Goal: Transaction & Acquisition: Book appointment/travel/reservation

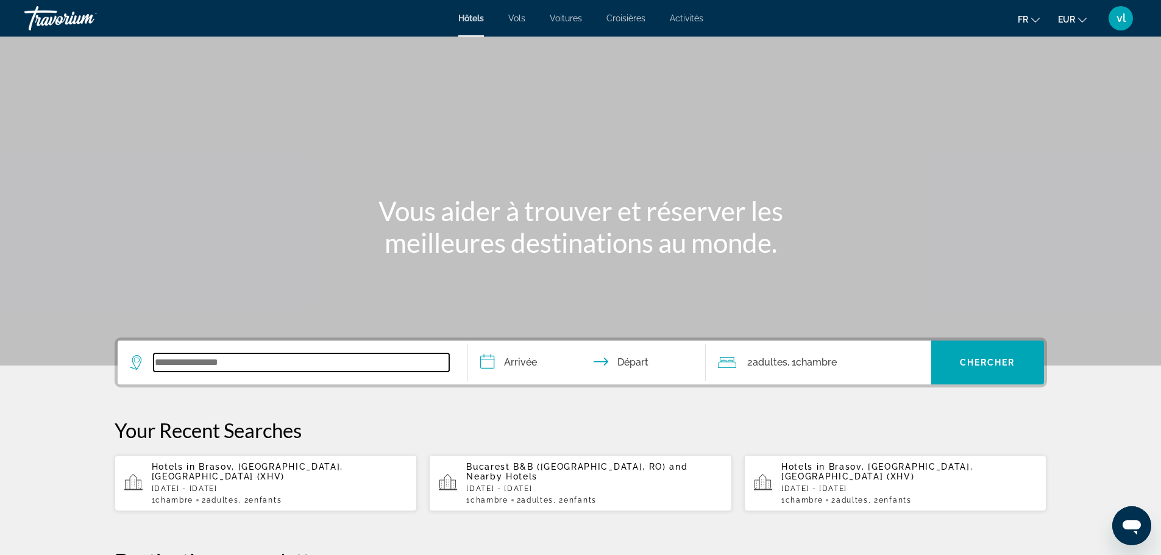
click at [188, 361] on input "Search widget" at bounding box center [301, 362] width 295 height 18
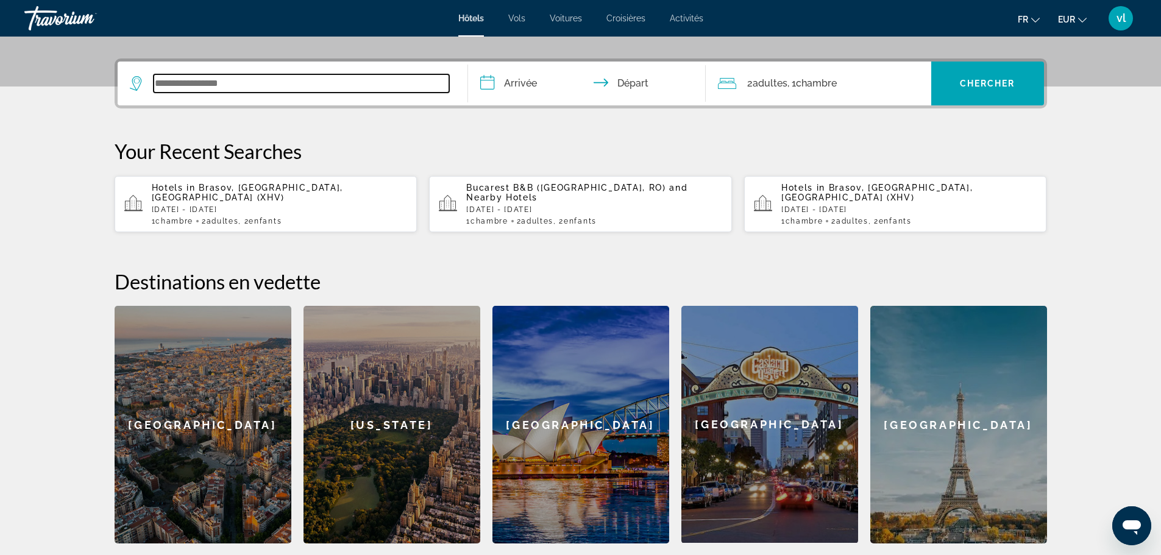
scroll to position [298, 0]
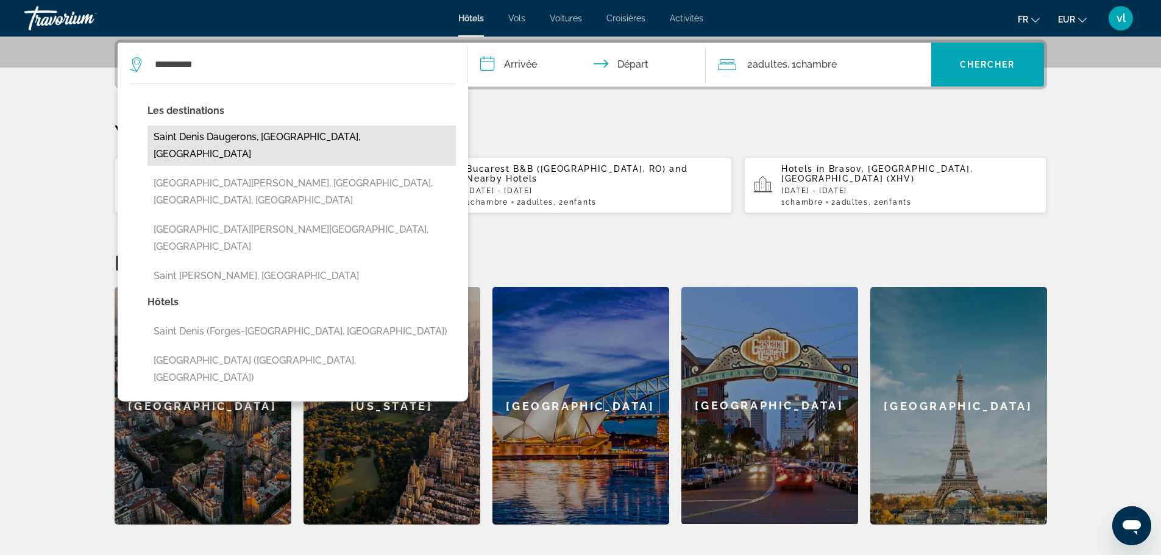
click at [312, 131] on button "Saint Denis Daugerons, Eure, France" at bounding box center [301, 146] width 308 height 40
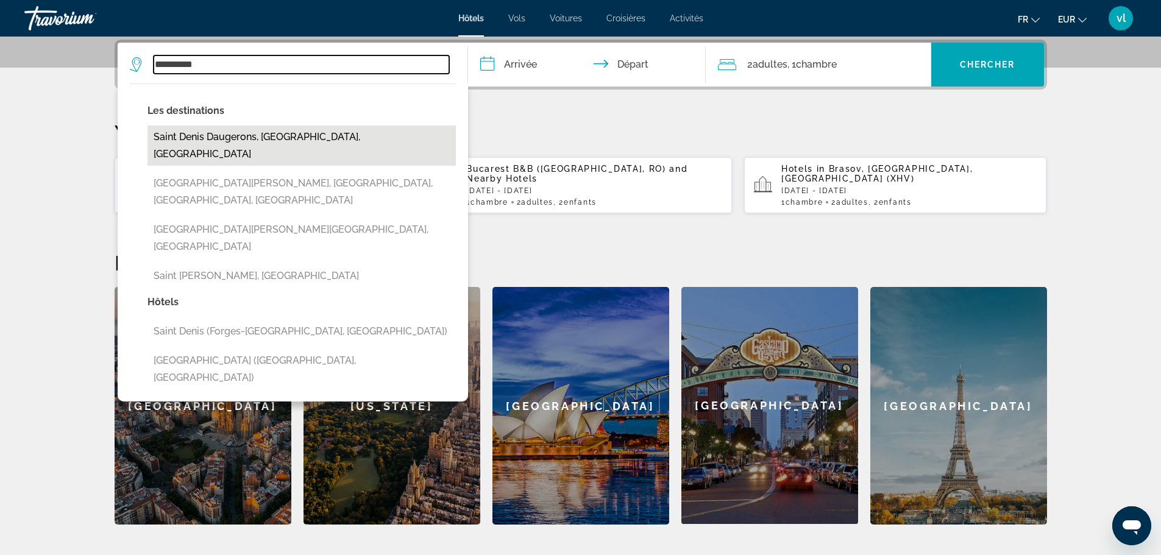
type input "**********"
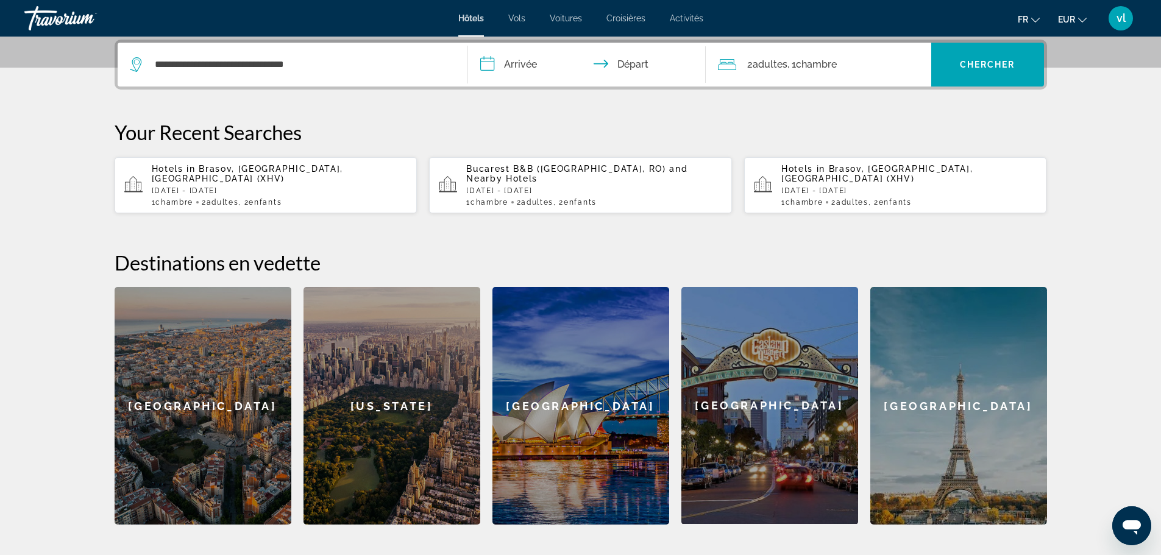
click at [517, 67] on input "**********" at bounding box center [589, 67] width 242 height 48
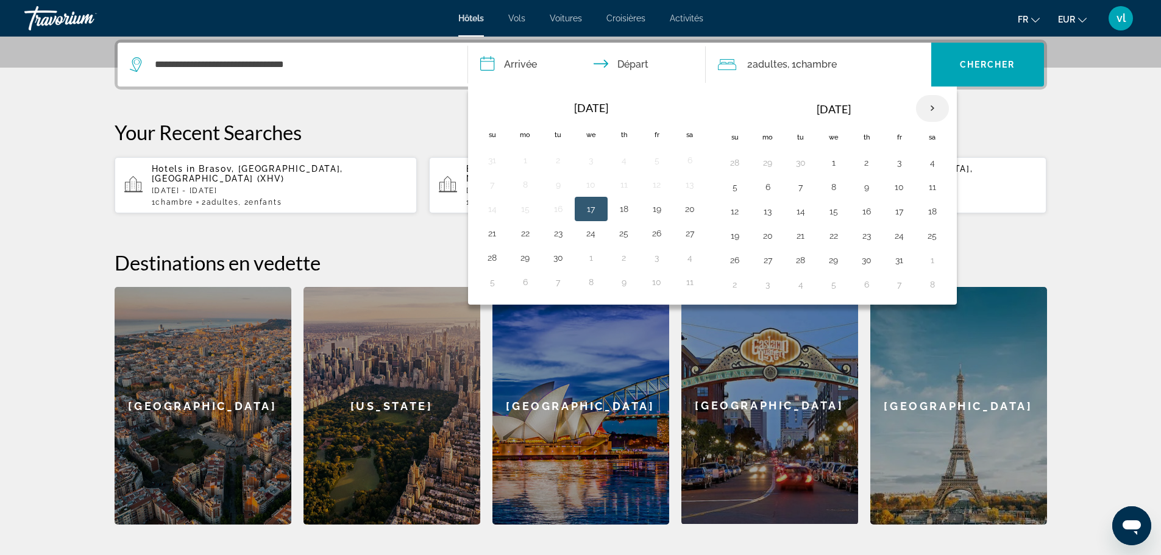
click at [931, 105] on th "Next month" at bounding box center [932, 108] width 33 height 27
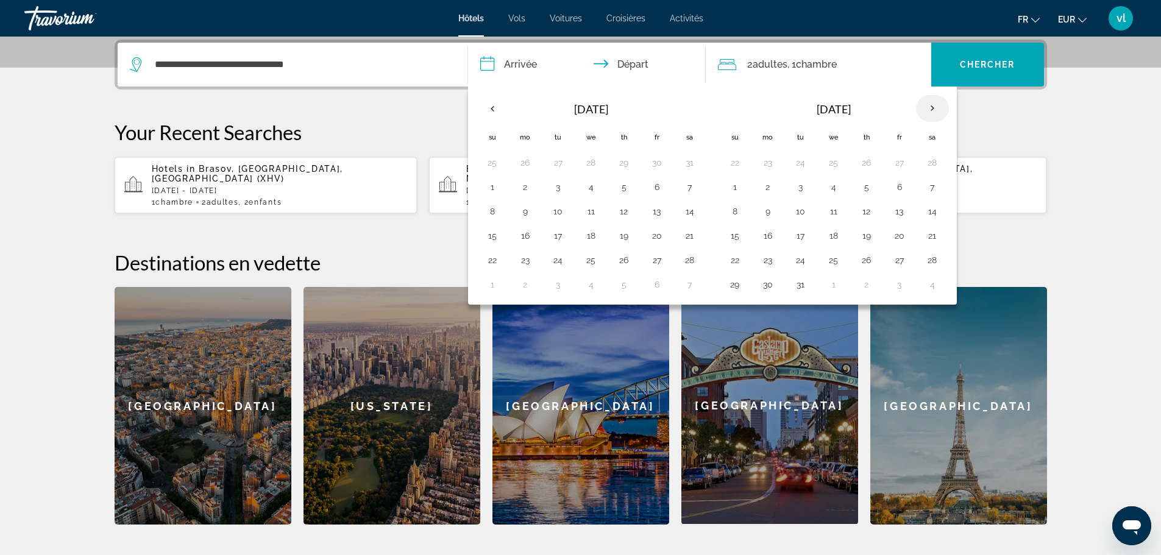
click at [931, 105] on th "Next month" at bounding box center [932, 108] width 33 height 27
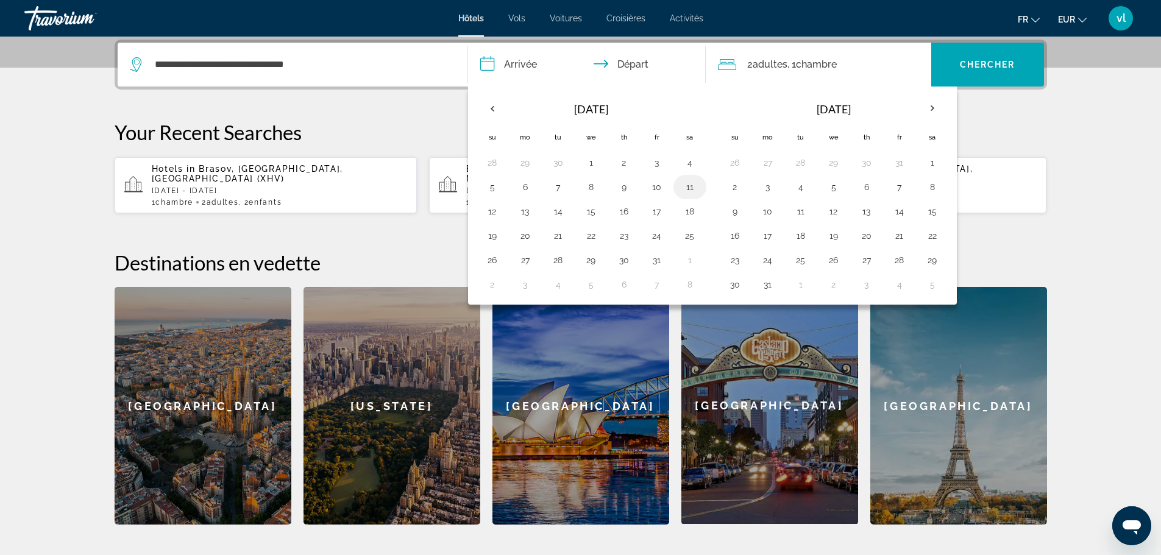
click at [686, 187] on button "11" at bounding box center [689, 187] width 19 height 17
click at [557, 214] on button "14" at bounding box center [557, 211] width 19 height 17
type input "**********"
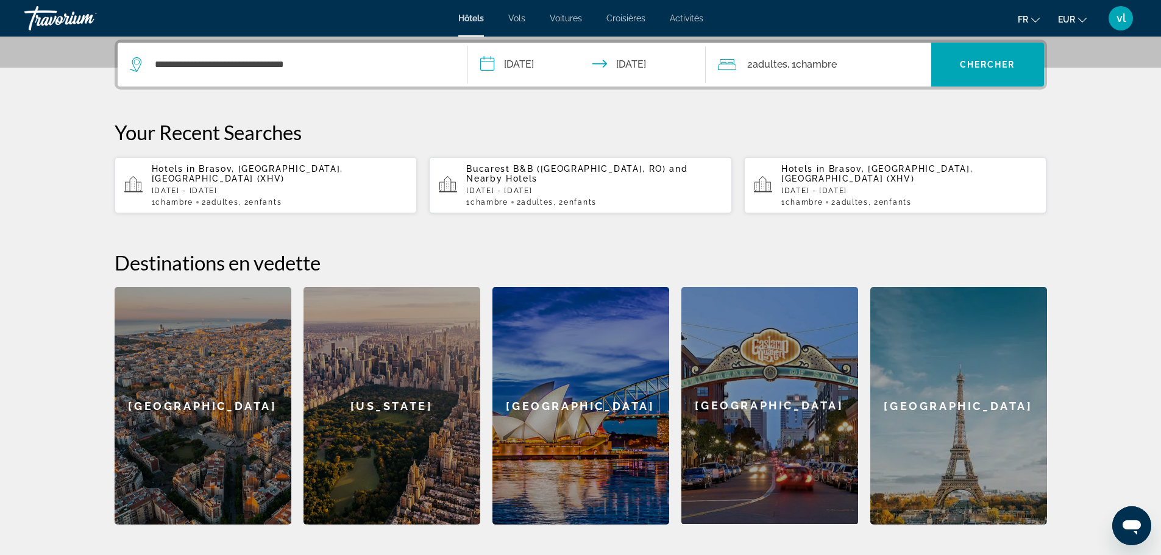
click at [780, 66] on span "Adultes" at bounding box center [769, 64] width 35 height 12
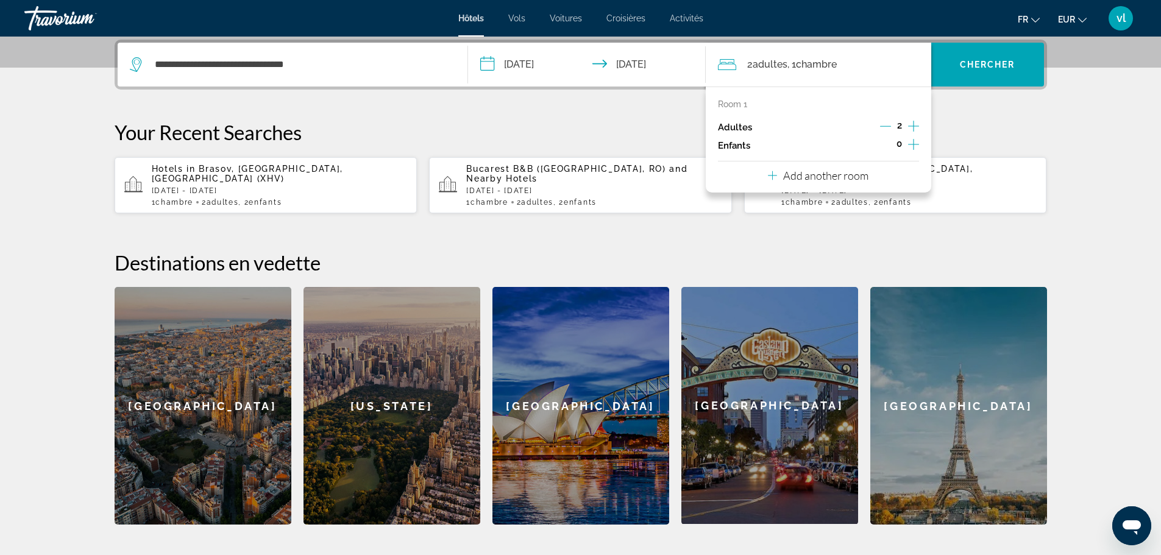
click at [913, 126] on icon "Increment adults" at bounding box center [913, 126] width 11 height 11
click at [985, 67] on span "Chercher" at bounding box center [987, 65] width 55 height 10
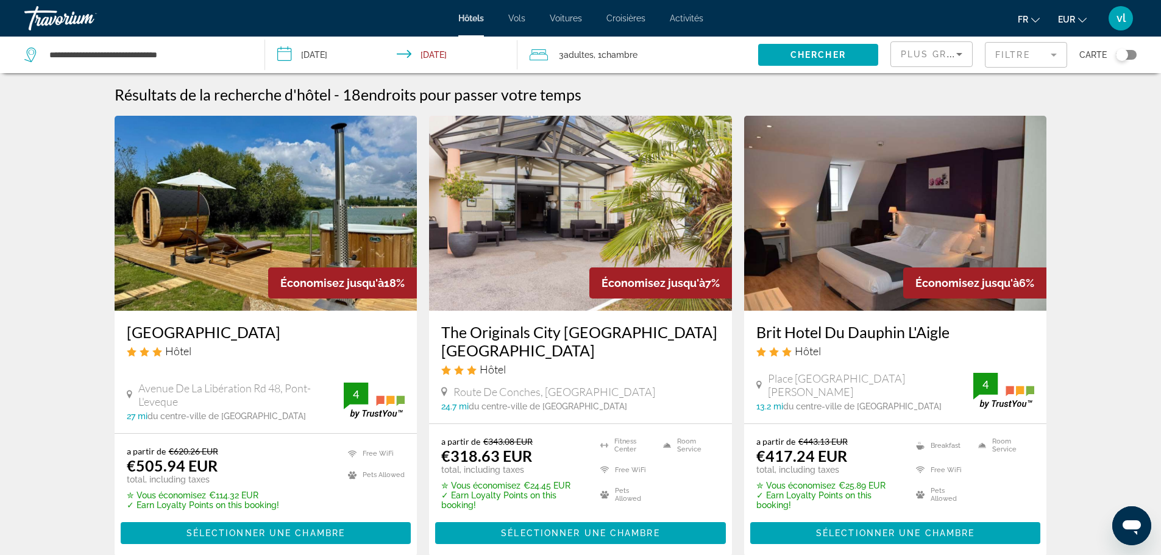
click at [1122, 54] on div "Toggle map" at bounding box center [1122, 55] width 12 height 12
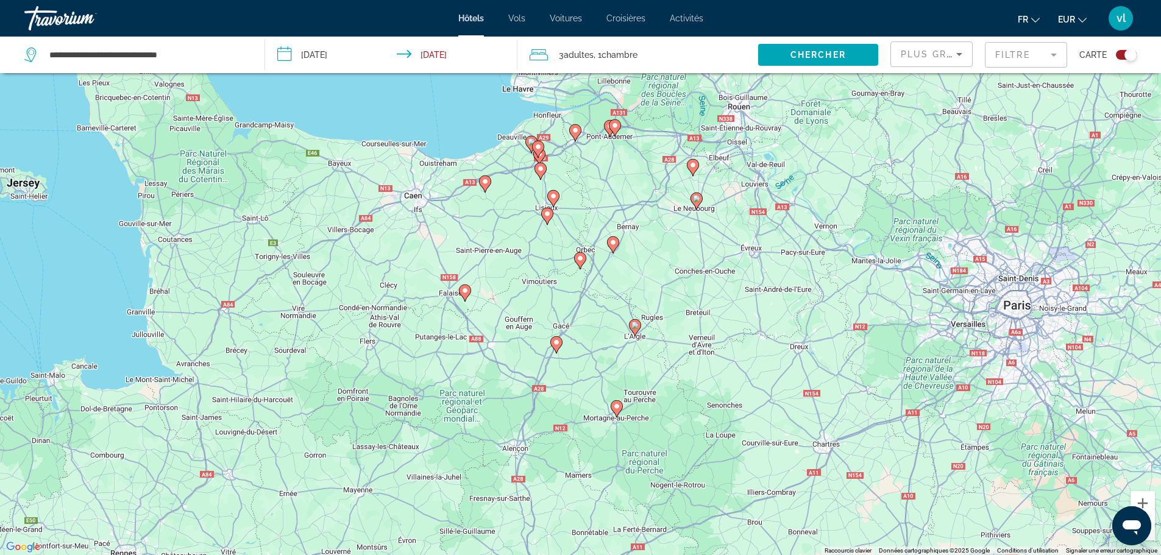
click at [1024, 283] on div "Pour activer le glissement avec le clavier, appuyez sur Alt+Entrée. Une fois ce…" at bounding box center [580, 277] width 1161 height 555
click at [201, 54] on input "**********" at bounding box center [147, 55] width 198 height 18
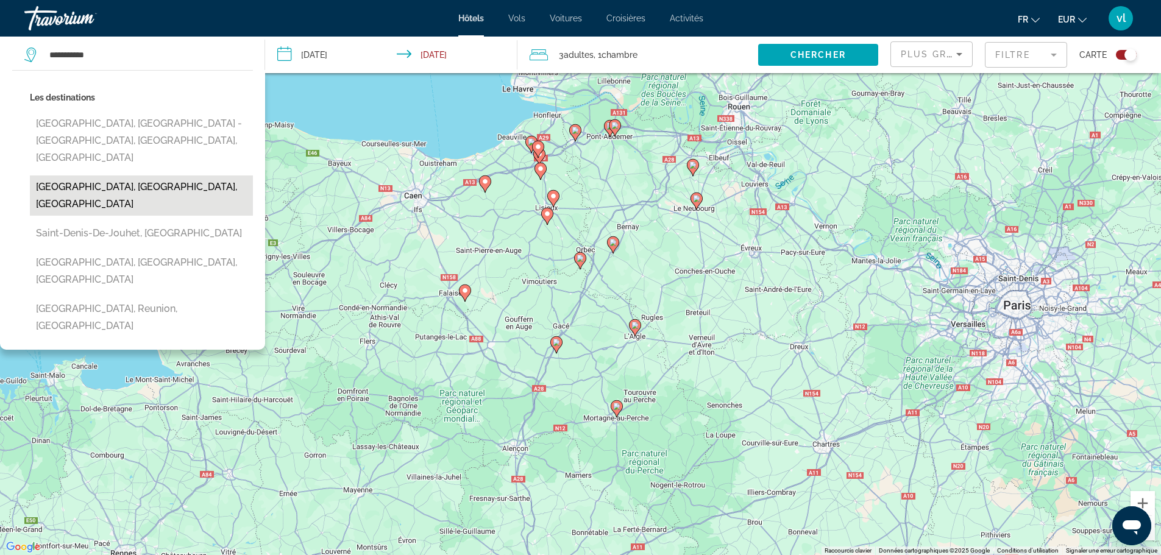
click at [153, 175] on button "[GEOGRAPHIC_DATA], [GEOGRAPHIC_DATA], [GEOGRAPHIC_DATA]" at bounding box center [141, 195] width 223 height 40
type input "**********"
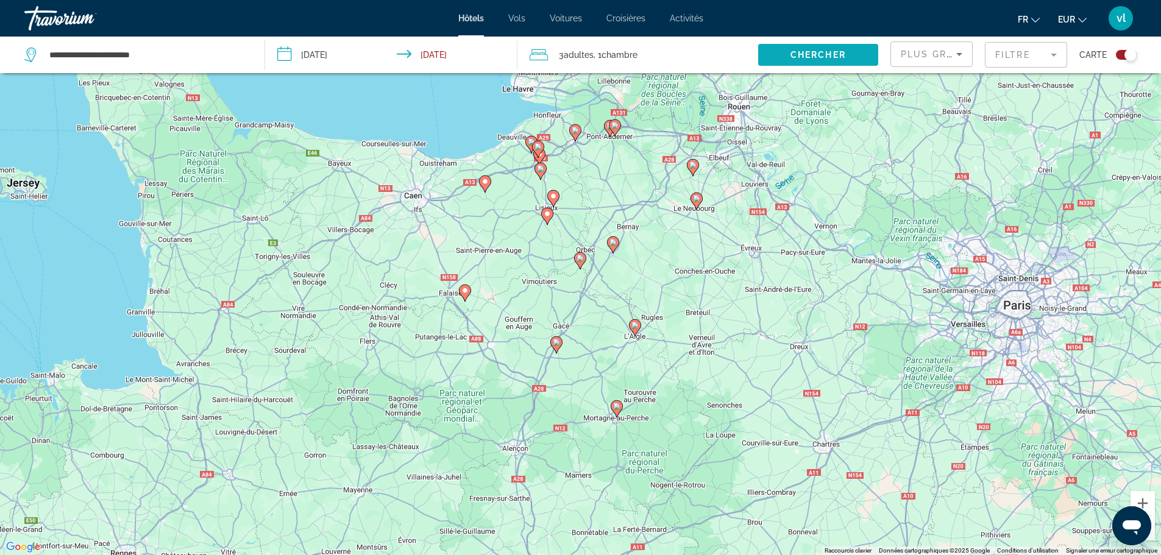
click at [851, 51] on span "Search widget" at bounding box center [818, 54] width 120 height 29
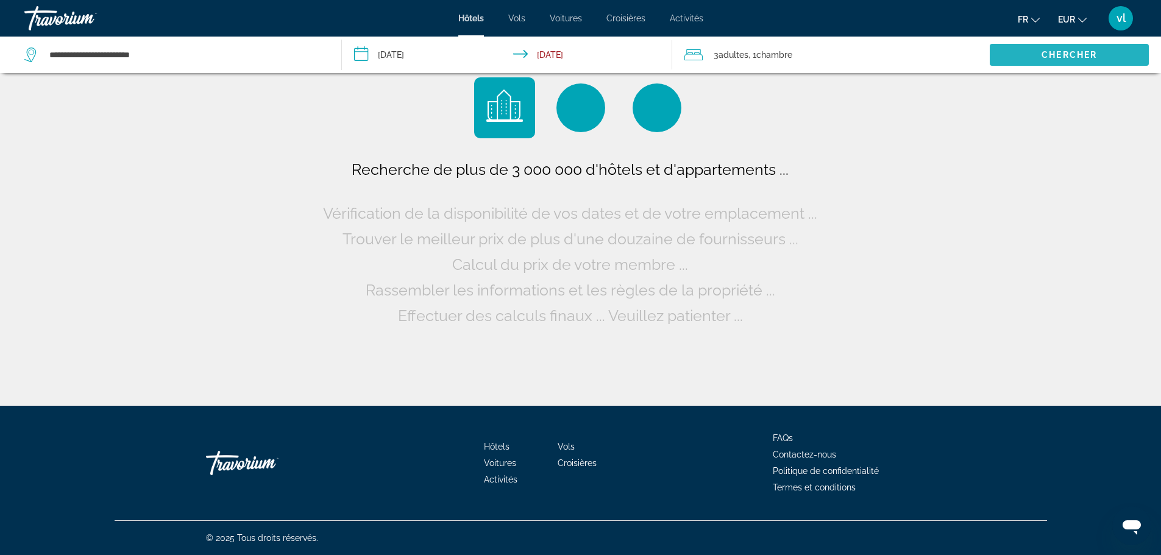
scroll to position [0, 0]
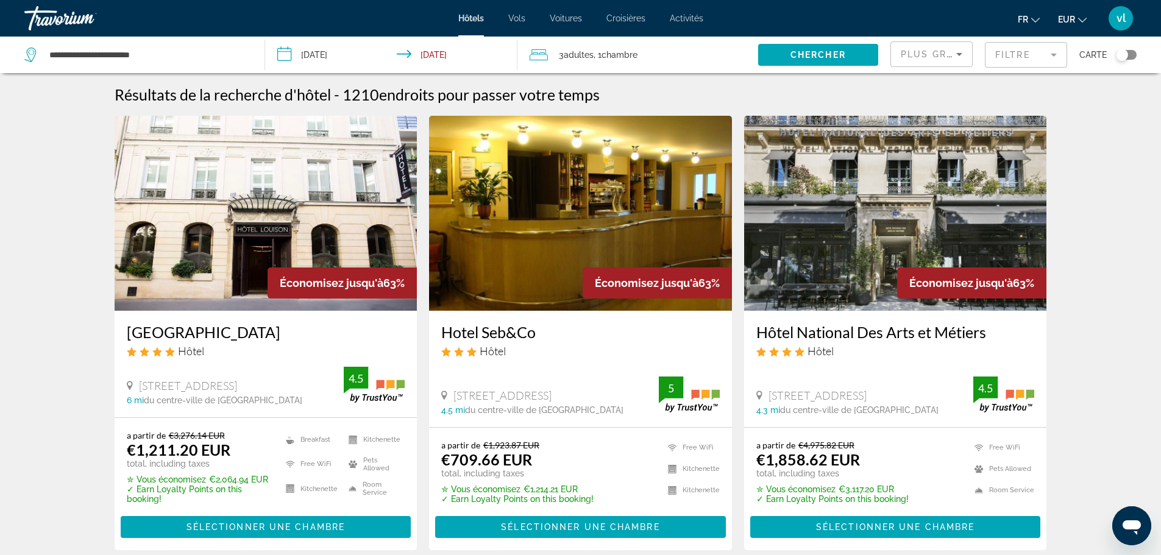
click at [952, 56] on icon "Sort by" at bounding box center [959, 54] width 15 height 15
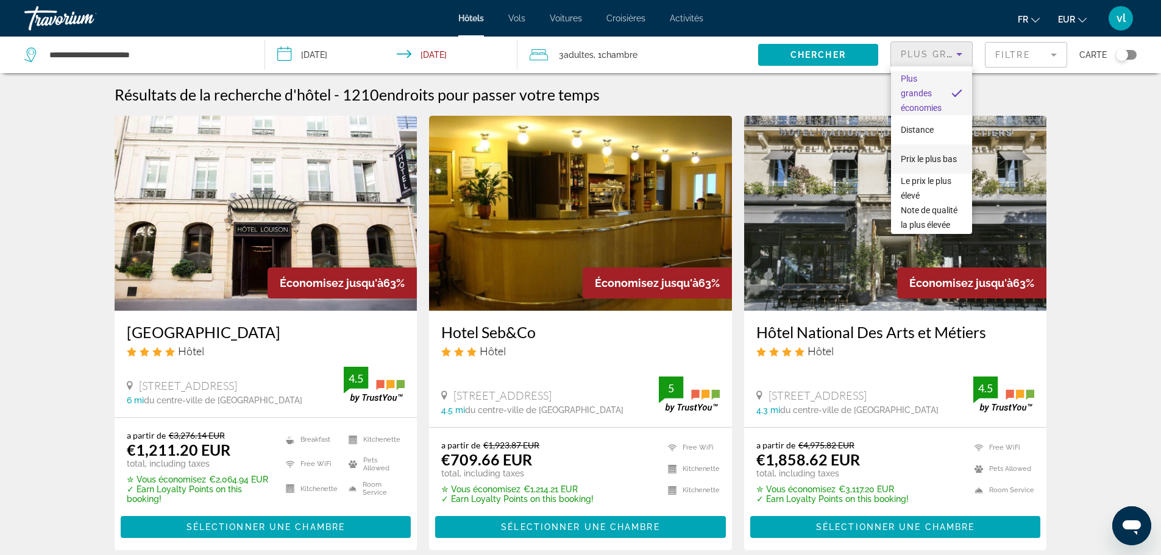
click at [933, 154] on span "Prix le plus bas" at bounding box center [928, 159] width 56 height 10
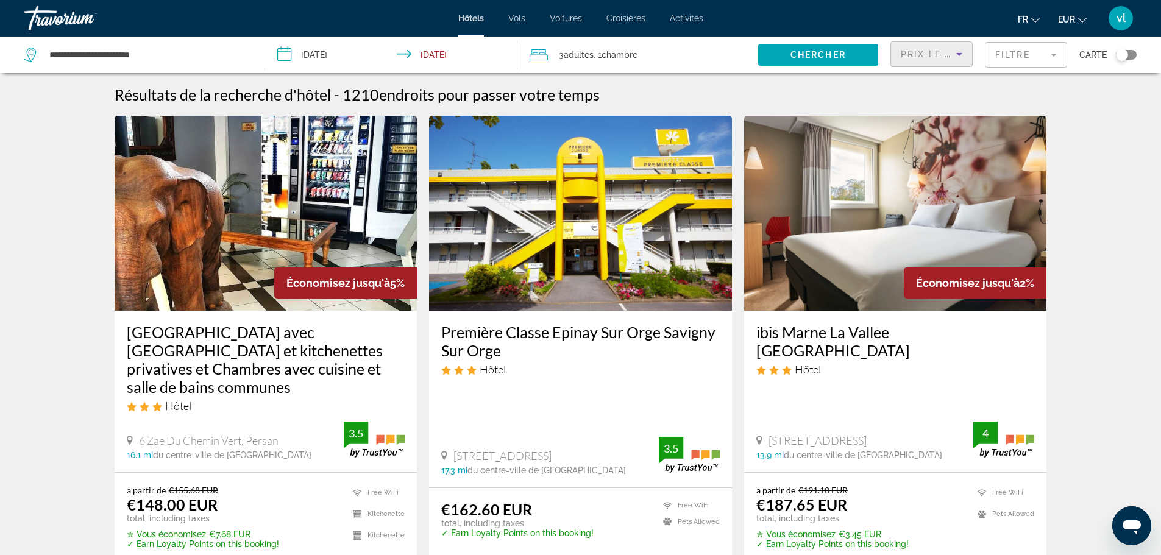
click at [1001, 60] on mat-form-field "Filtre" at bounding box center [1026, 55] width 82 height 26
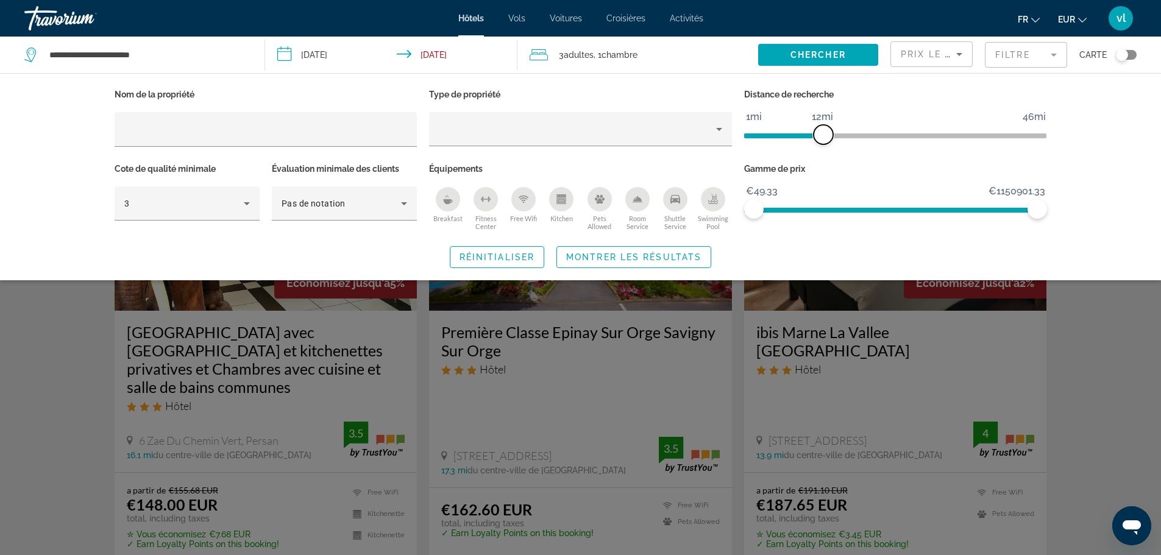
drag, startPoint x: 935, startPoint y: 132, endPoint x: 825, endPoint y: 137, distance: 110.4
click at [825, 137] on span "ngx-slider" at bounding box center [822, 134] width 19 height 19
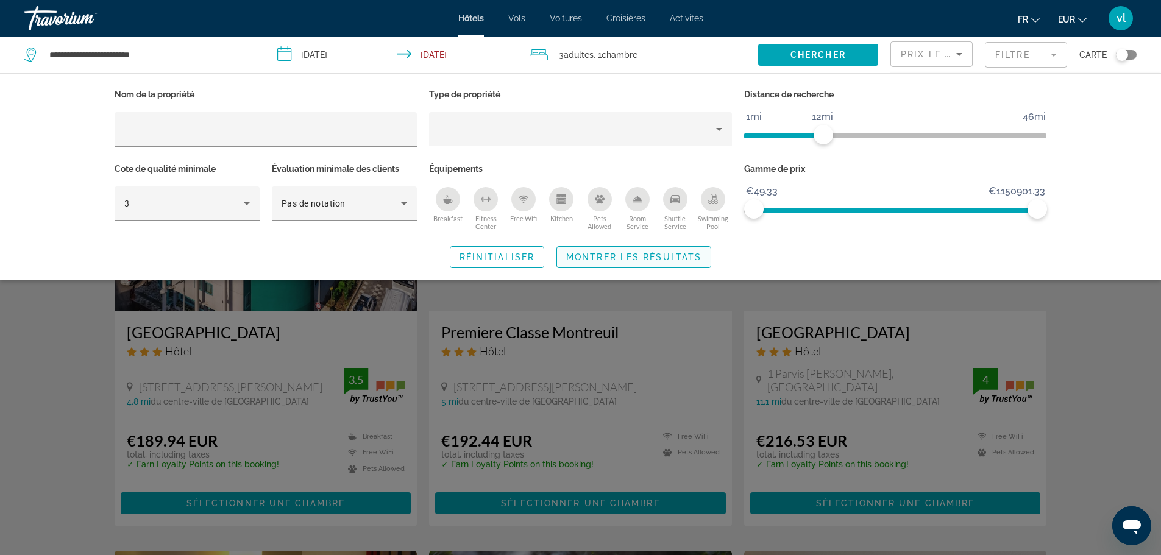
click at [679, 251] on span "Search widget" at bounding box center [634, 256] width 154 height 29
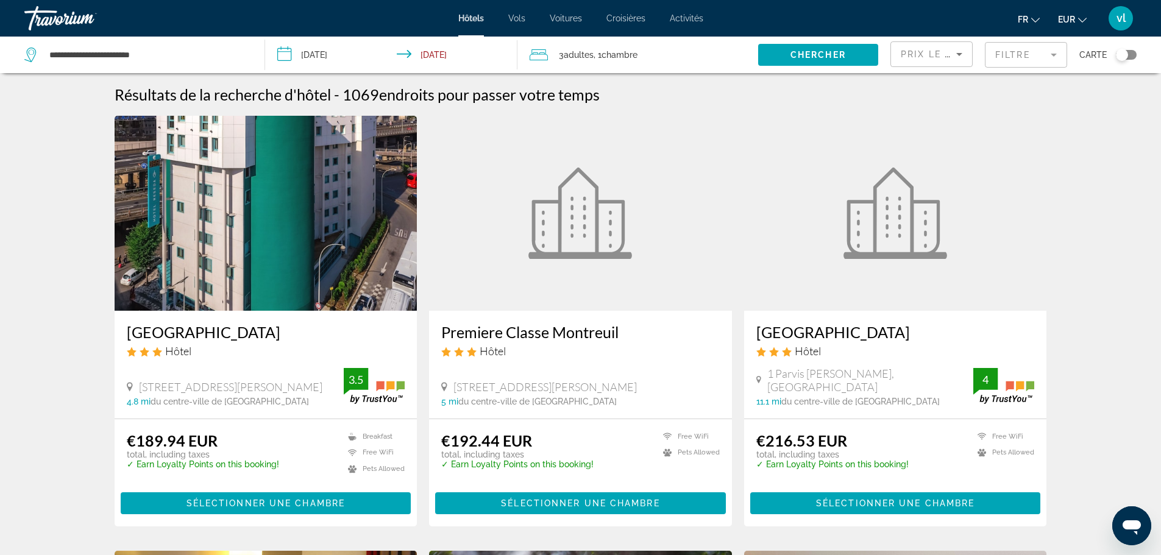
click at [248, 241] on img "Main content" at bounding box center [266, 213] width 303 height 195
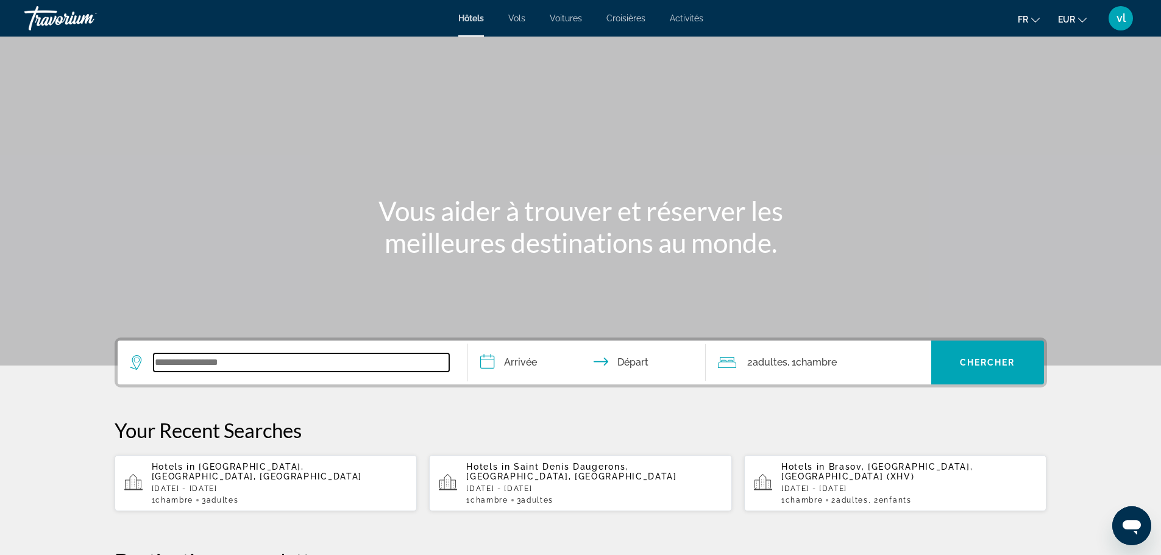
click at [185, 364] on input "Search widget" at bounding box center [301, 362] width 295 height 18
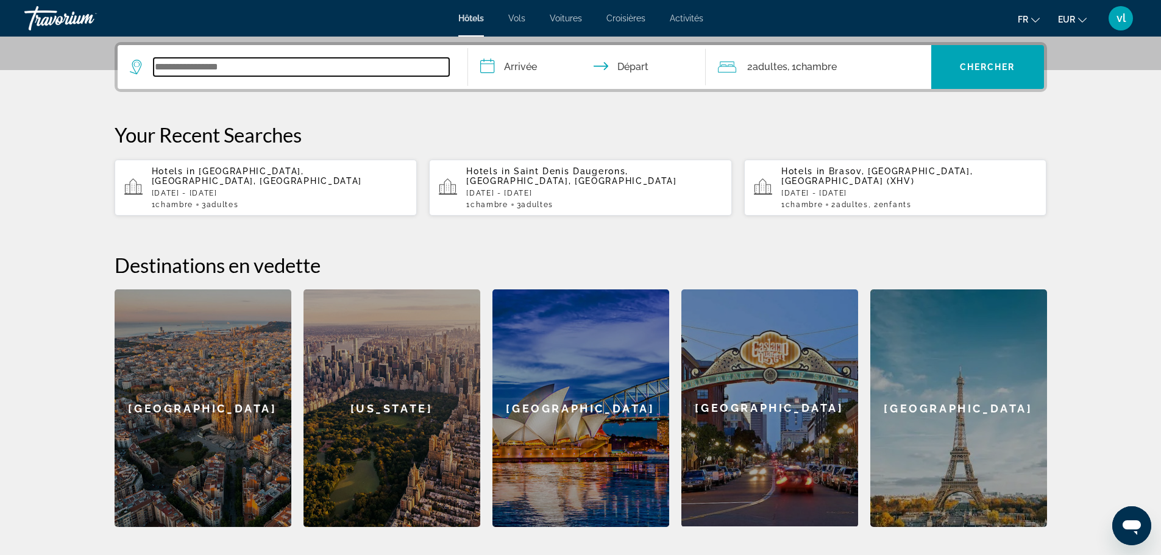
scroll to position [298, 0]
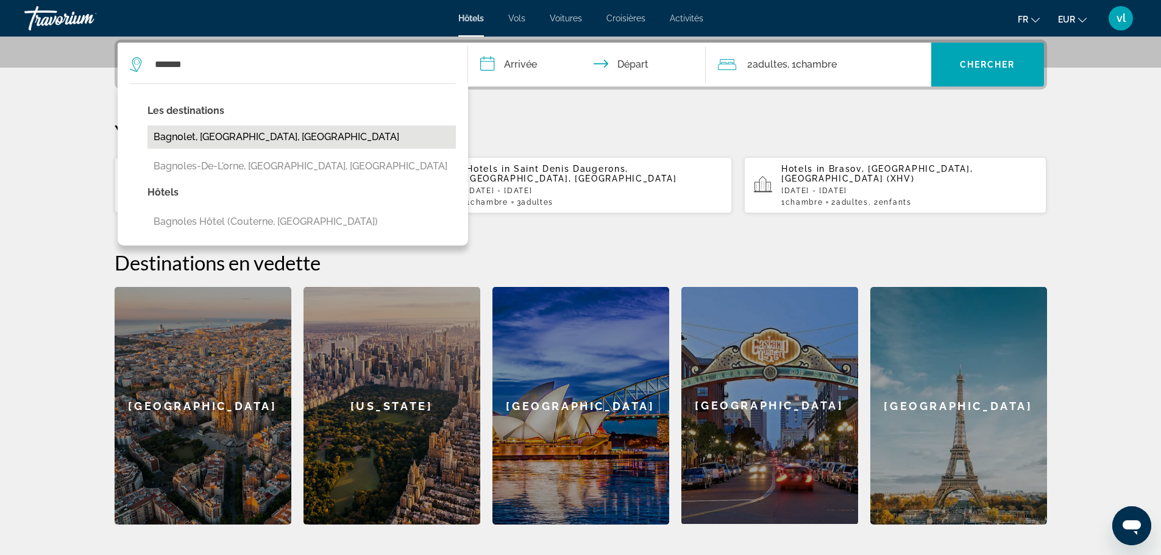
click at [219, 140] on button "Bagnolet, [GEOGRAPHIC_DATA], [GEOGRAPHIC_DATA]" at bounding box center [301, 137] width 308 height 23
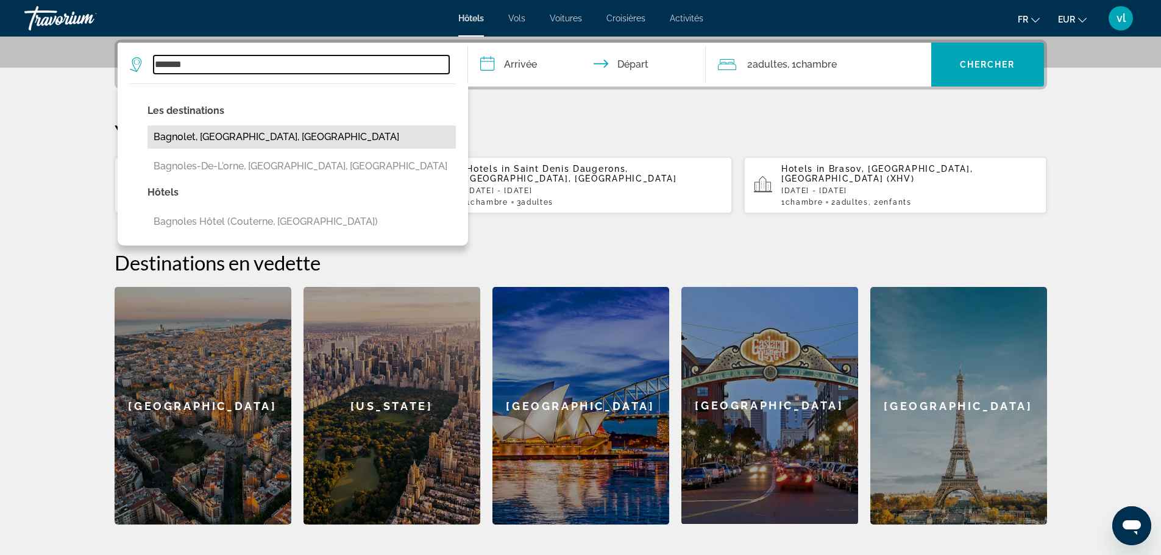
type input "**********"
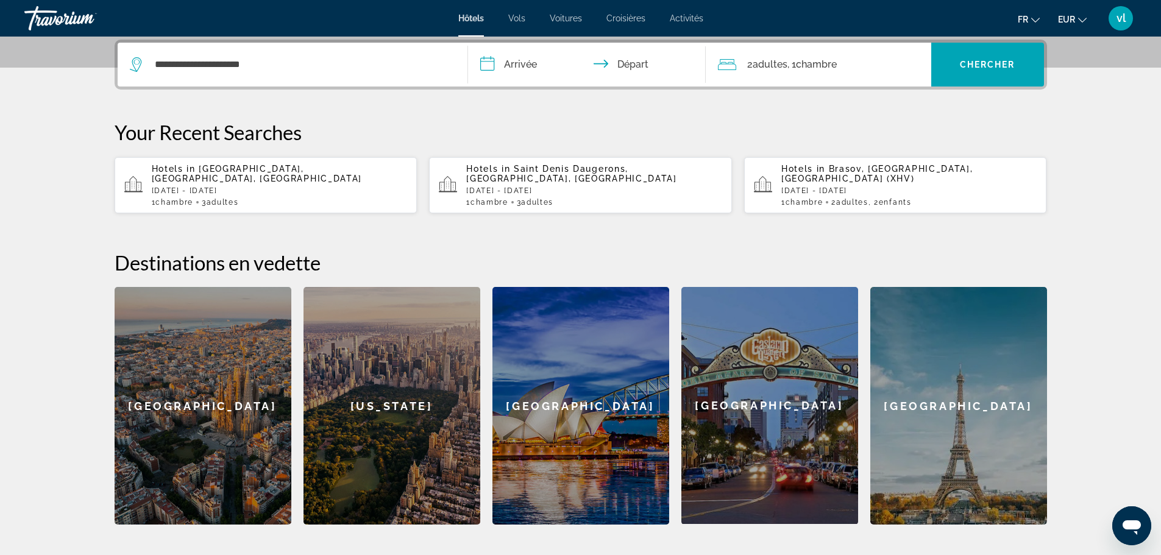
click at [492, 66] on input "**********" at bounding box center [589, 67] width 242 height 48
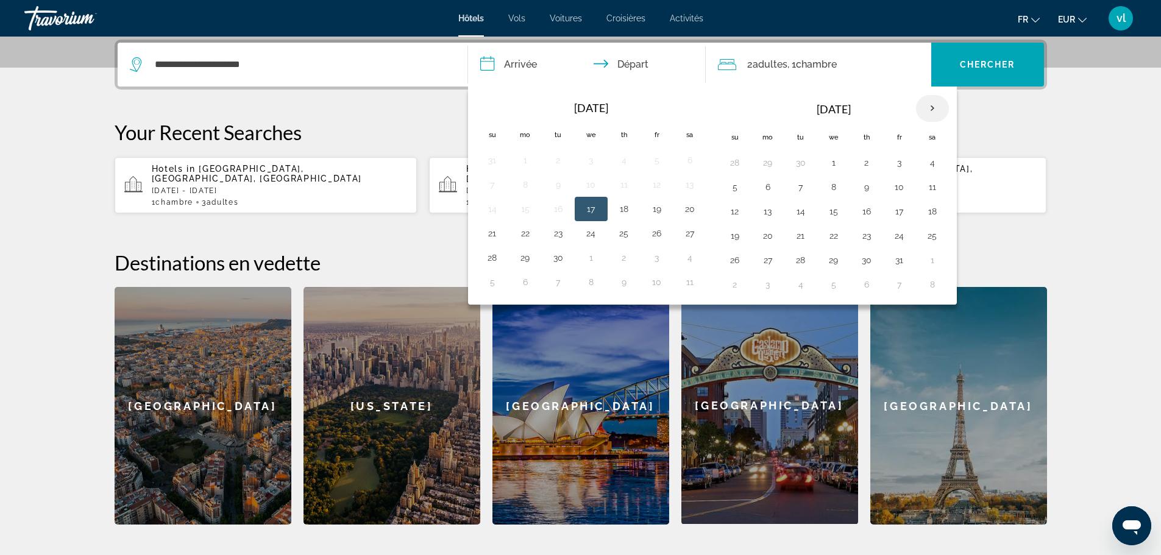
click at [933, 110] on th "Next month" at bounding box center [932, 108] width 33 height 27
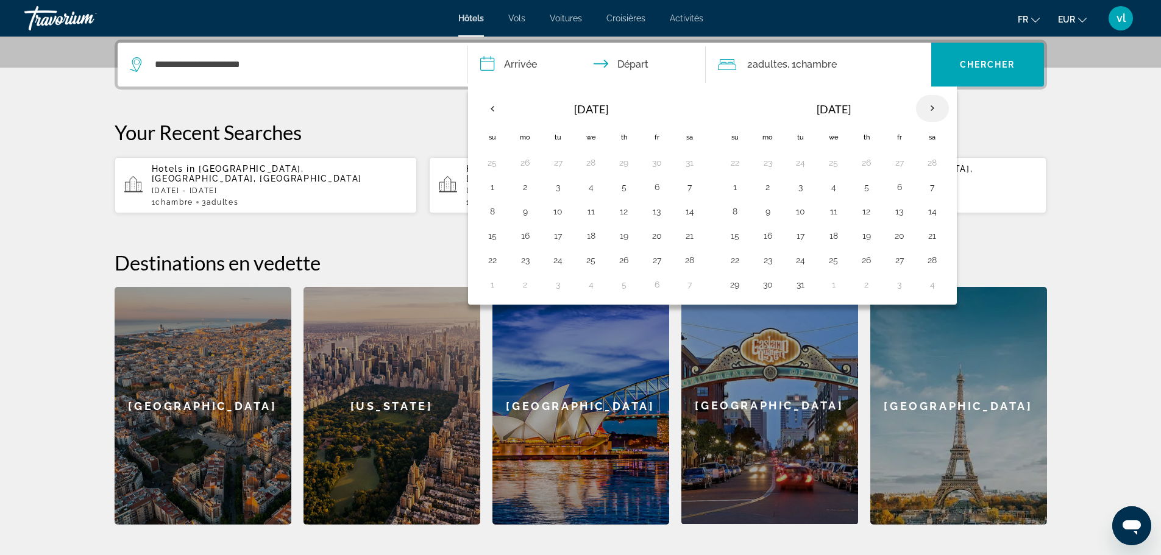
click at [933, 110] on th "Next month" at bounding box center [932, 108] width 33 height 27
click at [932, 186] on button "11" at bounding box center [931, 187] width 19 height 17
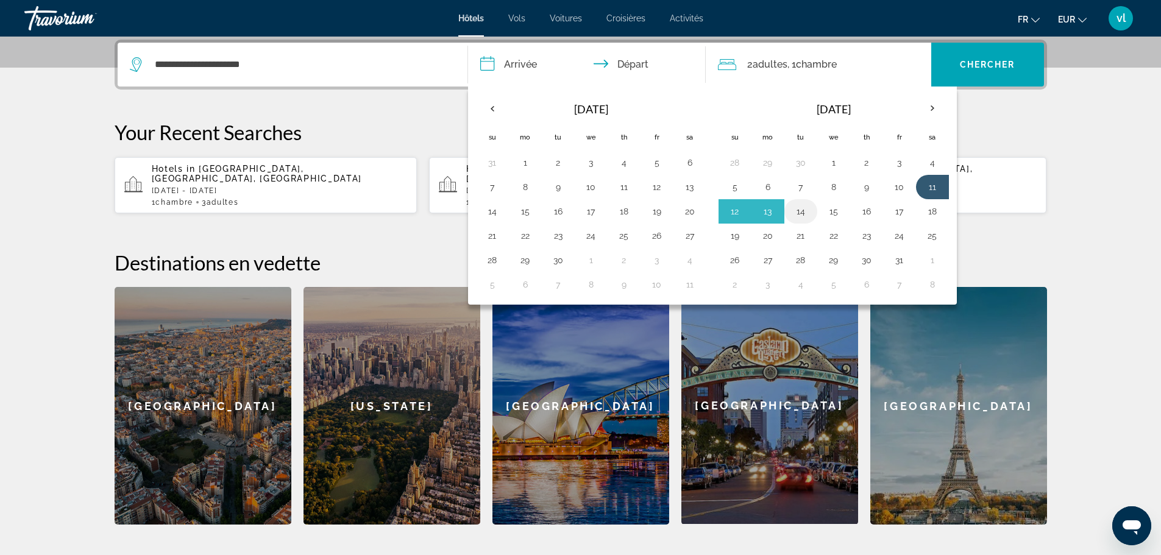
click at [808, 214] on button "14" at bounding box center [800, 211] width 19 height 17
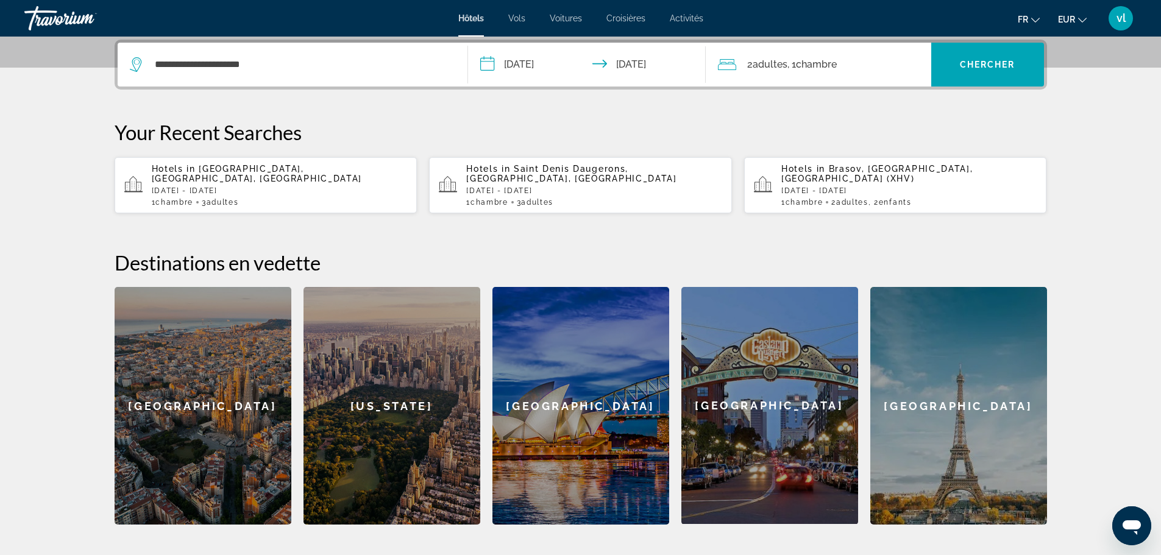
type input "**********"
click at [777, 66] on span "Adultes" at bounding box center [769, 64] width 35 height 12
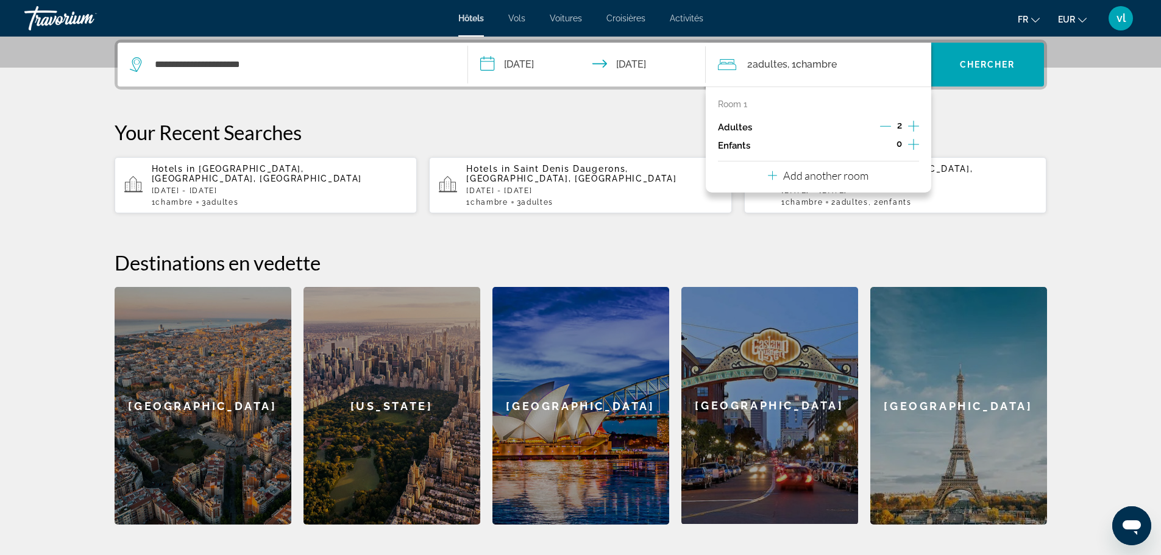
click at [913, 126] on icon "Increment adults" at bounding box center [913, 126] width 11 height 11
click at [950, 59] on span "Search widget" at bounding box center [987, 64] width 113 height 29
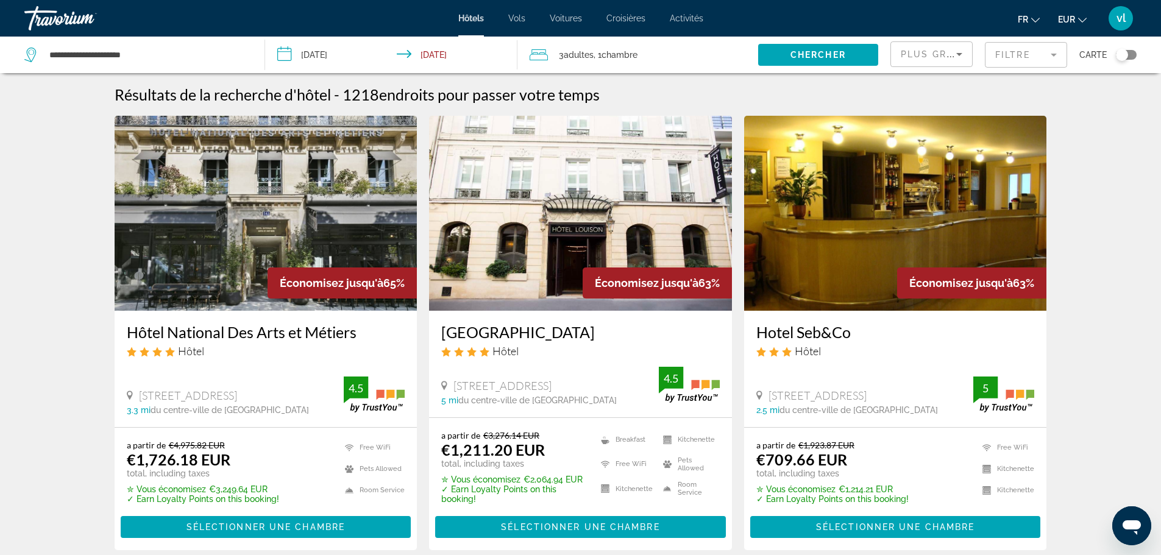
click at [447, 55] on input "**********" at bounding box center [394, 57] width 258 height 40
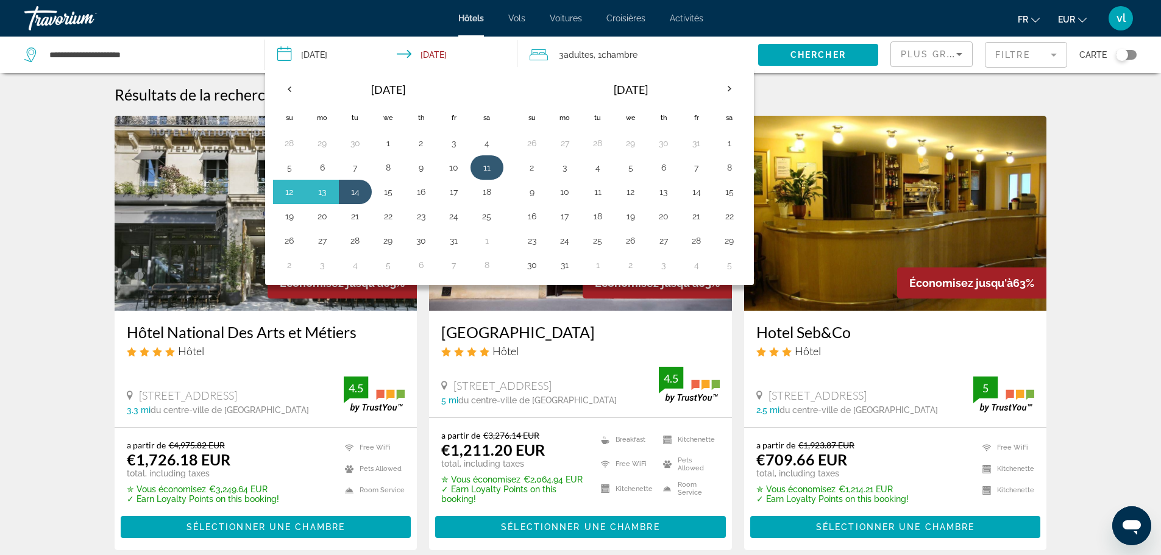
click at [486, 170] on button "11" at bounding box center [486, 167] width 19 height 17
click at [322, 197] on button "13" at bounding box center [322, 191] width 19 height 17
type input "**********"
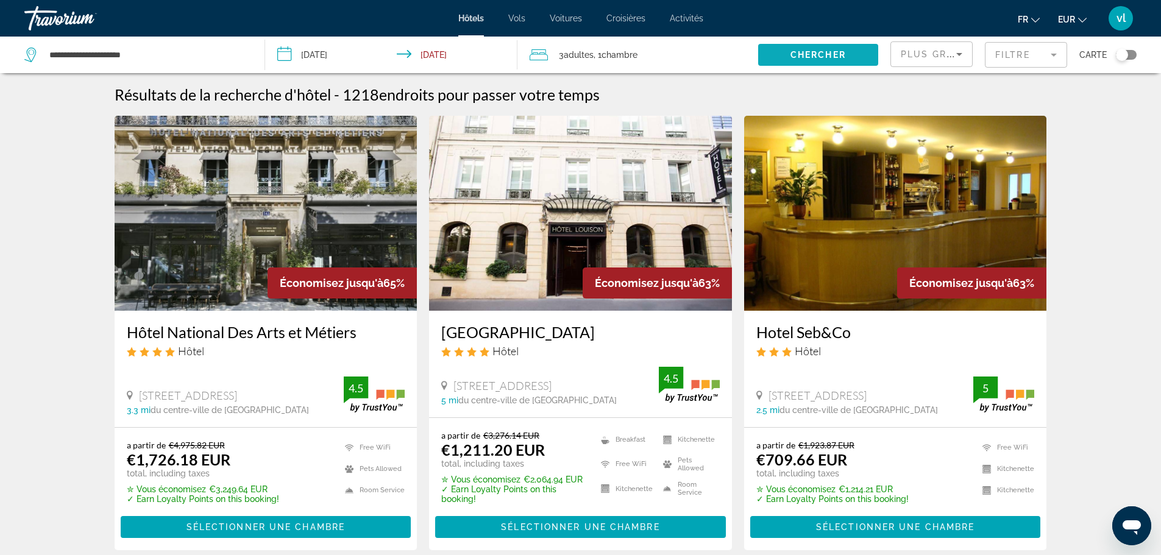
click at [834, 52] on span "Chercher" at bounding box center [817, 55] width 55 height 10
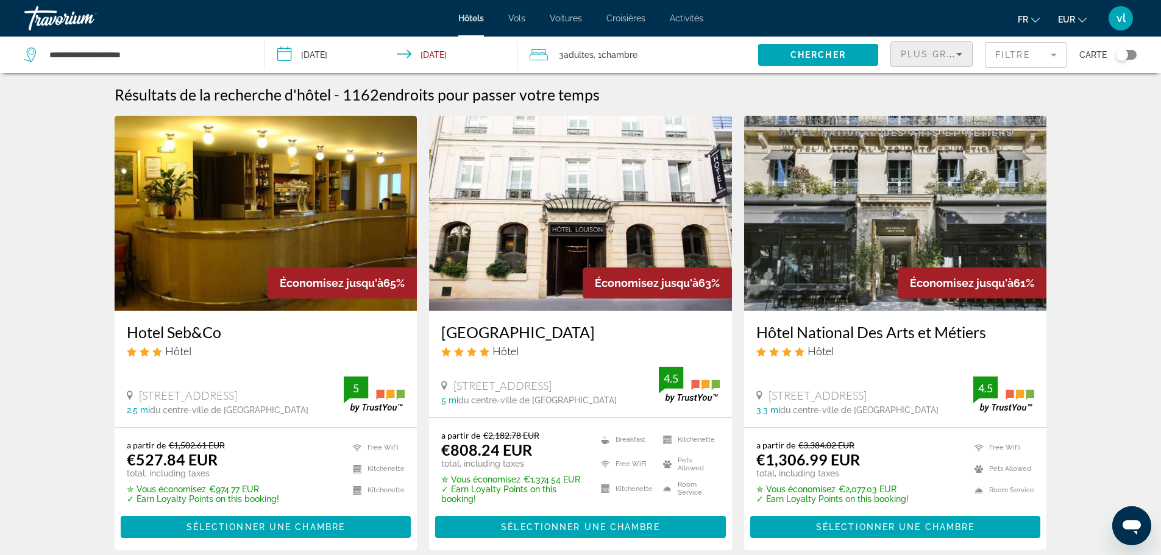
click at [958, 51] on icon "Sort by" at bounding box center [959, 54] width 15 height 15
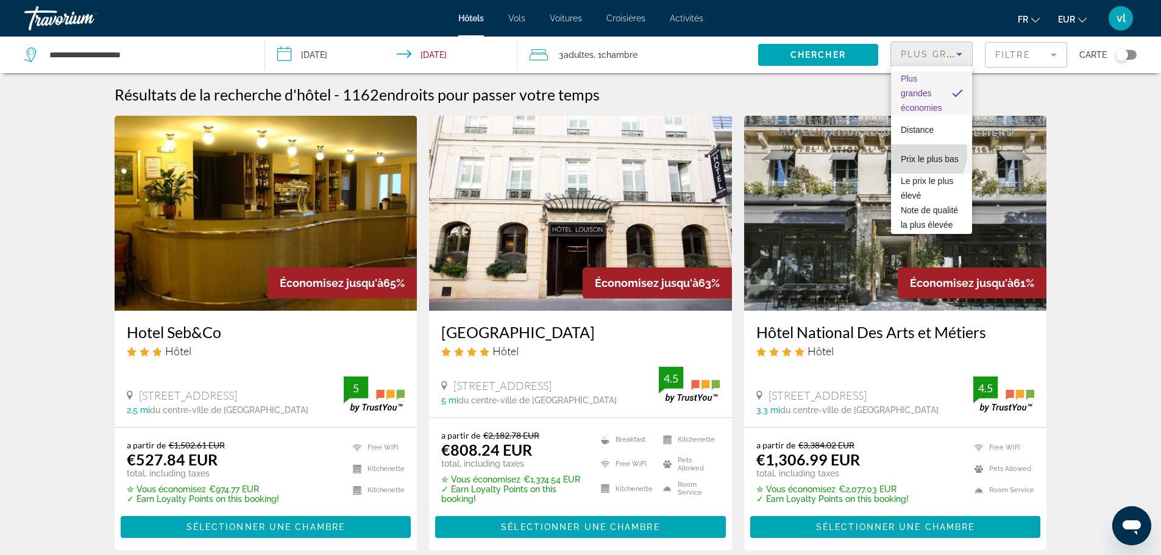
click at [923, 154] on span "Prix le plus bas" at bounding box center [929, 159] width 58 height 10
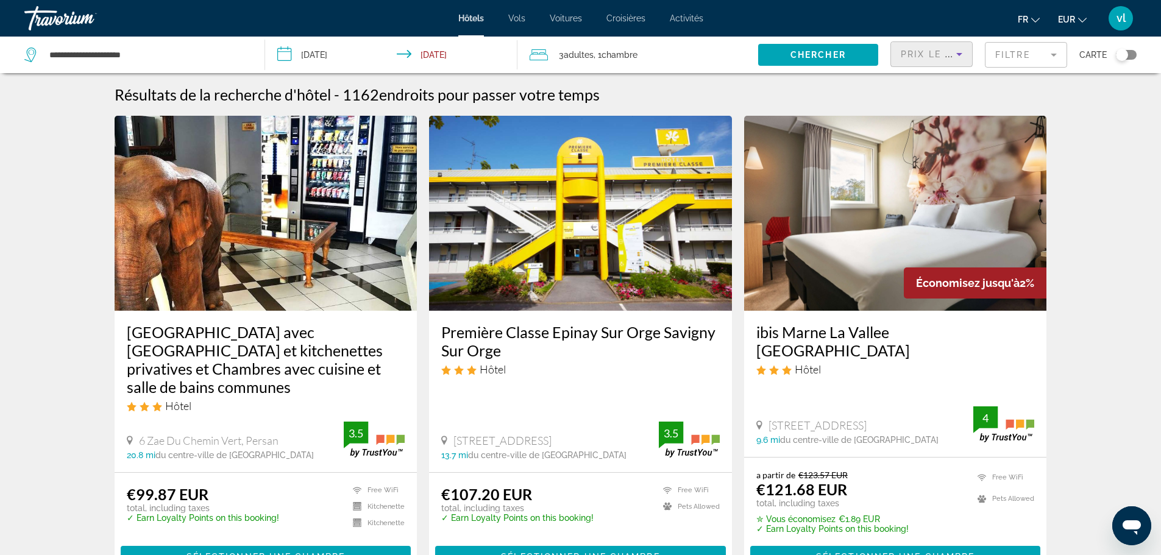
click at [1004, 60] on mat-form-field "Filtre" at bounding box center [1026, 55] width 82 height 26
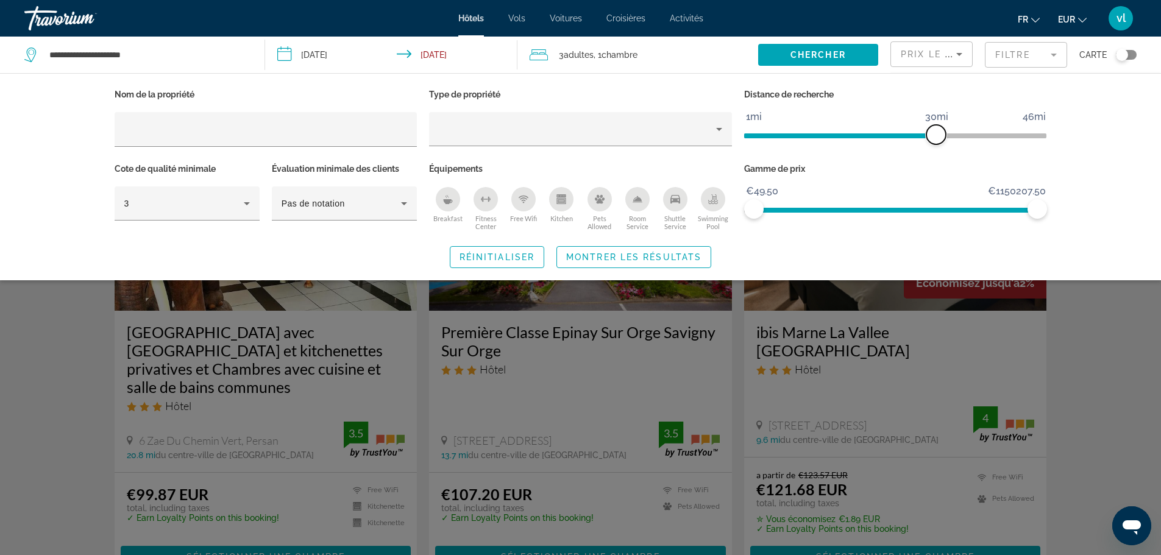
click at [932, 138] on span "ngx-slider" at bounding box center [935, 134] width 19 height 19
drag, startPoint x: 932, startPoint y: 138, endPoint x: 851, endPoint y: 139, distance: 81.0
click at [851, 139] on span "ngx-slider" at bounding box center [847, 134] width 19 height 19
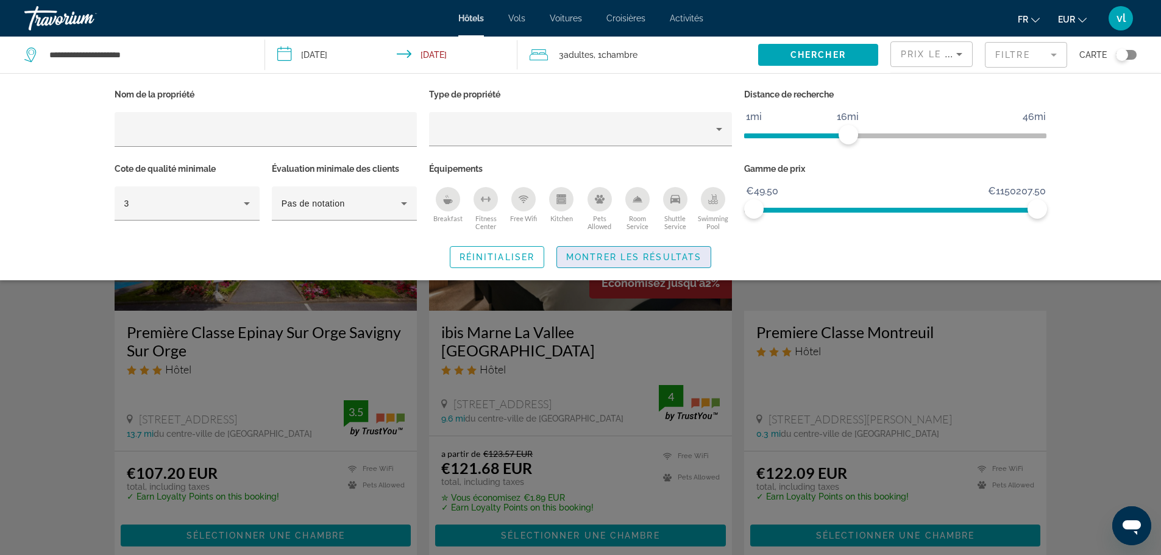
click at [660, 255] on span "Montrer les résultats" at bounding box center [633, 257] width 135 height 10
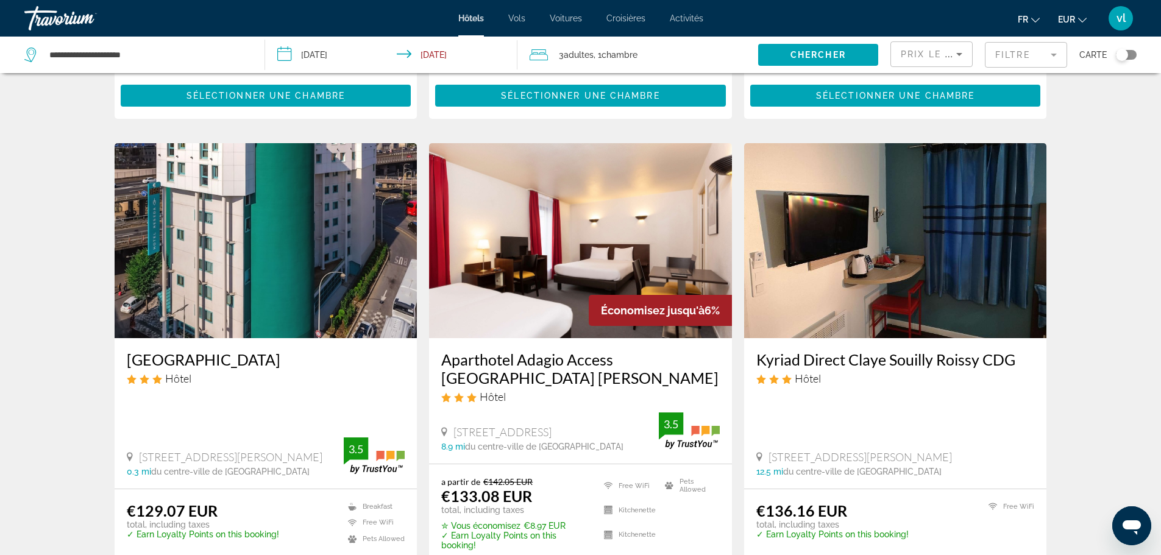
scroll to position [435, 0]
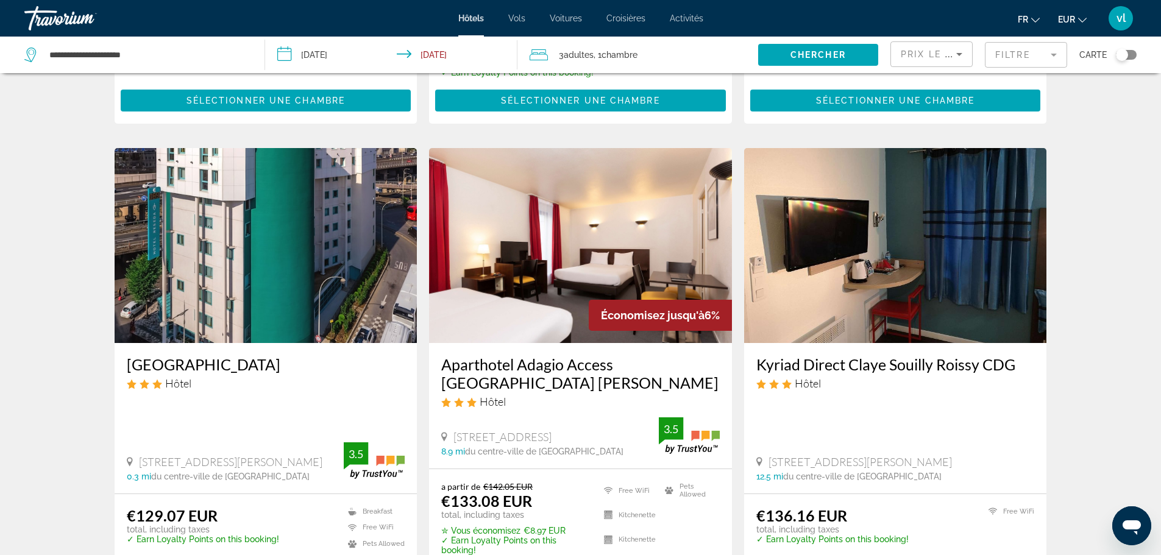
click at [1124, 56] on div "Toggle map" at bounding box center [1122, 55] width 12 height 12
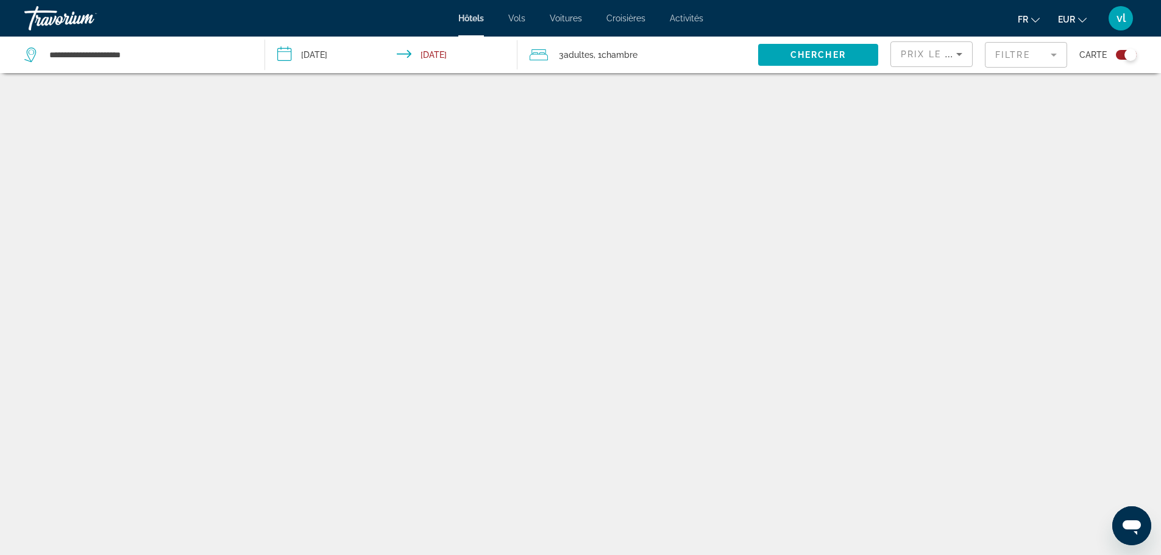
scroll to position [73, 0]
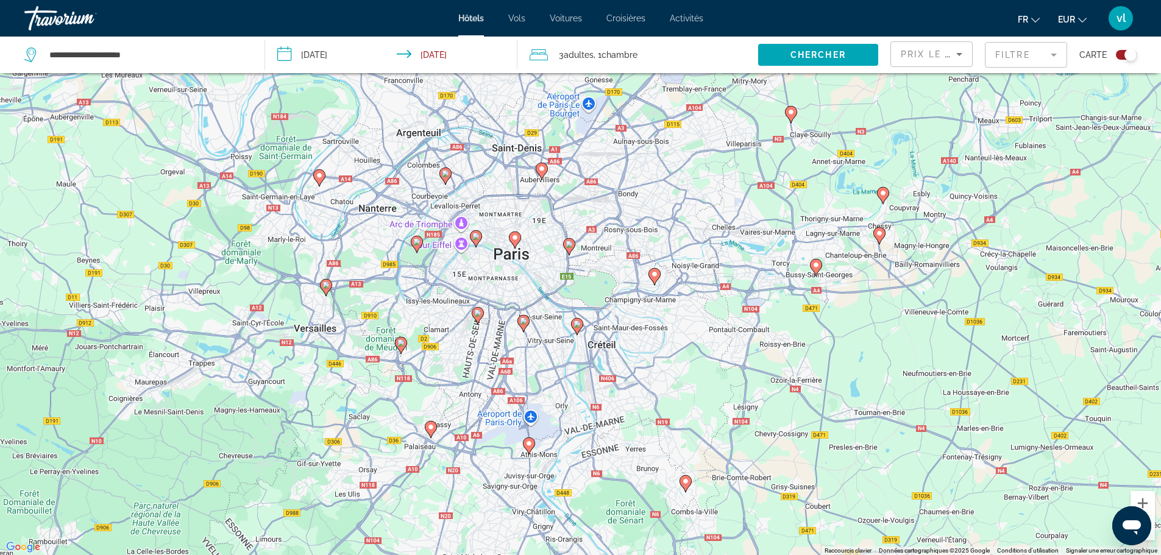
click at [542, 166] on image "Main content" at bounding box center [541, 168] width 7 height 7
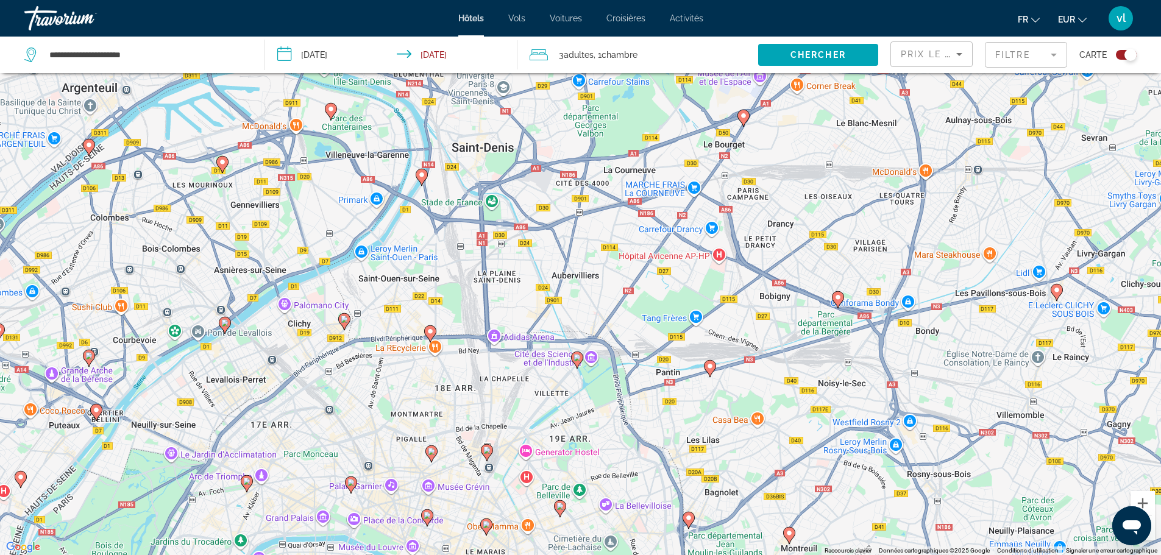
click at [422, 179] on icon "Main content" at bounding box center [421, 177] width 11 height 16
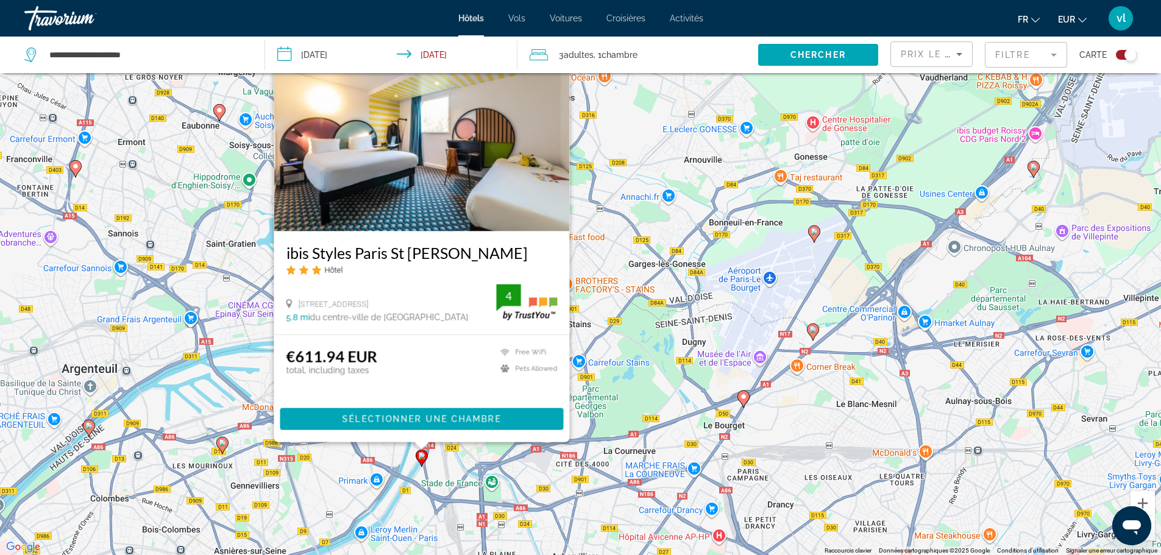
click at [615, 184] on div "Pour activer le glissement avec le clavier, appuyez sur Alt+Entrée. Une fois ce…" at bounding box center [580, 277] width 1161 height 555
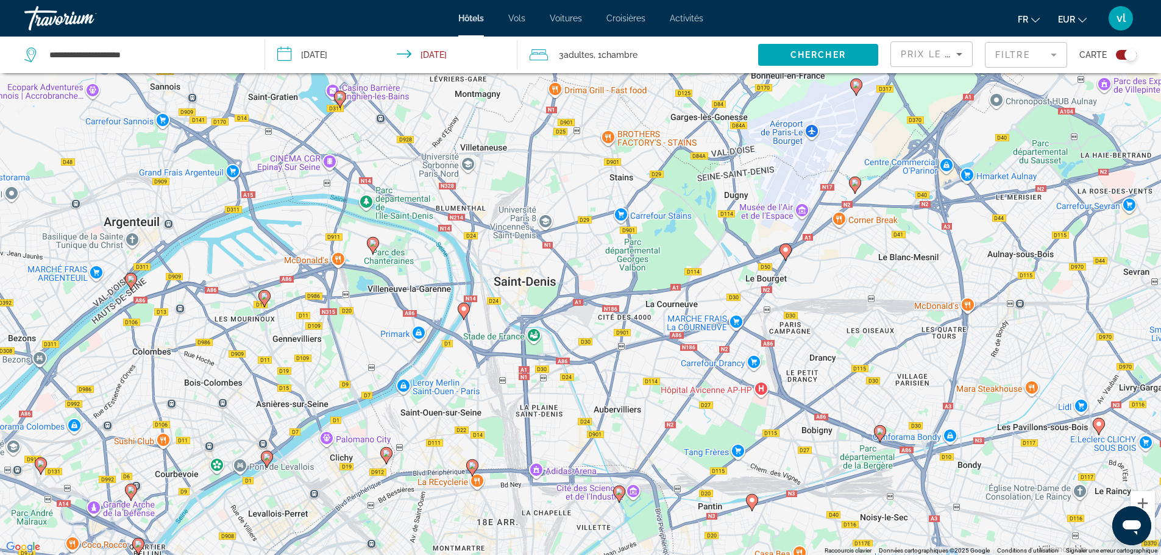
drag, startPoint x: 501, startPoint y: 427, endPoint x: 545, endPoint y: 277, distance: 156.2
click at [545, 277] on div "Pour activer le glissement avec le clavier, appuyez sur Alt+Entrée. Une fois ce…" at bounding box center [580, 277] width 1161 height 555
click at [372, 244] on image "Main content" at bounding box center [372, 242] width 7 height 7
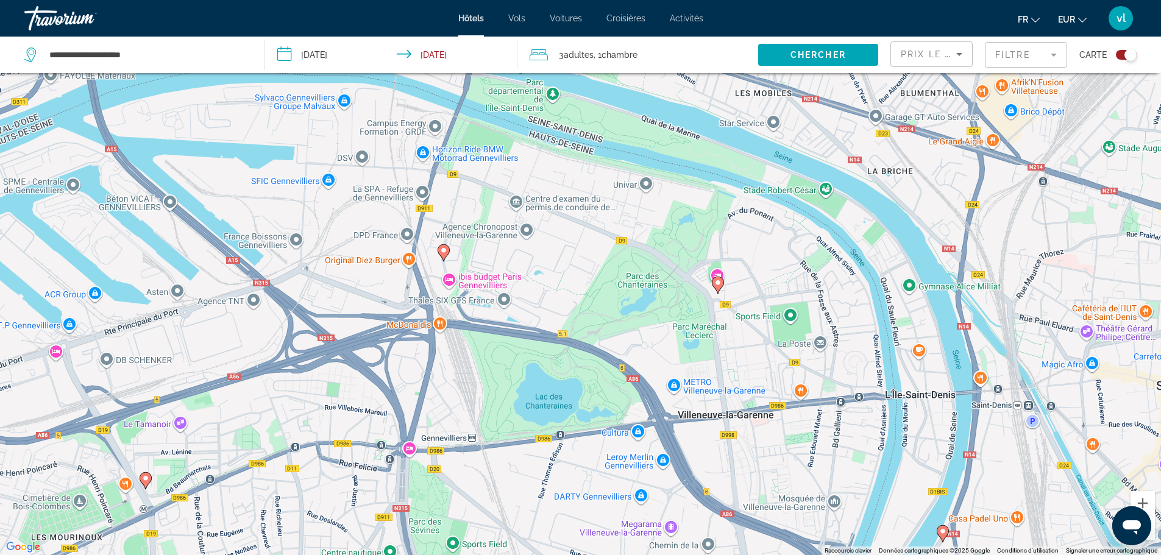
click at [717, 284] on image "Main content" at bounding box center [717, 282] width 7 height 7
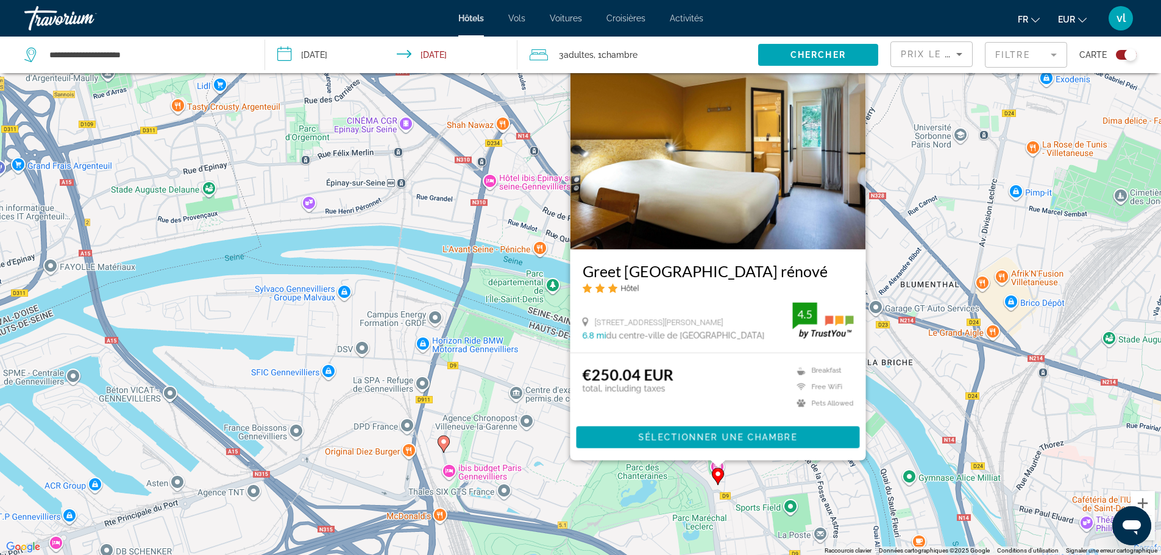
click at [443, 445] on image "Main content" at bounding box center [443, 441] width 7 height 7
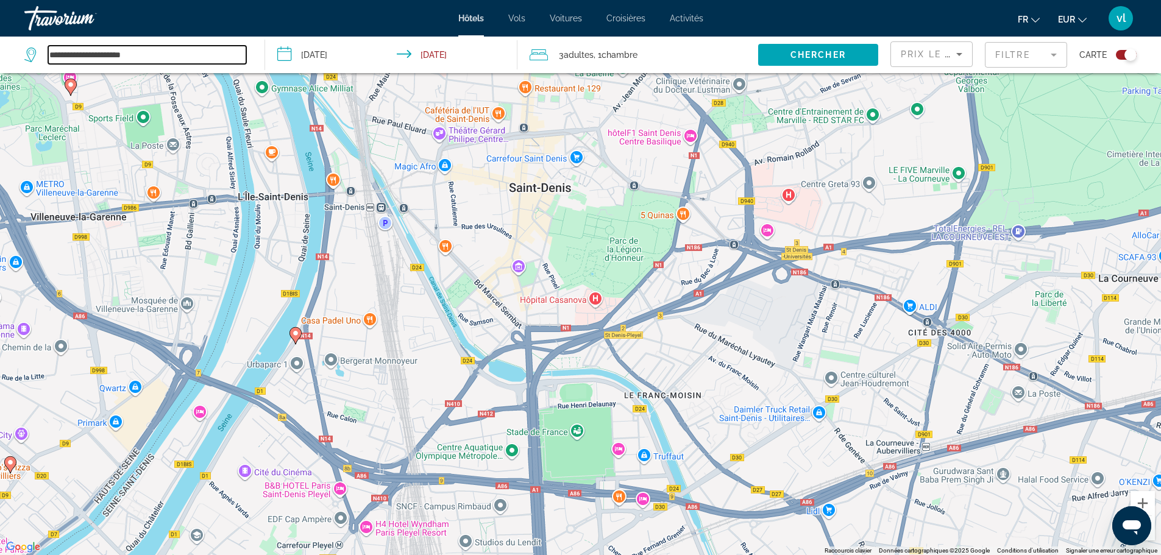
drag, startPoint x: 829, startPoint y: 451, endPoint x: 179, endPoint y: 44, distance: 767.0
click at [179, 44] on div "**********" at bounding box center [580, 314] width 1161 height 628
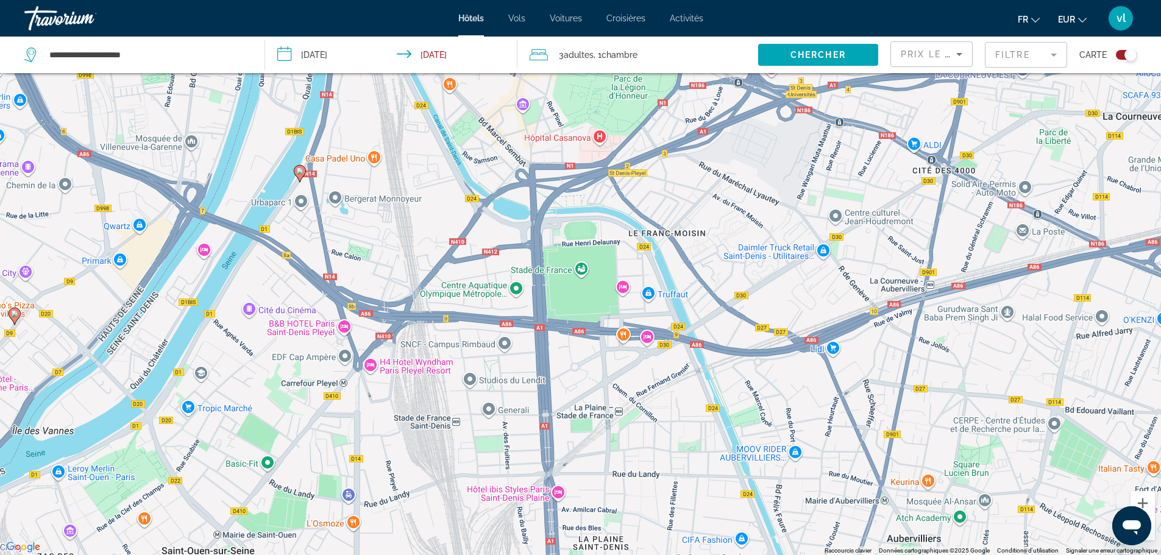
drag, startPoint x: 672, startPoint y: 434, endPoint x: 676, endPoint y: 266, distance: 167.6
click at [676, 266] on div "Pour activer le glissement avec le clavier, appuyez sur Alt+Entrée. Une fois ce…" at bounding box center [580, 277] width 1161 height 555
click at [621, 289] on div "Pour activer le glissement avec le clavier, appuyez sur Alt+Entrée. Une fois ce…" at bounding box center [580, 277] width 1161 height 555
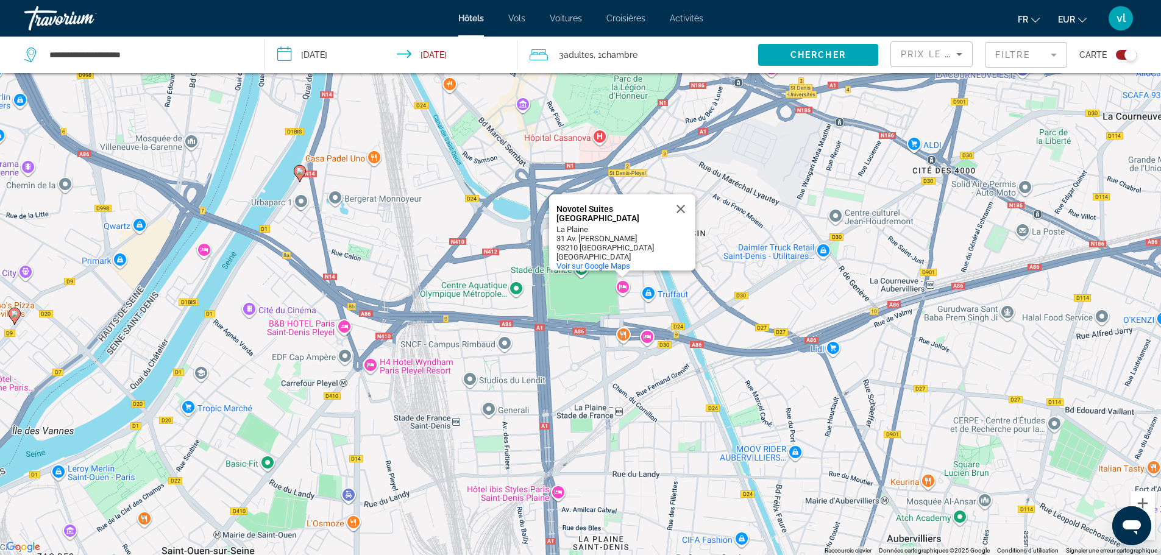
click at [621, 289] on div "Pour activer le glissement avec le clavier, appuyez sur Alt+Entrée. Une fois ce…" at bounding box center [580, 277] width 1161 height 555
click at [1149, 502] on button "Zoom avant" at bounding box center [1142, 503] width 24 height 24
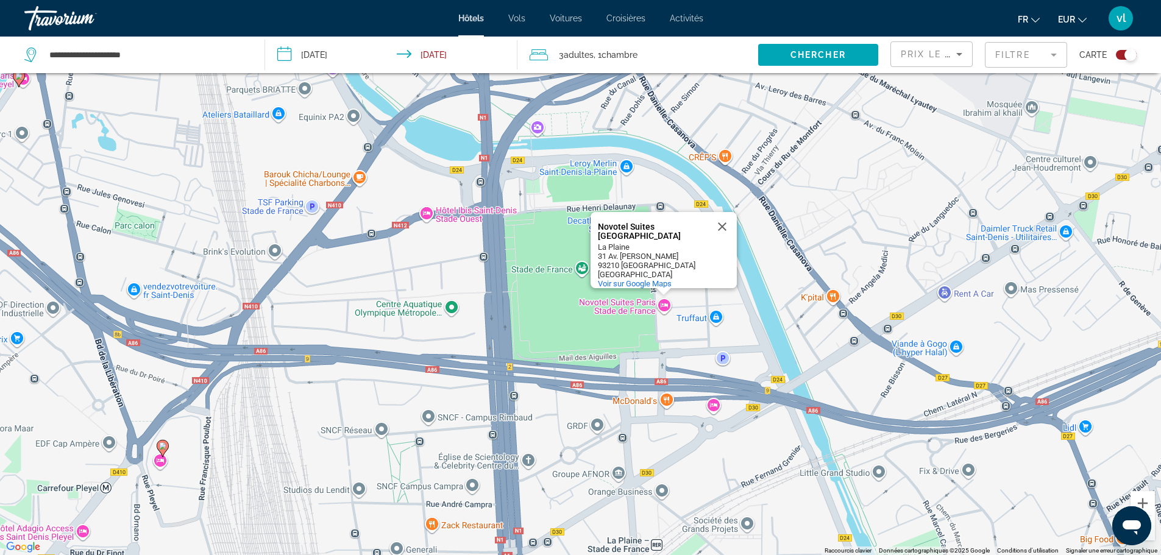
click at [1152, 536] on button "Zoom arrière" at bounding box center [1142, 528] width 24 height 24
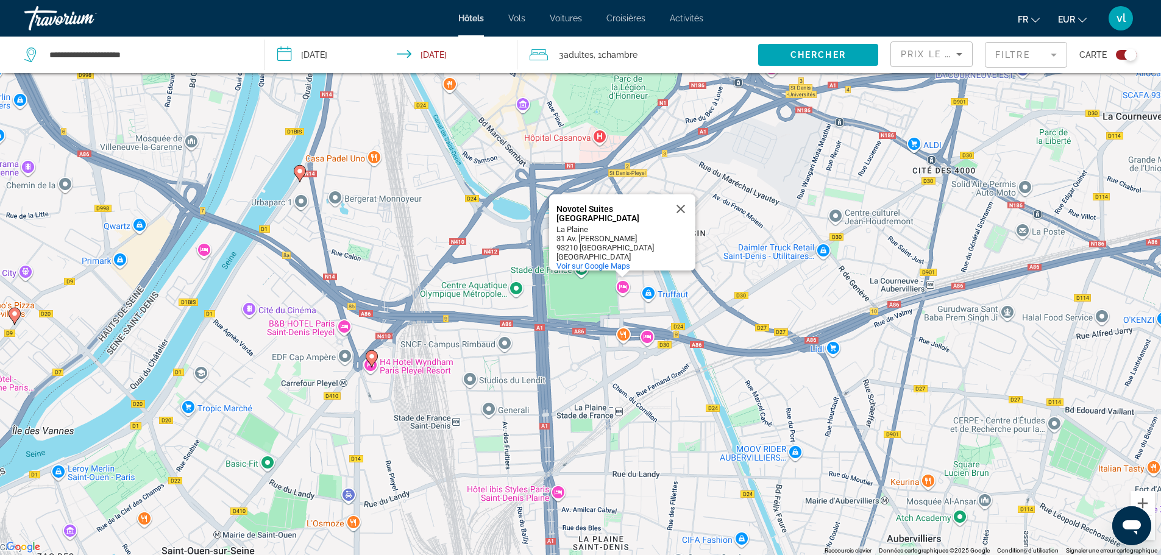
click at [1152, 536] on button "Zoom arrière" at bounding box center [1142, 528] width 24 height 24
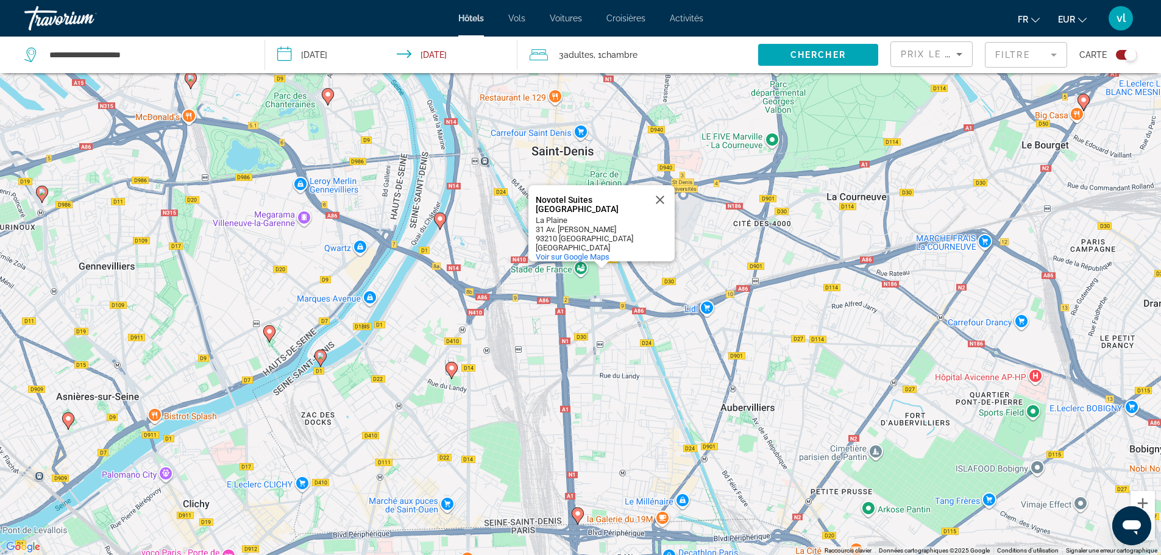
click at [1152, 536] on button "Zoom arrière" at bounding box center [1142, 528] width 24 height 24
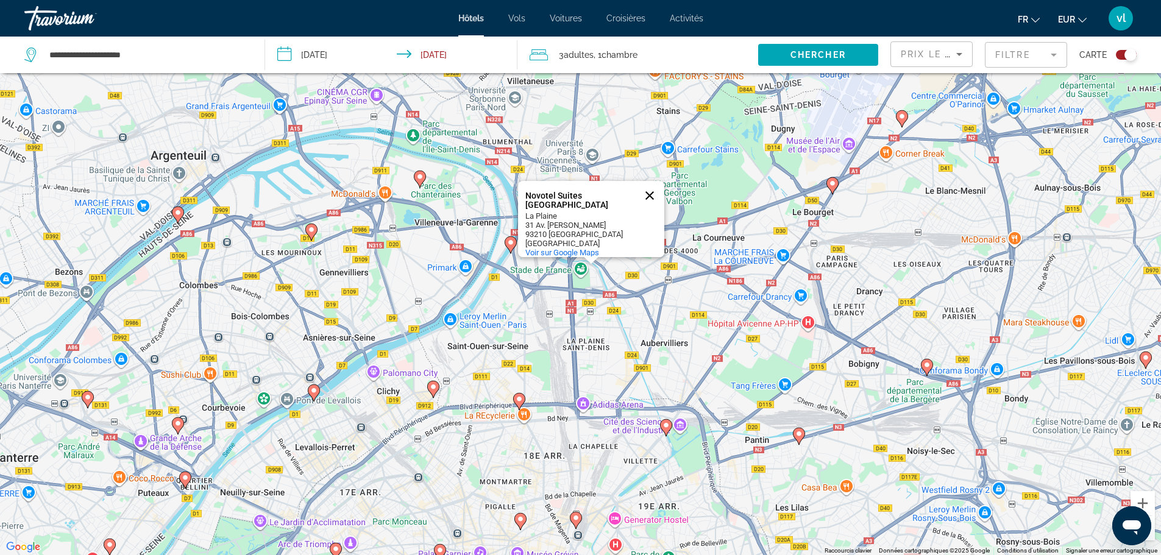
click at [647, 182] on button "Fermer" at bounding box center [649, 195] width 29 height 29
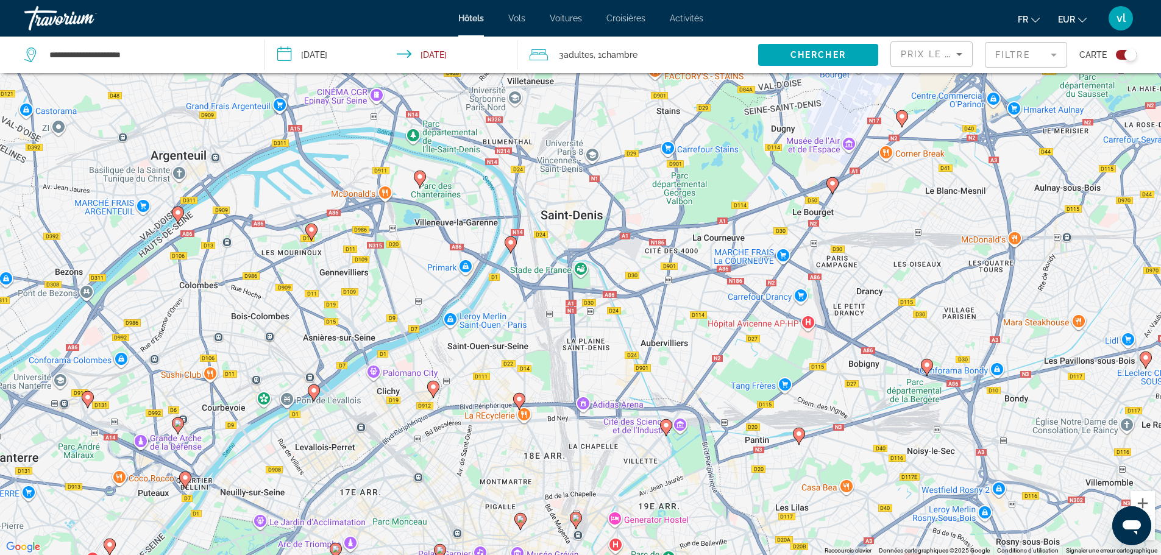
click at [511, 247] on icon "Main content" at bounding box center [509, 244] width 11 height 16
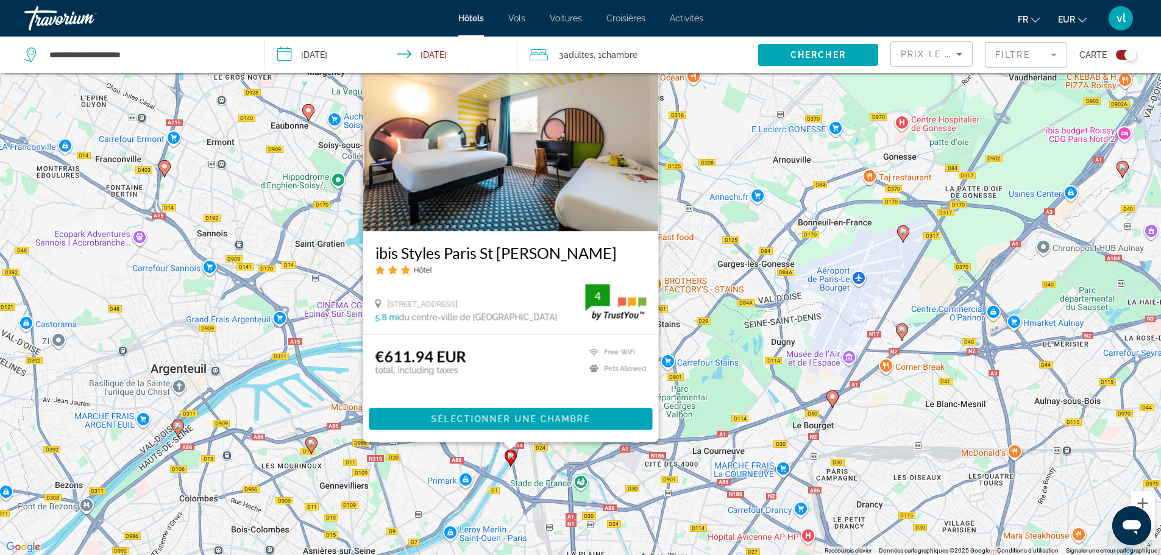
click at [511, 507] on div "Pour activer le glissement avec le clavier, appuyez sur Alt+Entrée. Une fois ce…" at bounding box center [580, 277] width 1161 height 555
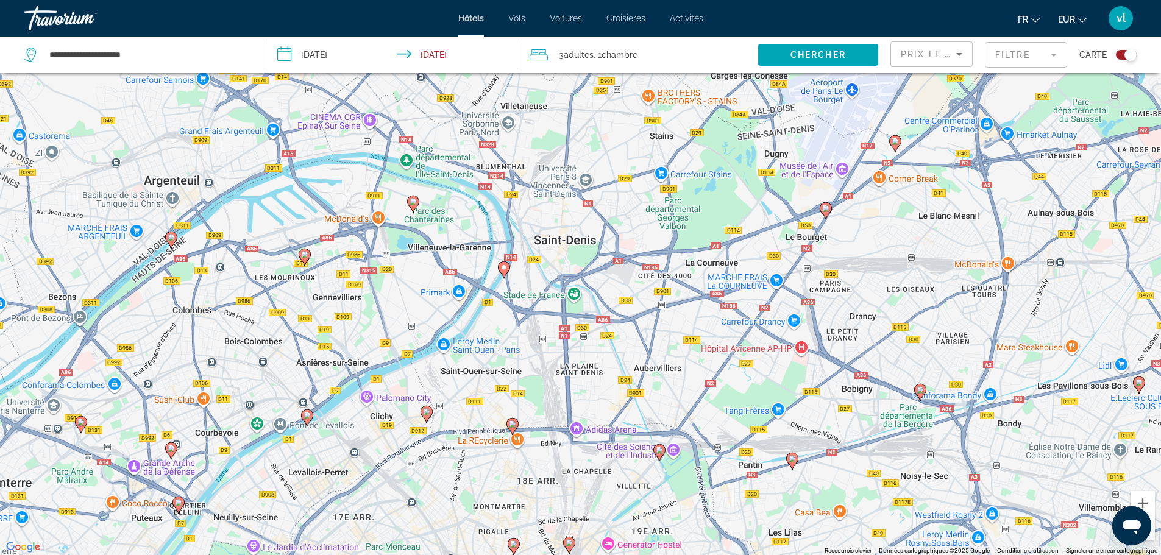
drag, startPoint x: 551, startPoint y: 485, endPoint x: 544, endPoint y: 294, distance: 190.8
click at [544, 294] on div "Pour activer le glissement avec le clavier, appuyez sur Alt+Entrée. Une fois ce…" at bounding box center [580, 277] width 1161 height 555
click at [512, 420] on icon "Main content" at bounding box center [511, 426] width 11 height 16
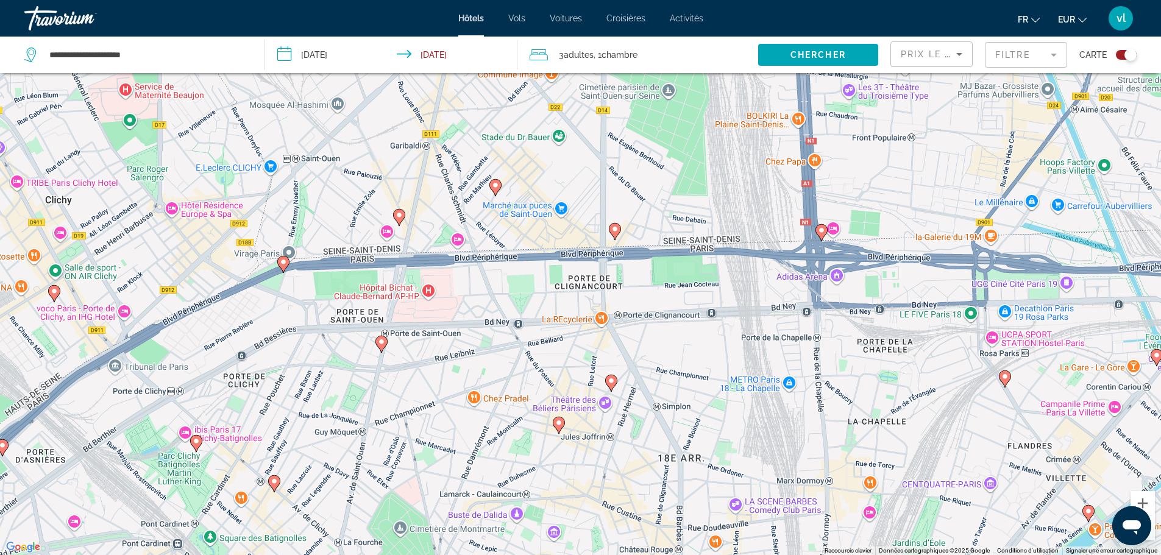
click at [617, 231] on image "Main content" at bounding box center [614, 228] width 7 height 7
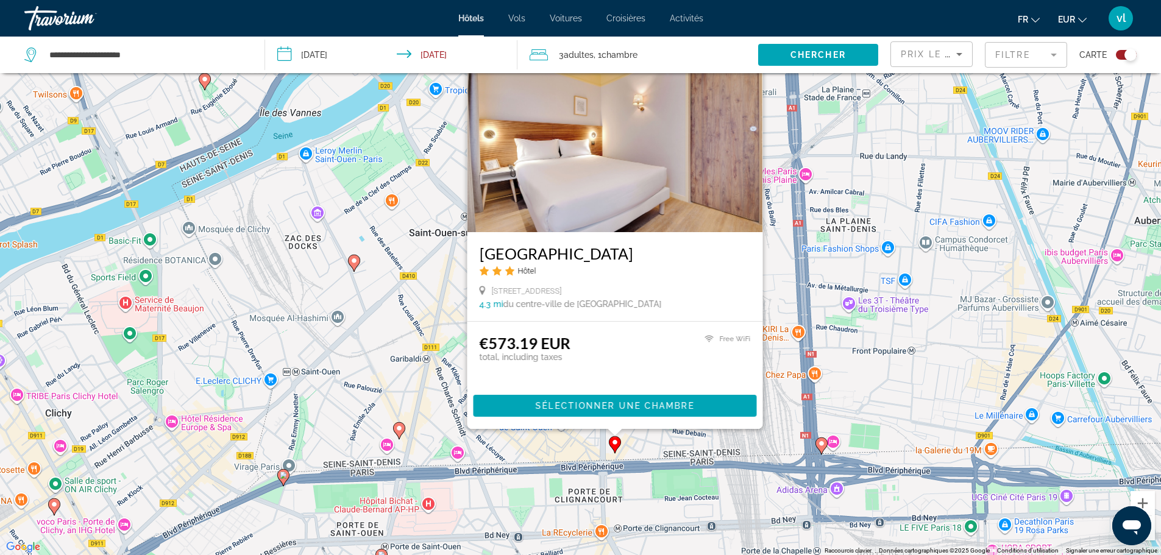
click at [504, 448] on div "Pour activer le glissement avec le clavier, appuyez sur Alt+Entrée. Une fois ce…" at bounding box center [580, 277] width 1161 height 555
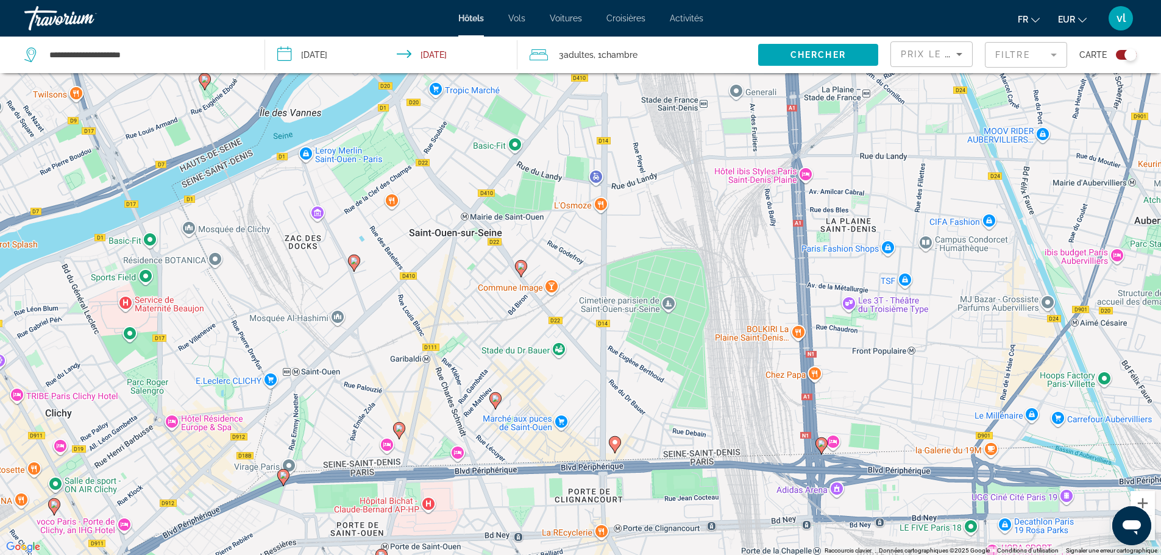
click at [494, 398] on image "Main content" at bounding box center [495, 398] width 7 height 7
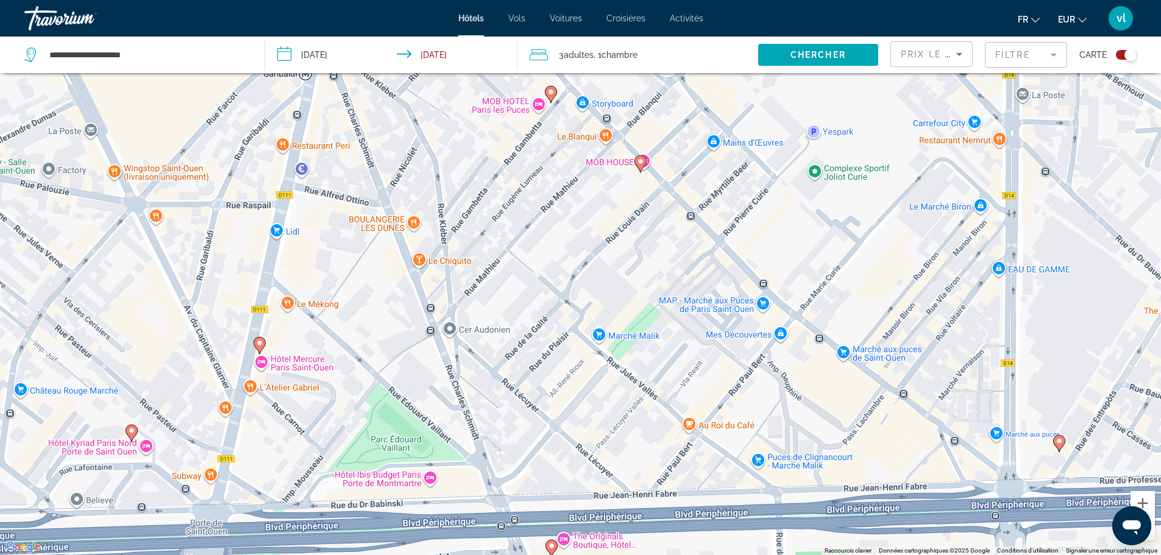
click at [1154, 533] on button "Zoom arrière" at bounding box center [1142, 528] width 24 height 24
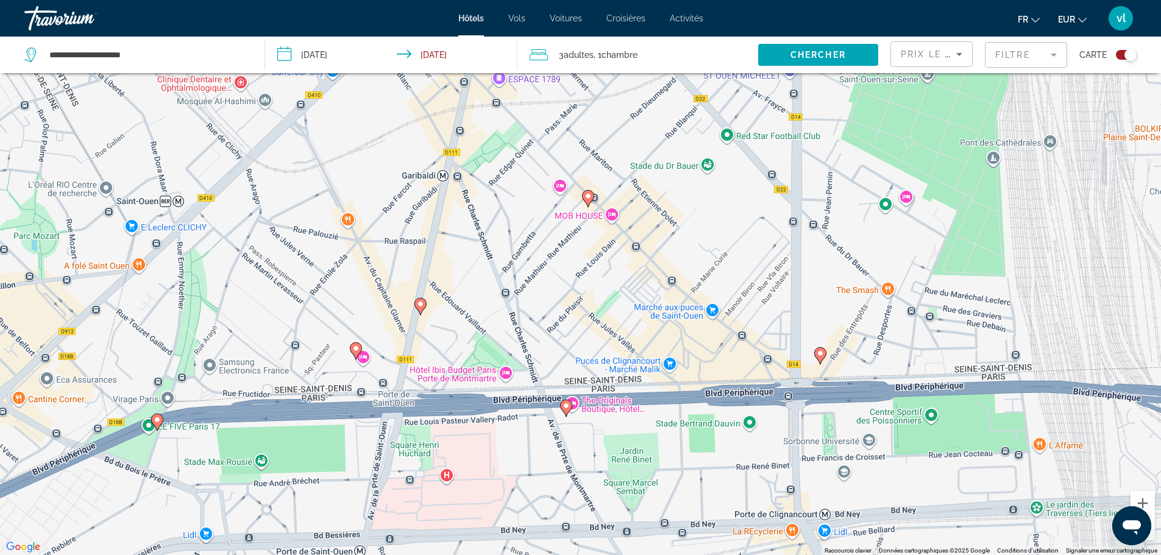
click at [1154, 533] on button "Zoom arrière" at bounding box center [1142, 528] width 24 height 24
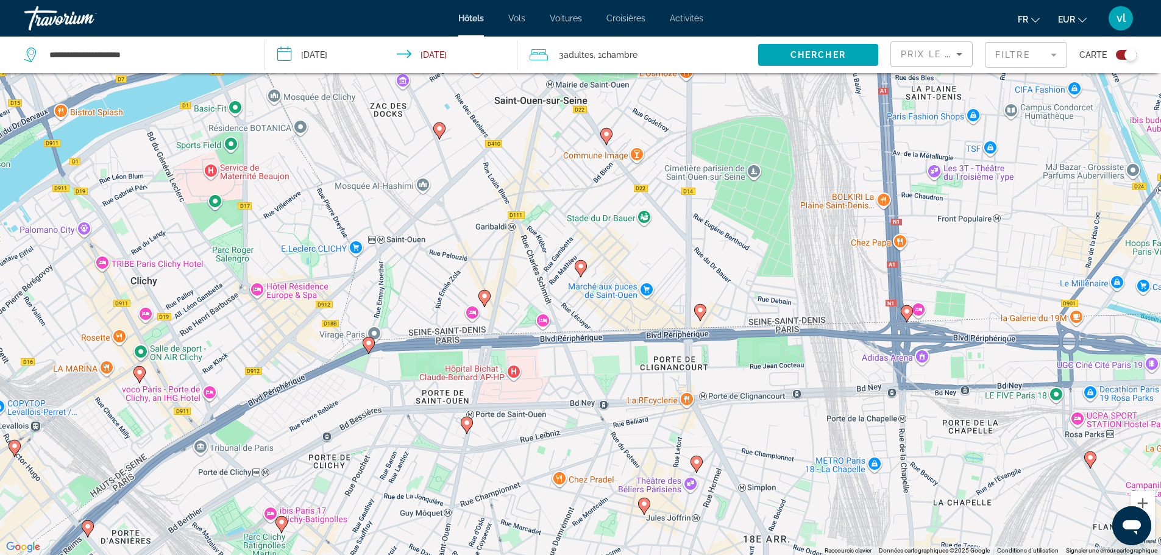
click at [484, 296] on image "Main content" at bounding box center [484, 295] width 7 height 7
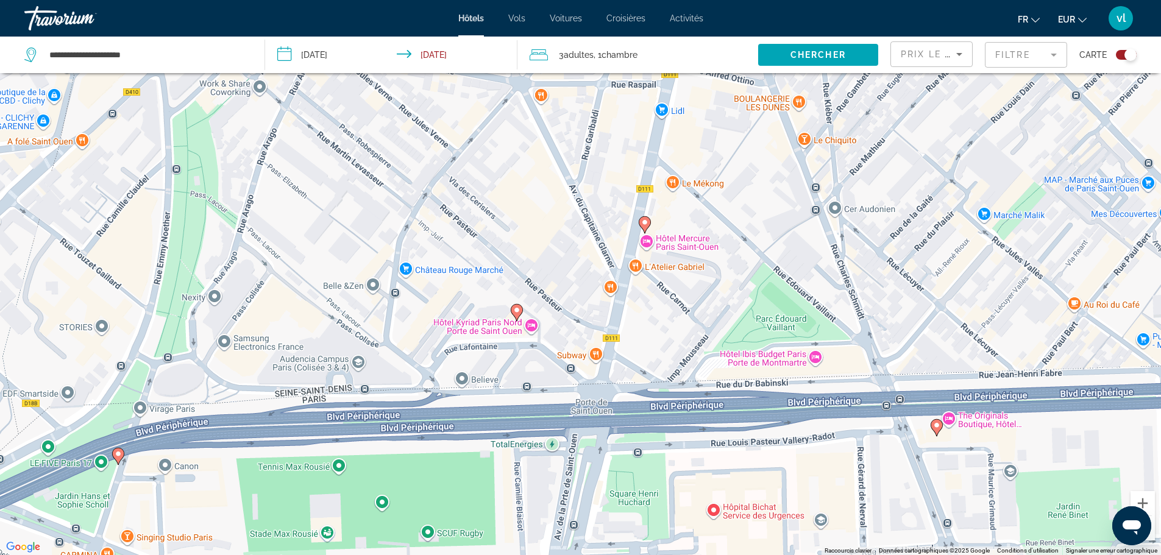
click at [516, 313] on image "Main content" at bounding box center [516, 309] width 7 height 7
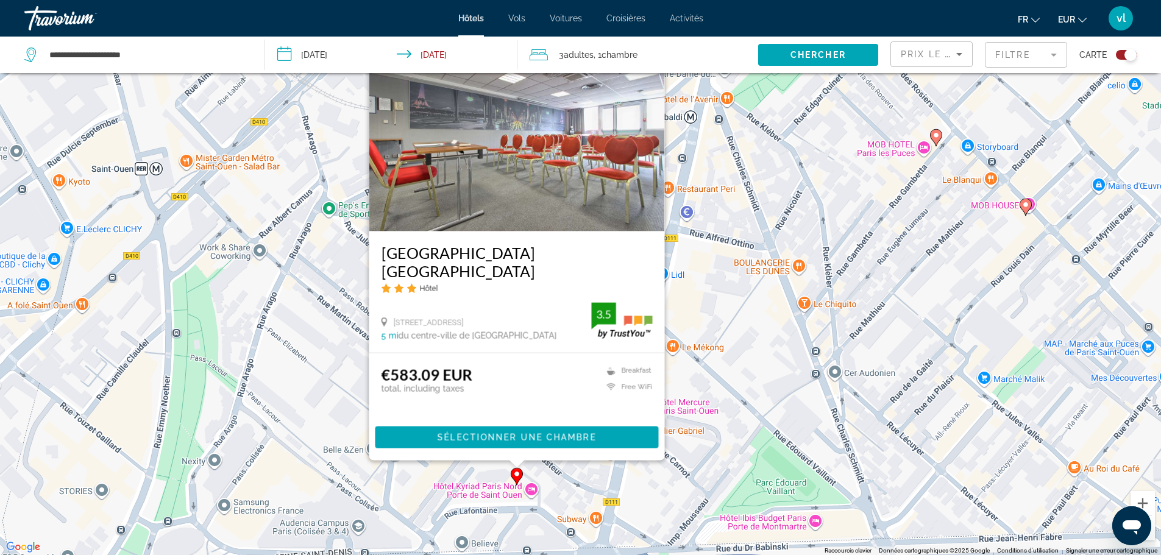
click at [712, 297] on div "Pour activer le glissement avec le clavier, appuyez sur Alt+Entrée. Une fois ce…" at bounding box center [580, 277] width 1161 height 555
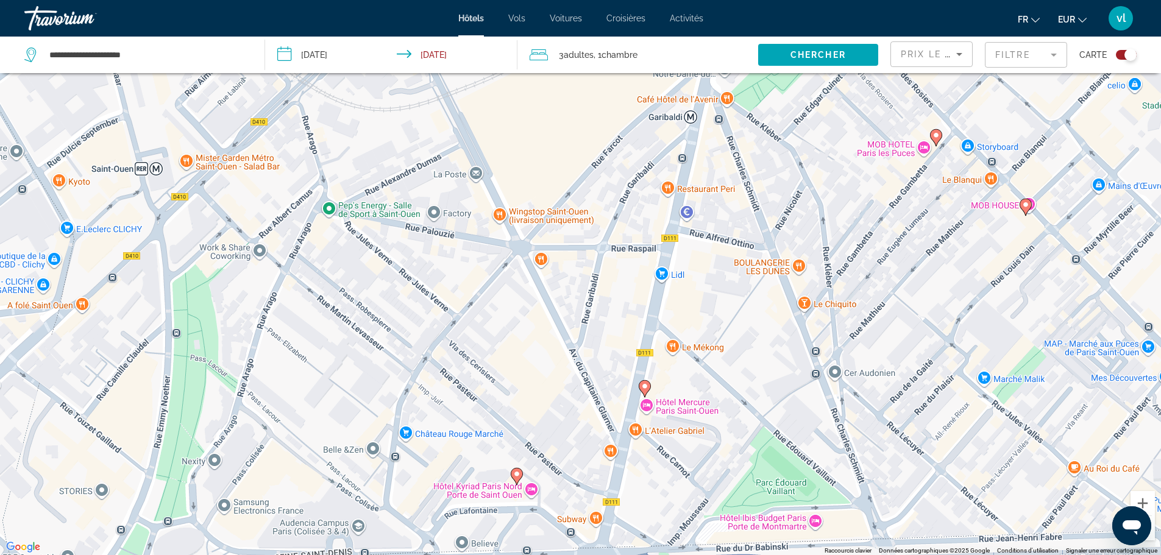
click at [644, 385] on image "Main content" at bounding box center [644, 386] width 7 height 7
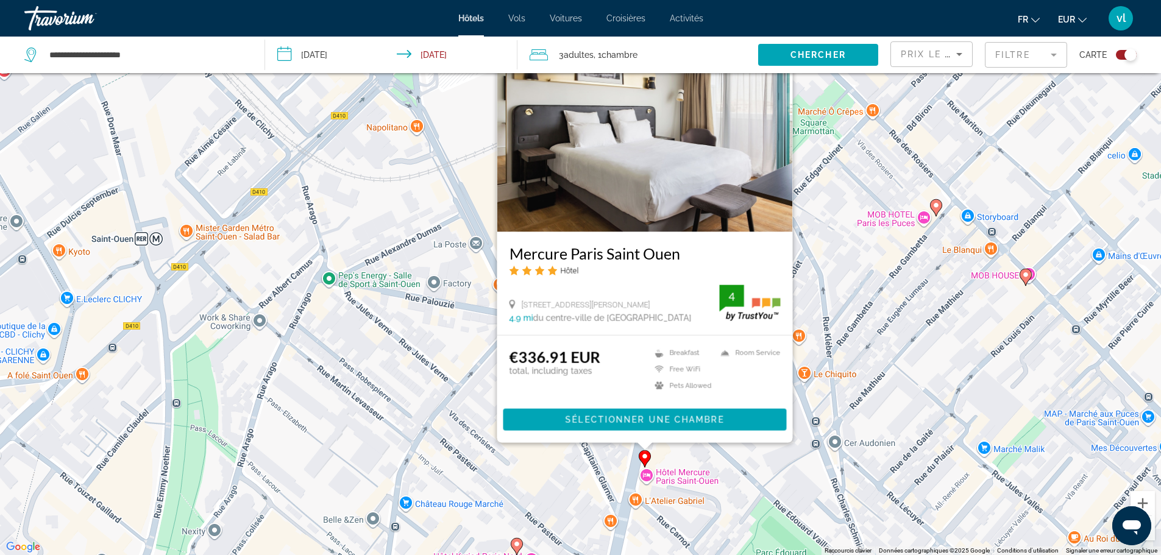
click at [1023, 275] on image "Main content" at bounding box center [1025, 274] width 7 height 7
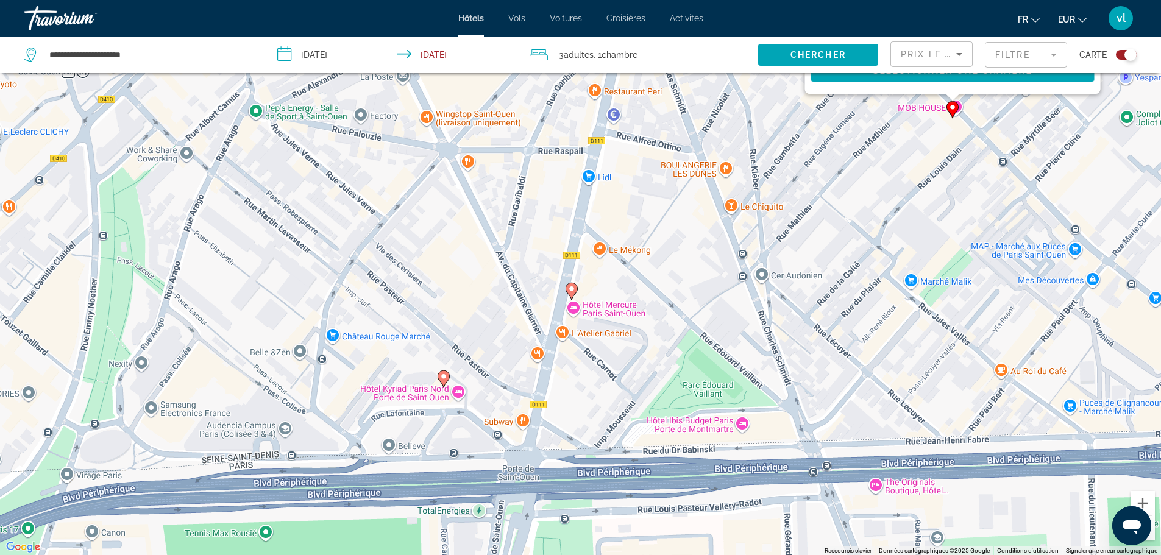
drag, startPoint x: 735, startPoint y: 443, endPoint x: 711, endPoint y: 108, distance: 335.4
click at [711, 108] on div "Pour activer le glissement avec le clavier, appuyez sur Alt+Entrée. Une fois ce…" at bounding box center [580, 277] width 1161 height 555
click at [743, 425] on div "Pour activer le glissement avec le clavier, appuyez sur Alt+Entrée. Une fois ce…" at bounding box center [580, 277] width 1161 height 555
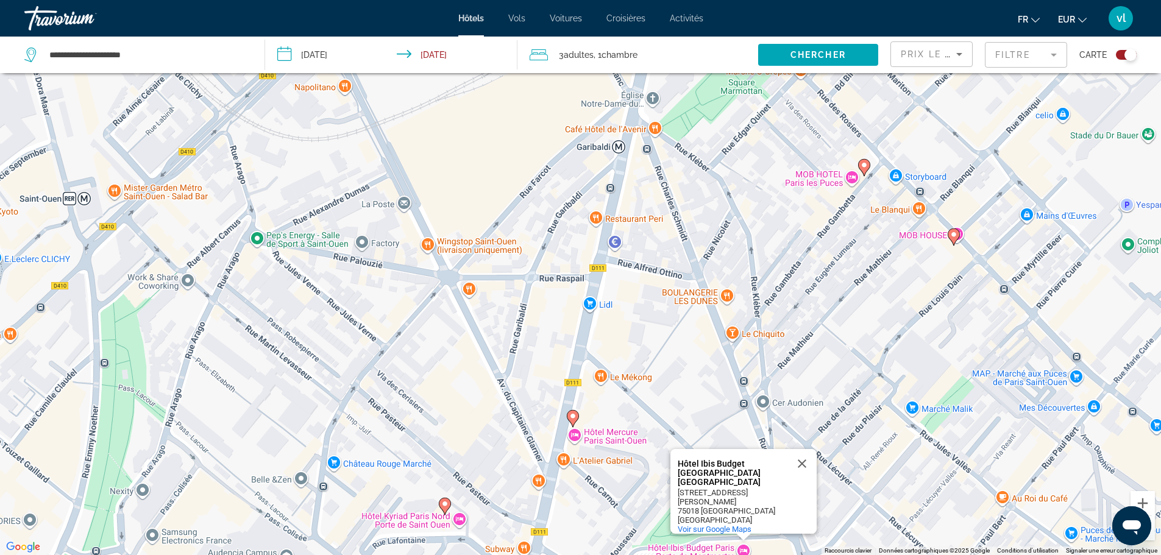
drag, startPoint x: 757, startPoint y: 161, endPoint x: 755, endPoint y: 310, distance: 148.1
click at [755, 310] on div "Pour activer le glissement avec le clavier, appuyez sur Alt+Entrée. Une fois ce…" at bounding box center [580, 277] width 1161 height 555
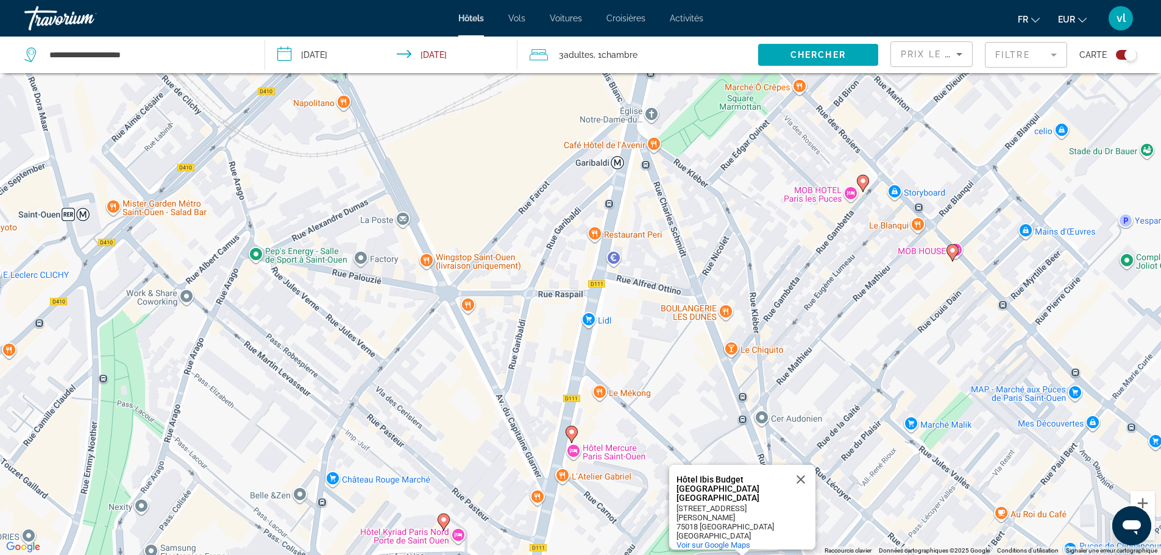
click at [1152, 536] on button "Zoom arrière" at bounding box center [1142, 528] width 24 height 24
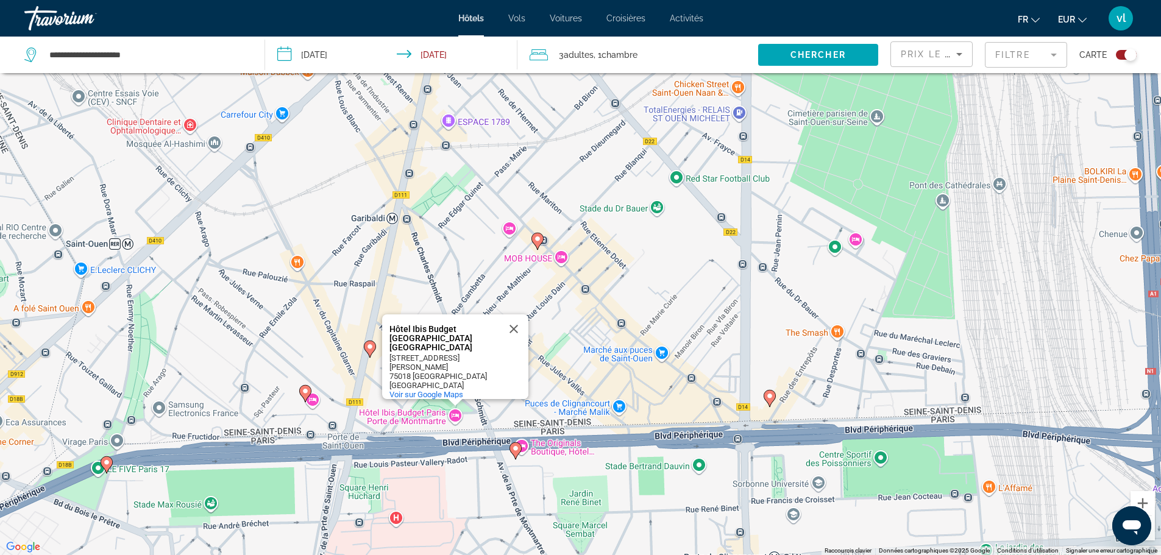
drag, startPoint x: 882, startPoint y: 286, endPoint x: 674, endPoint y: 283, distance: 207.8
click at [674, 283] on div "Pour activer le glissement avec le clavier, appuyez sur Alt+Entrée. Une fois ce…" at bounding box center [580, 277] width 1161 height 555
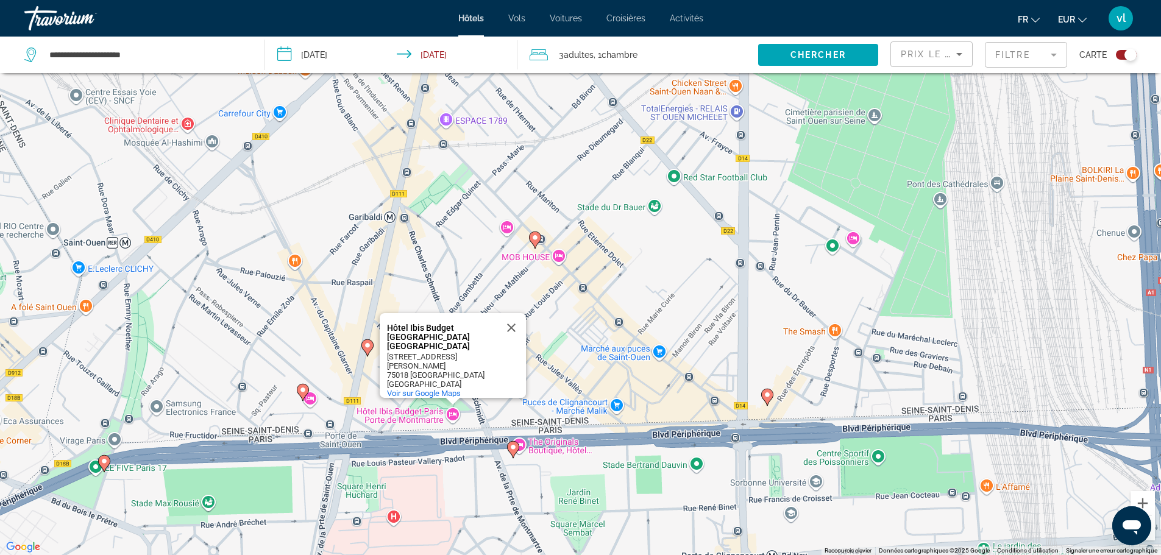
click at [764, 399] on icon "Main content" at bounding box center [766, 397] width 11 height 16
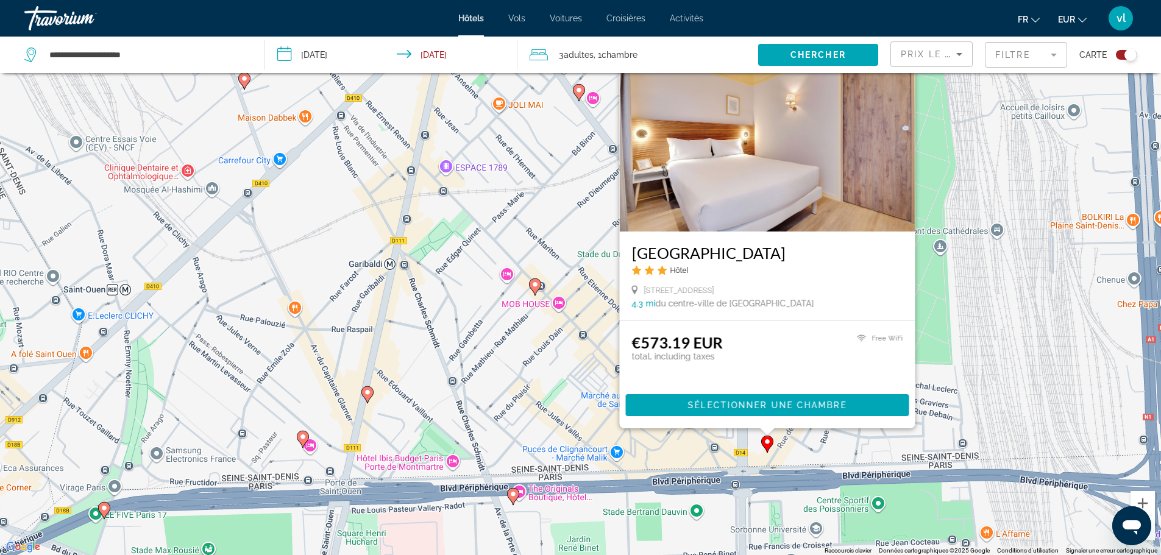
click at [579, 395] on div "Pour activer le glissement avec le clavier, appuyez sur Alt+Entrée. Une fois ce…" at bounding box center [580, 277] width 1161 height 555
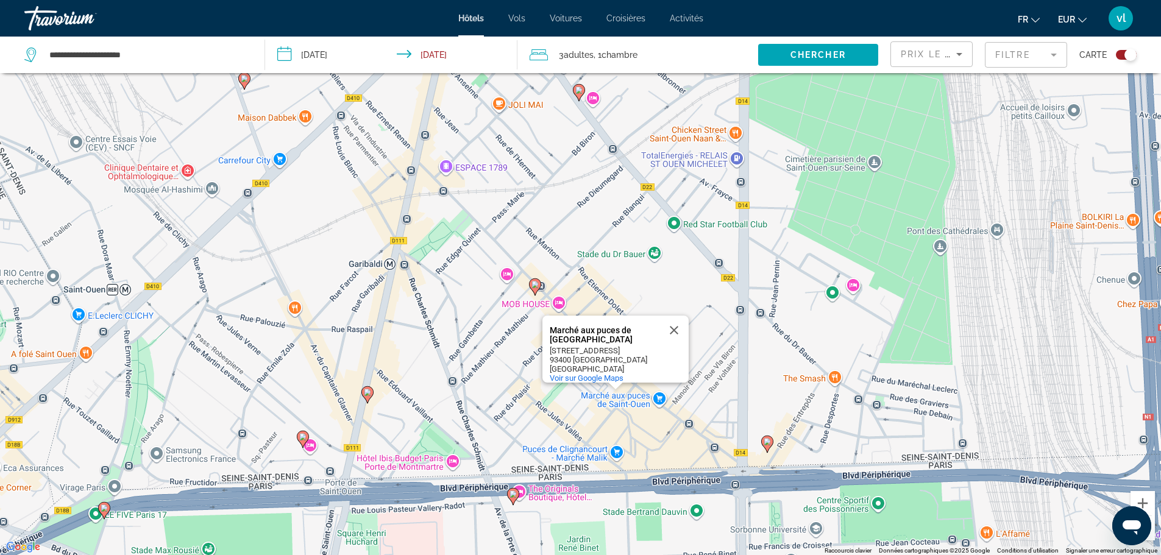
click at [1128, 51] on div "Toggle map" at bounding box center [1130, 55] width 12 height 12
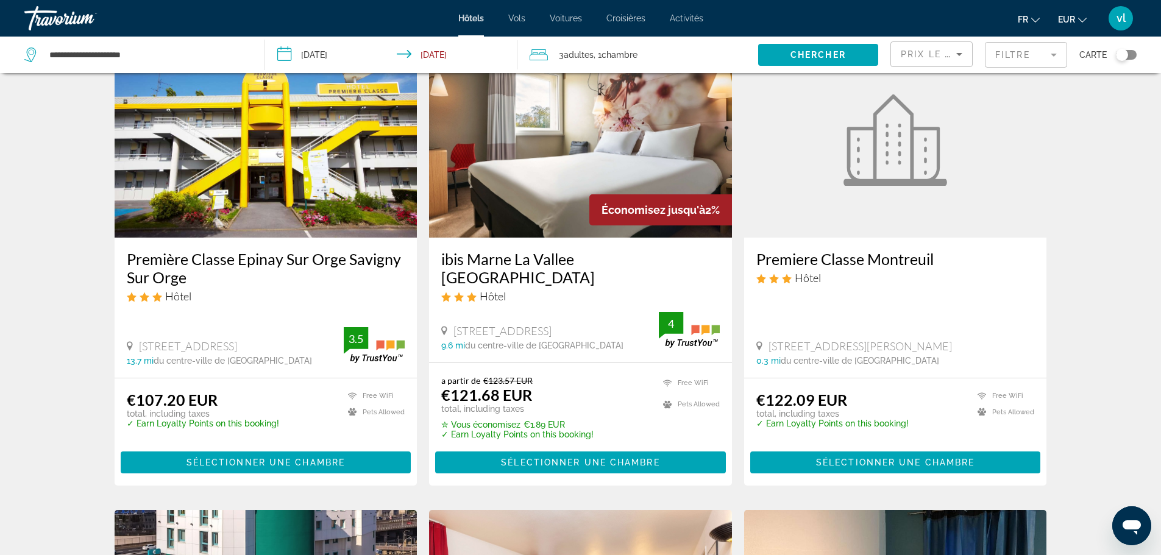
scroll to position [85, 0]
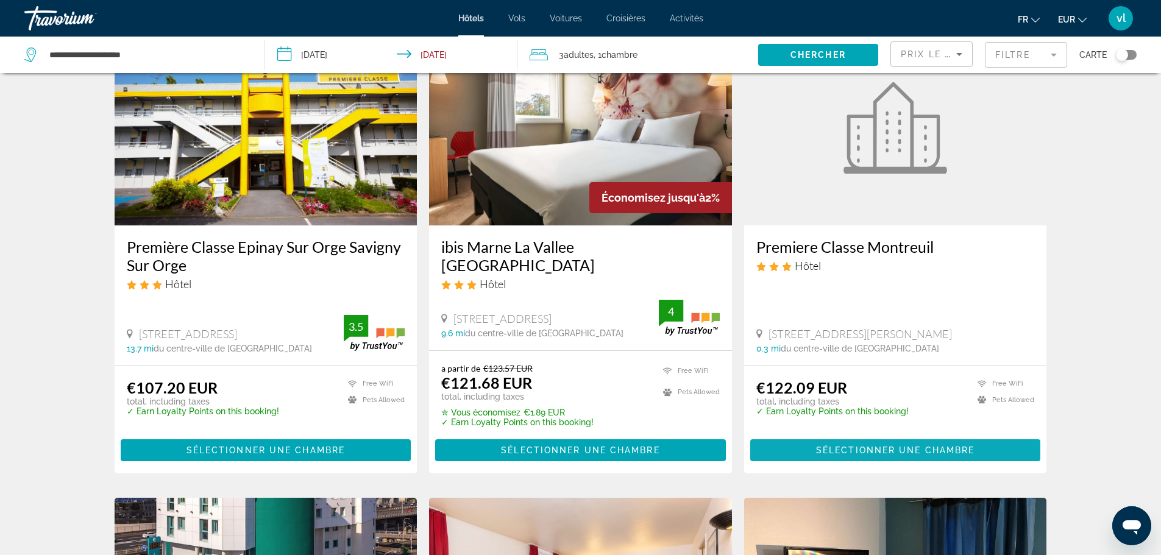
click at [851, 441] on span "Main content" at bounding box center [895, 450] width 291 height 29
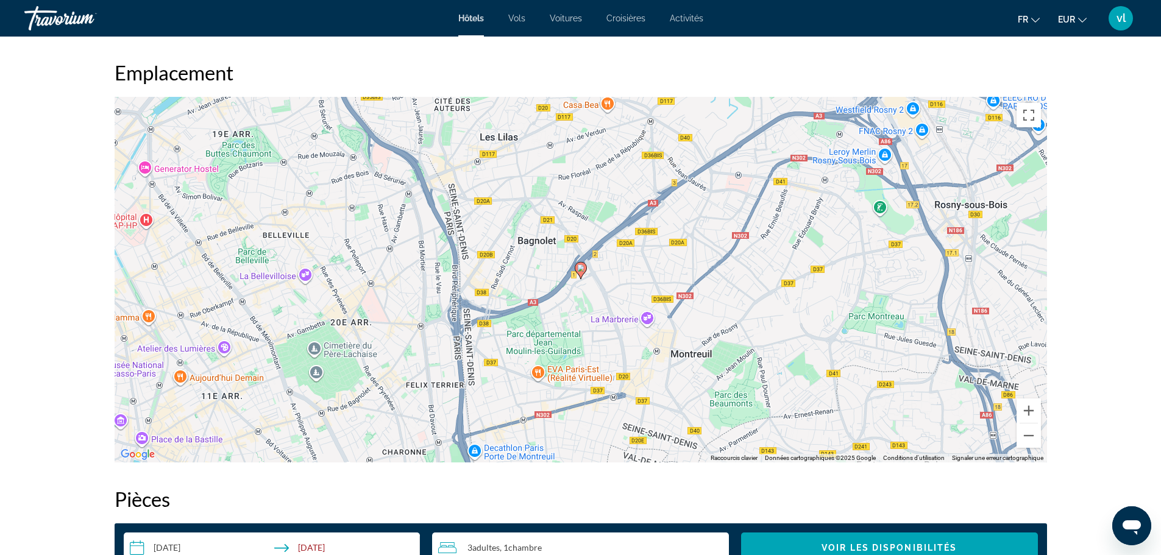
scroll to position [1125, 0]
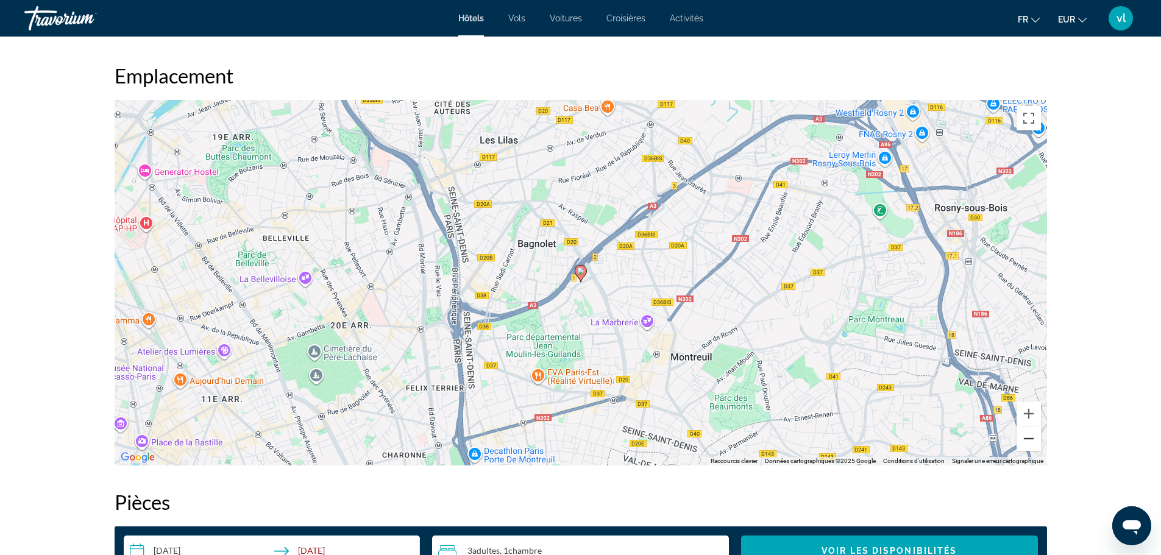
click at [1032, 441] on button "Zoom arrière" at bounding box center [1028, 438] width 24 height 24
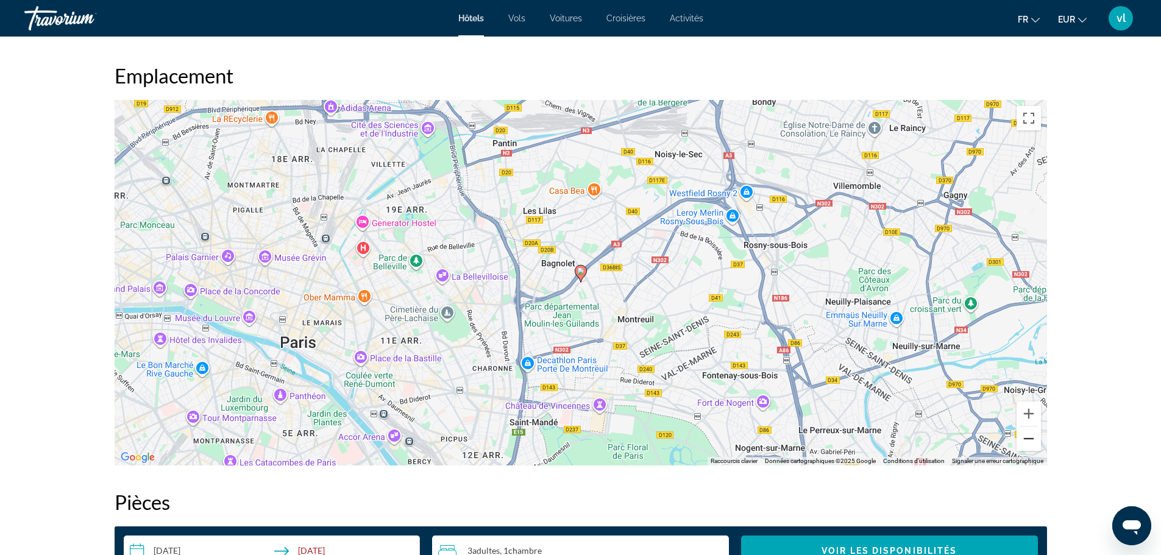
click at [1032, 440] on button "Zoom arrière" at bounding box center [1028, 438] width 24 height 24
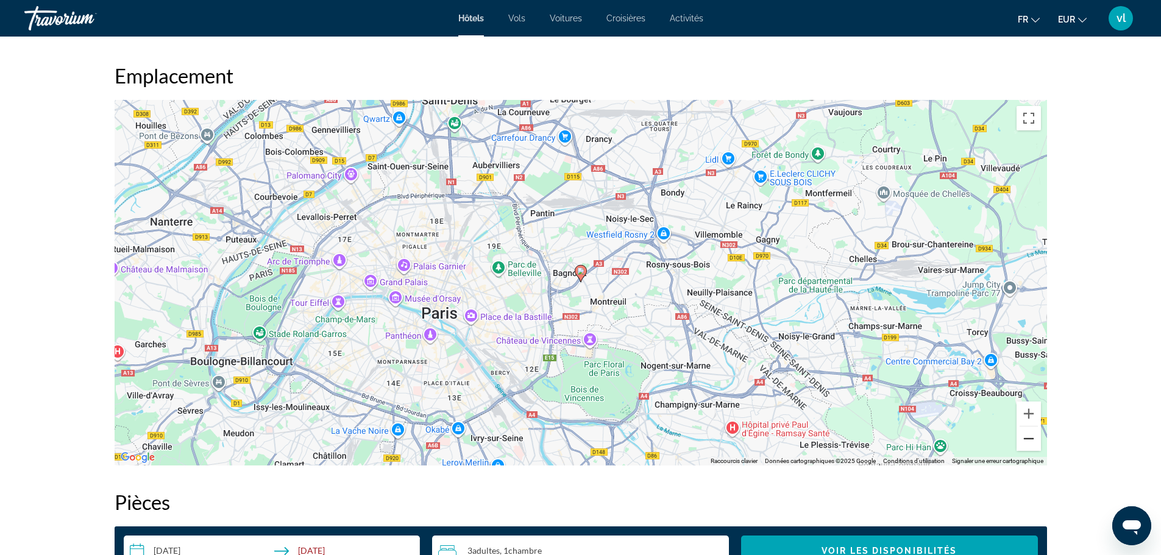
click at [1032, 440] on button "Zoom arrière" at bounding box center [1028, 438] width 24 height 24
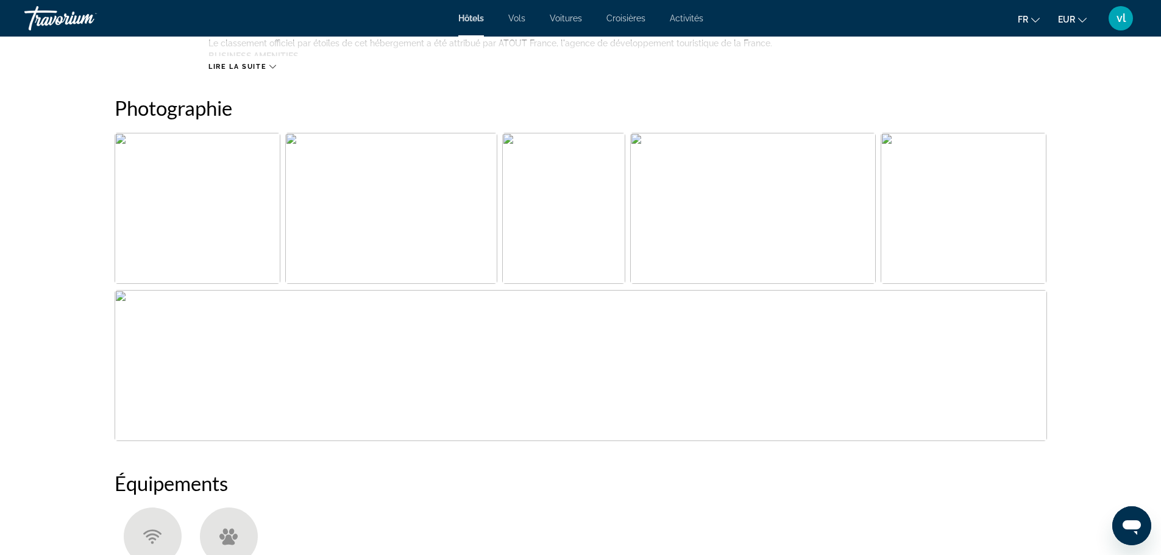
scroll to position [0, 0]
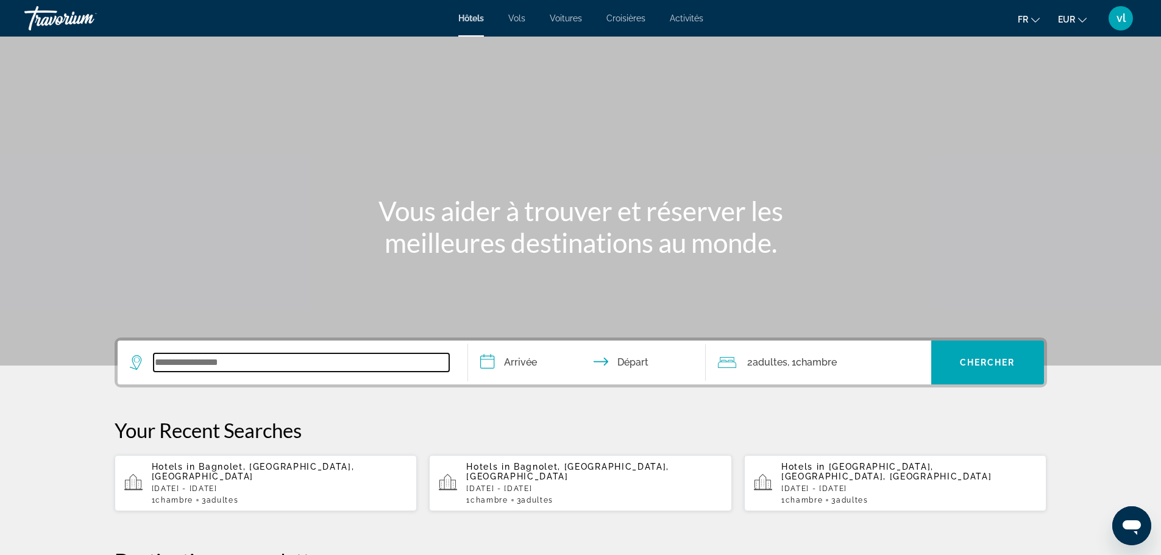
click at [214, 357] on input "Search widget" at bounding box center [301, 362] width 295 height 18
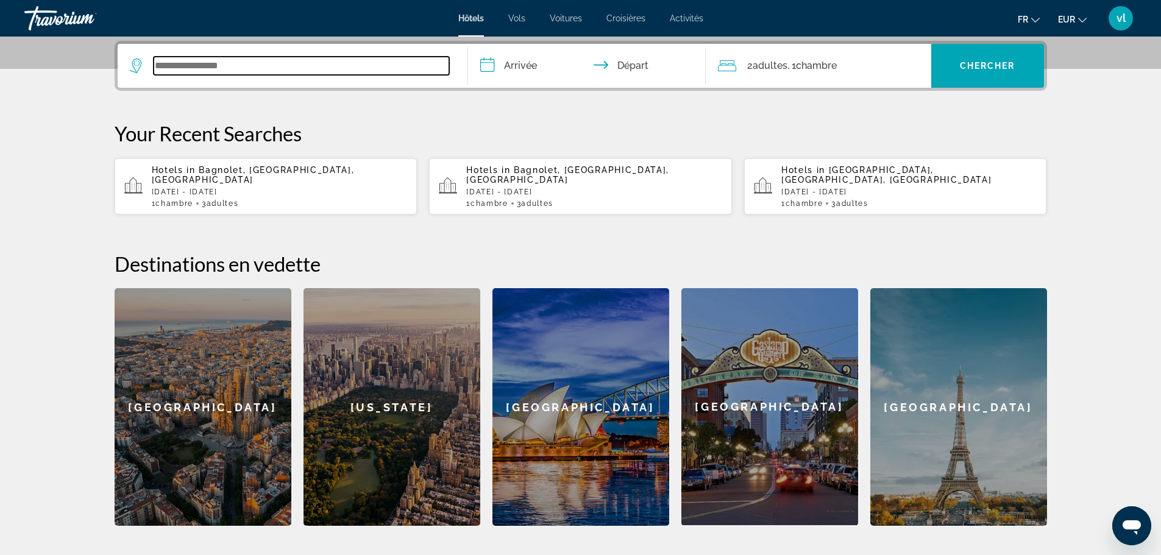
scroll to position [298, 0]
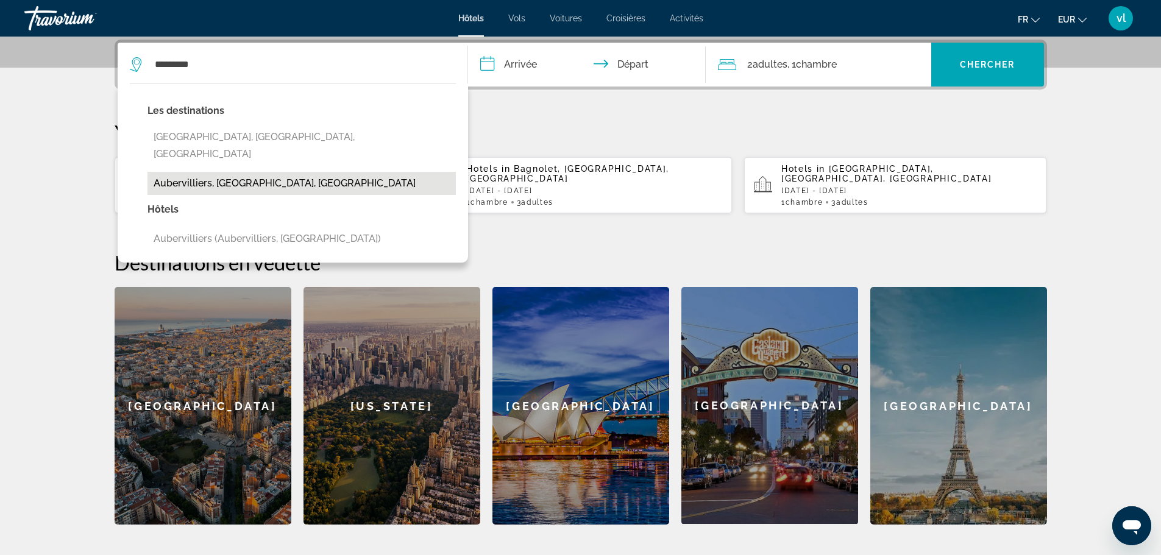
click at [210, 172] on button "Aubervilliers, [GEOGRAPHIC_DATA], [GEOGRAPHIC_DATA]" at bounding box center [301, 183] width 308 height 23
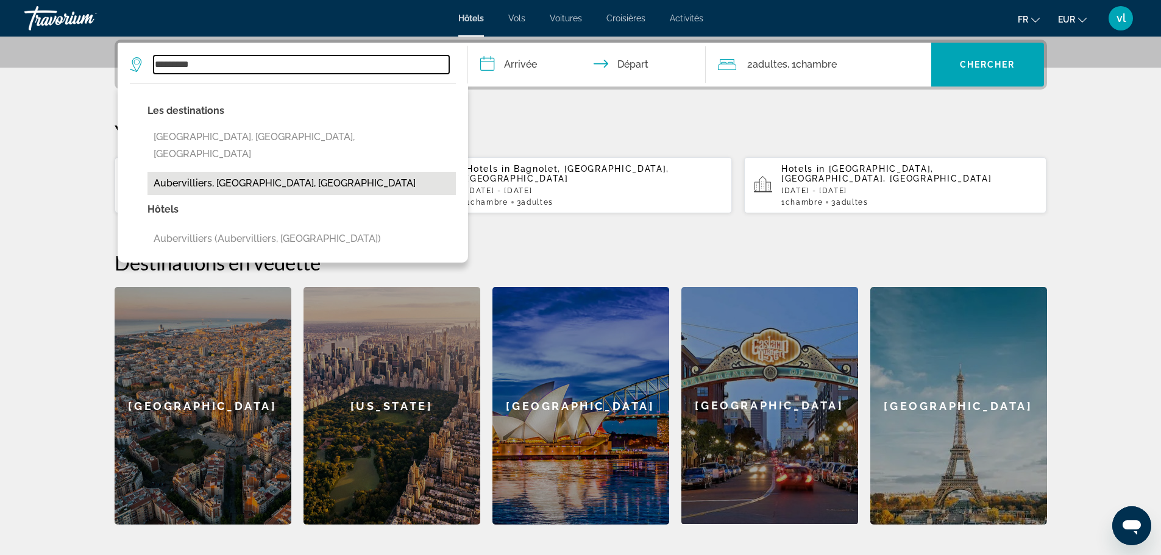
type input "**********"
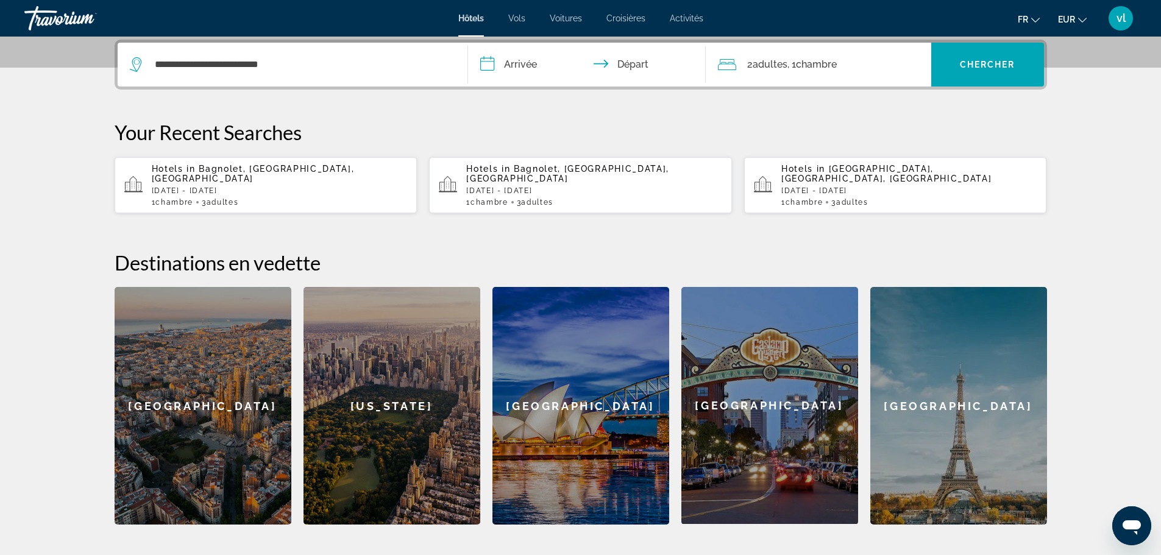
click at [495, 62] on input "**********" at bounding box center [589, 67] width 242 height 48
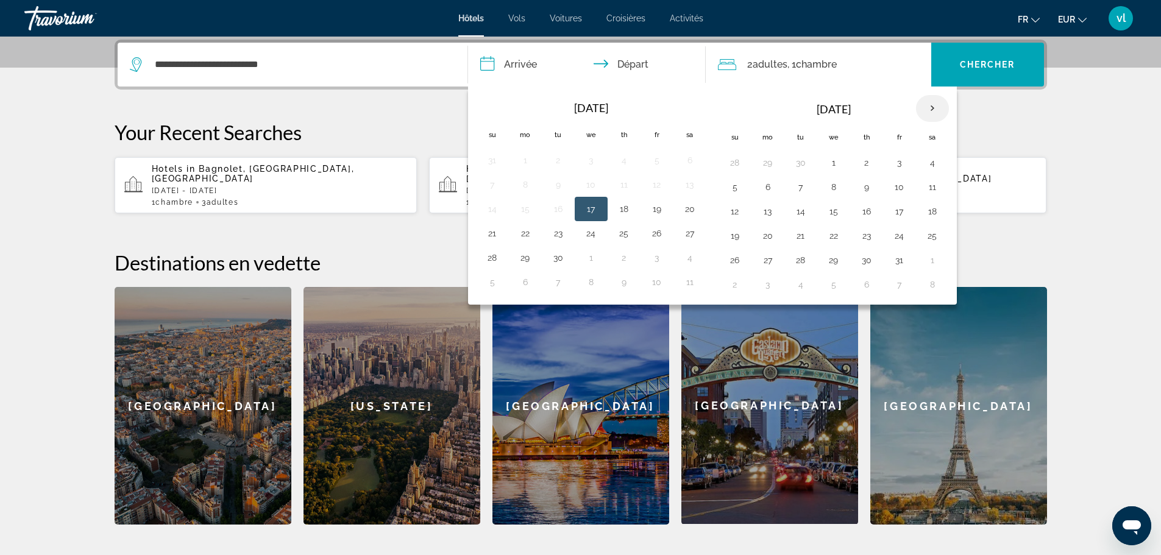
click at [930, 106] on th "Next month" at bounding box center [932, 108] width 33 height 27
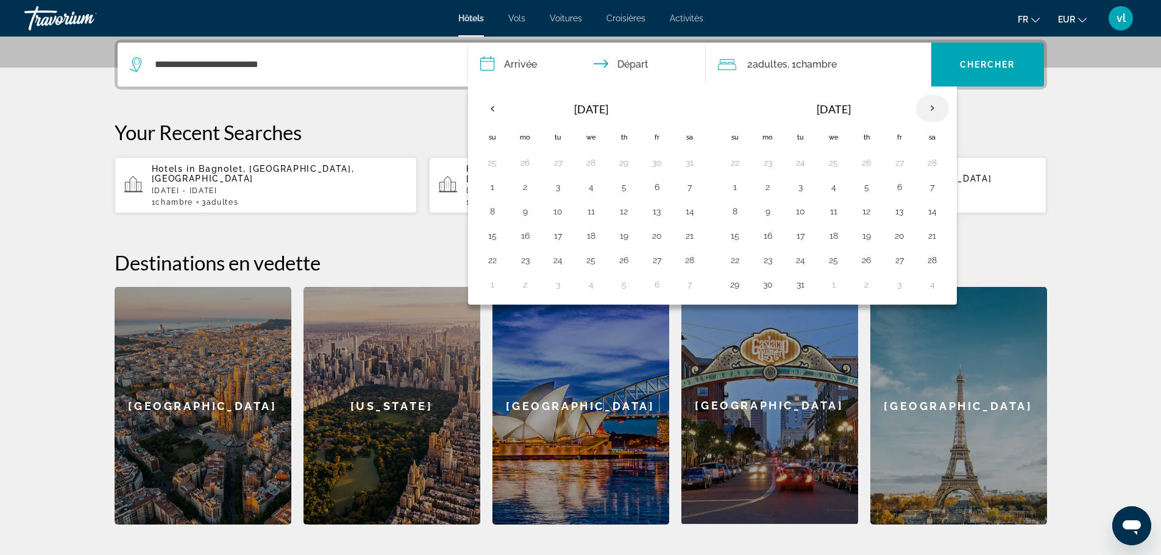
click at [930, 106] on th "Next month" at bounding box center [932, 108] width 33 height 27
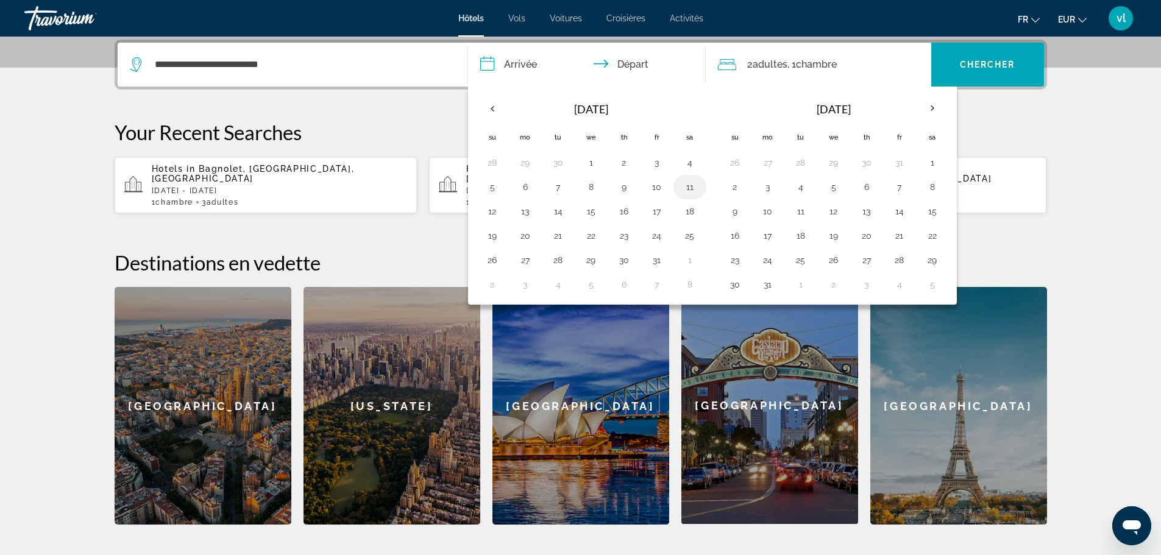
click at [689, 189] on button "11" at bounding box center [689, 187] width 19 height 17
click at [525, 214] on button "13" at bounding box center [524, 211] width 19 height 17
type input "**********"
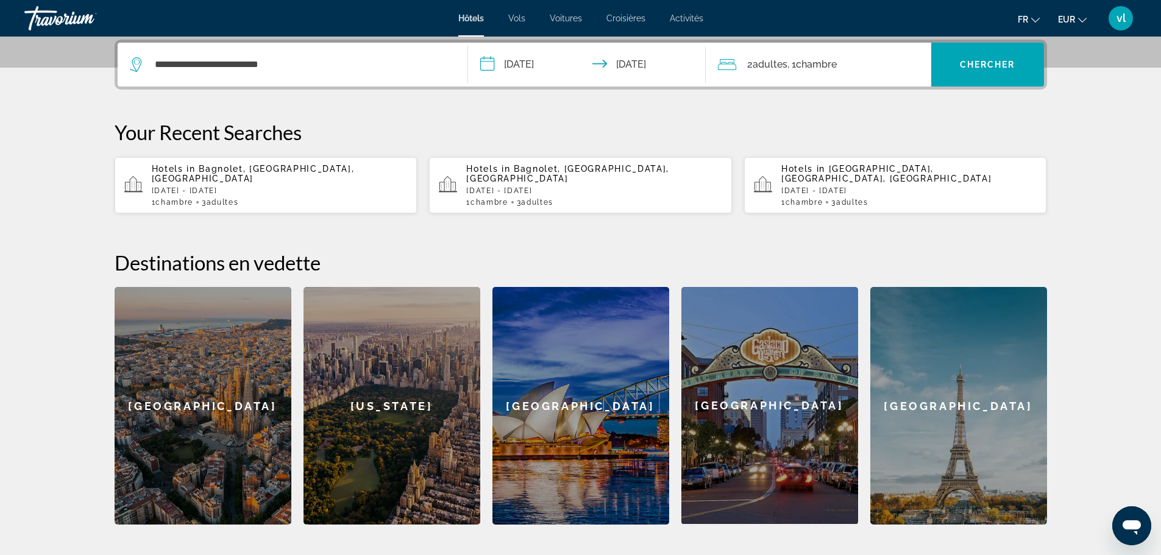
click at [819, 63] on span "Chambre" at bounding box center [816, 64] width 41 height 12
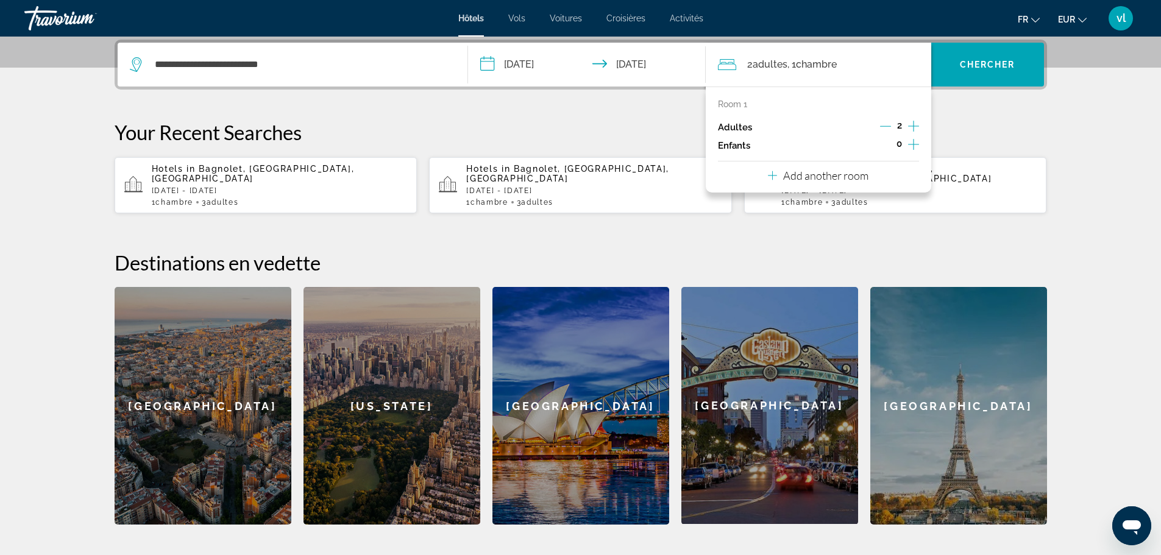
click at [910, 126] on icon "Increment adults" at bounding box center [913, 126] width 11 height 15
click at [1000, 68] on span "Chercher" at bounding box center [987, 65] width 55 height 10
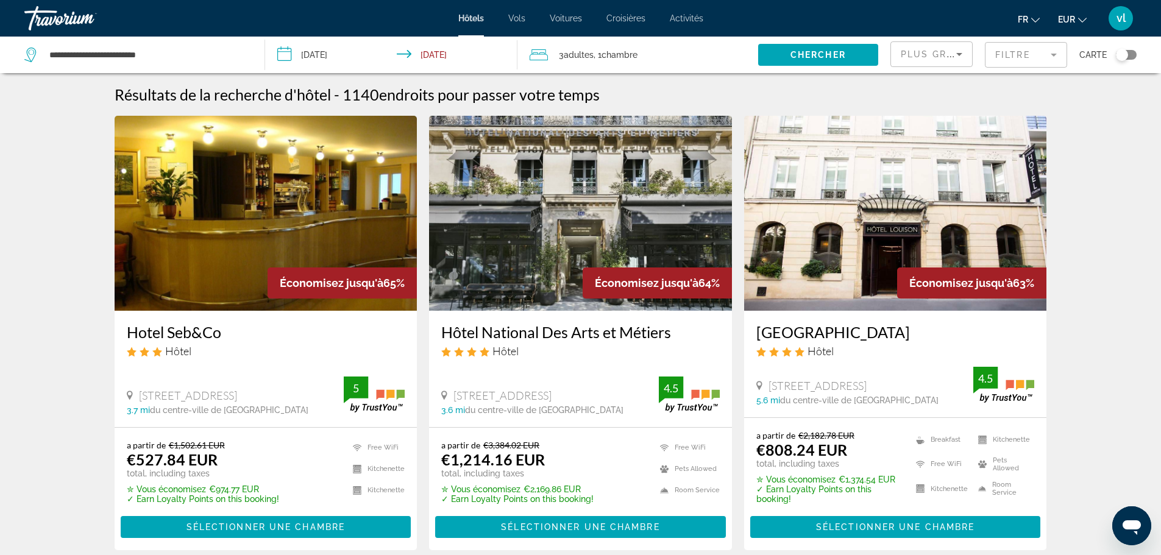
click at [1037, 53] on mat-form-field "Filtre" at bounding box center [1026, 55] width 82 height 26
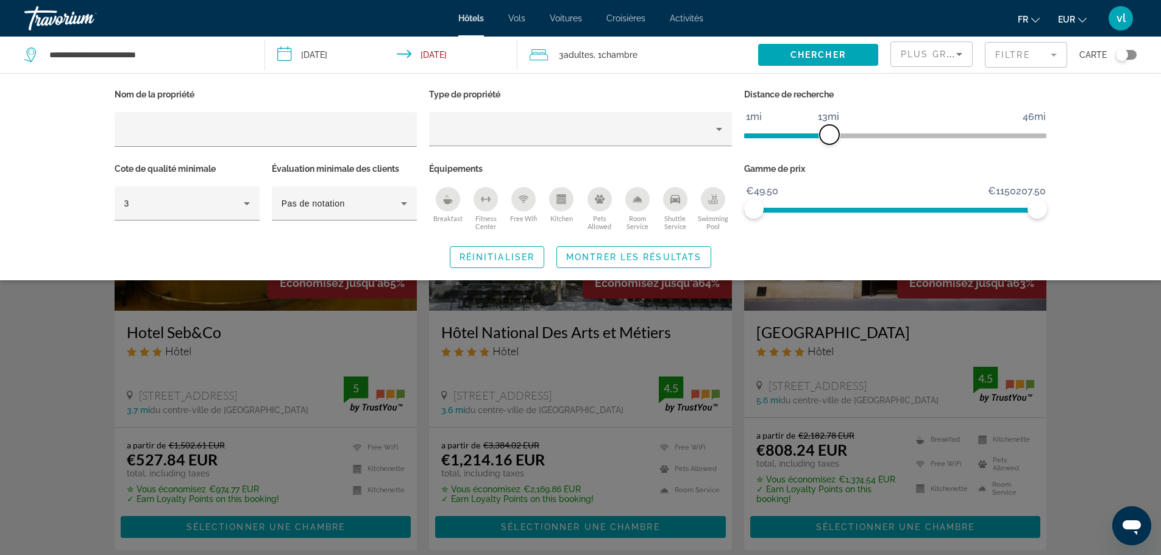
drag, startPoint x: 936, startPoint y: 131, endPoint x: 831, endPoint y: 141, distance: 105.2
click at [831, 141] on span "ngx-slider" at bounding box center [828, 134] width 19 height 19
click at [676, 258] on span "Montrer les résultats" at bounding box center [633, 257] width 135 height 10
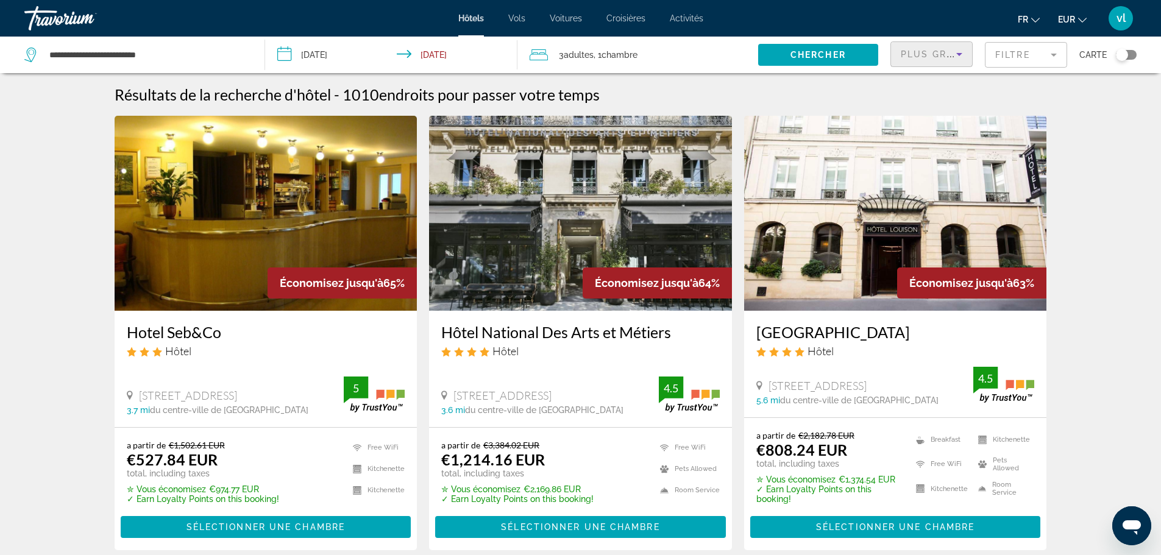
click at [944, 55] on span "Plus grandes économies" at bounding box center [973, 54] width 146 height 10
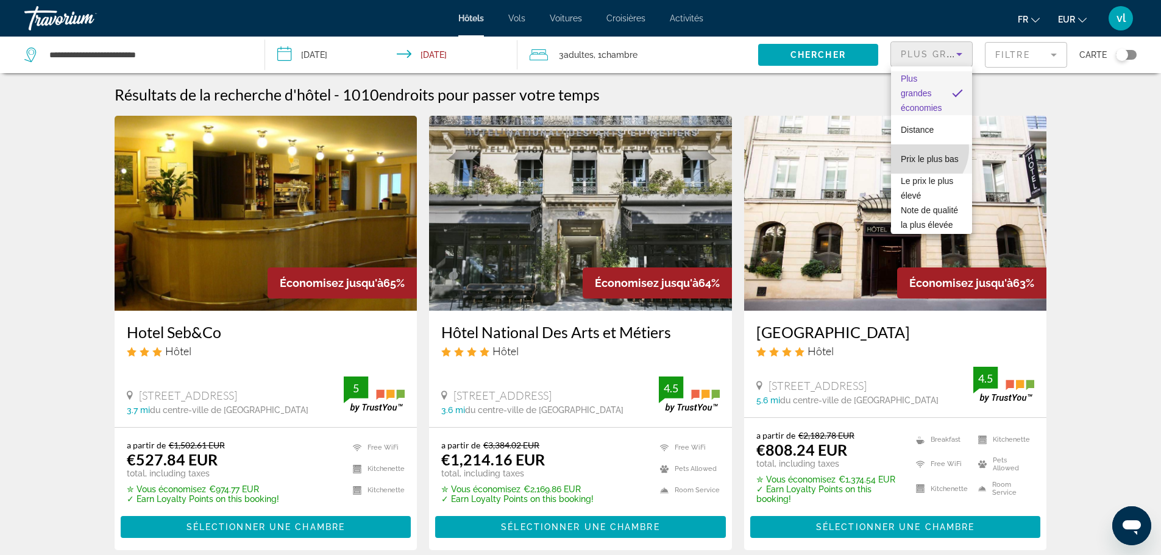
click at [917, 154] on span "Prix le plus bas" at bounding box center [929, 159] width 58 height 10
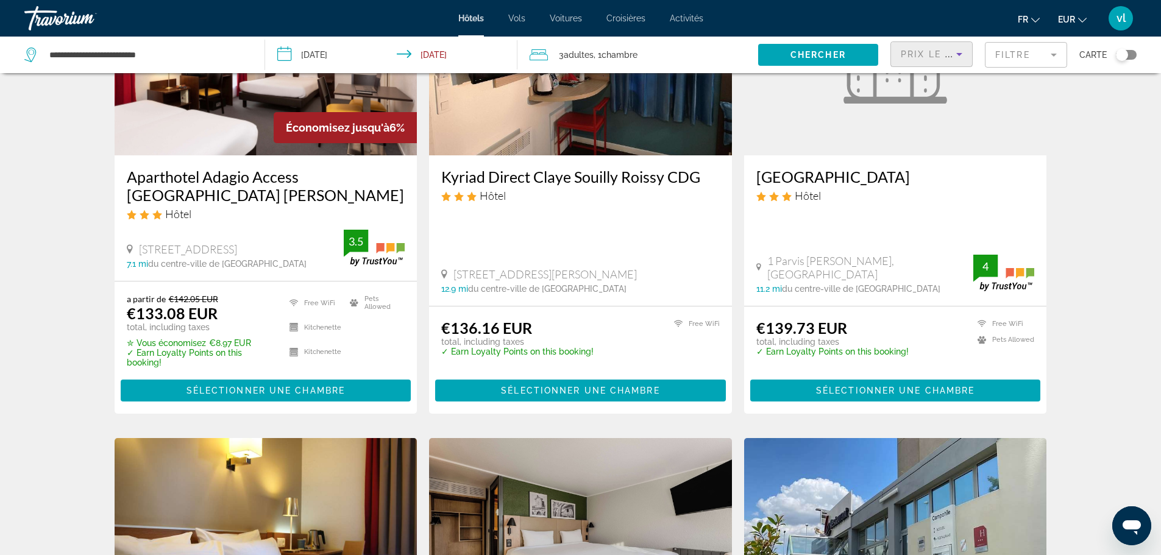
scroll to position [642, 0]
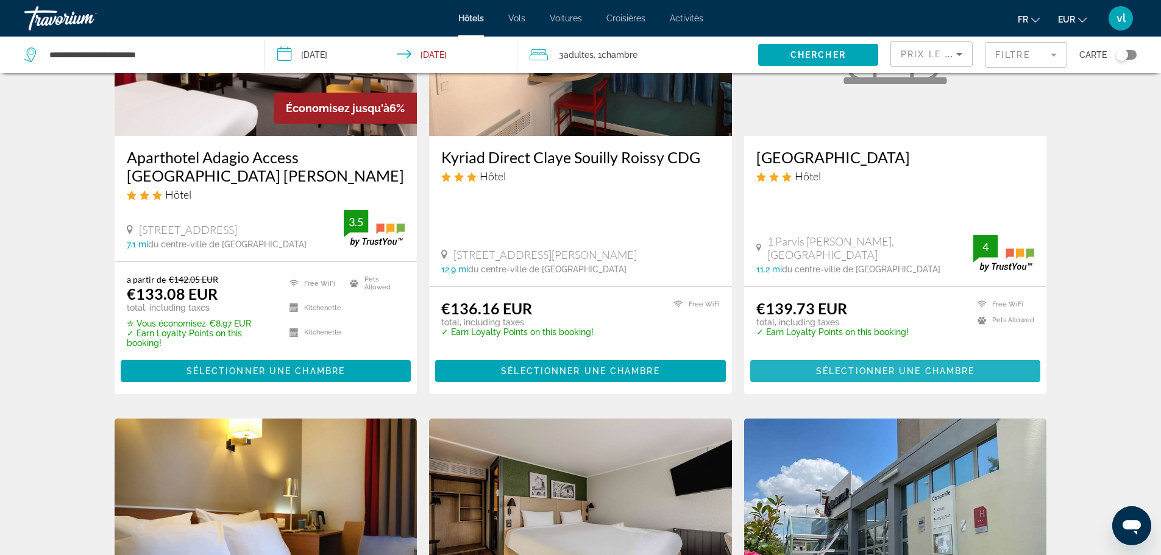
click at [880, 366] on span "Sélectionner une chambre" at bounding box center [895, 371] width 158 height 10
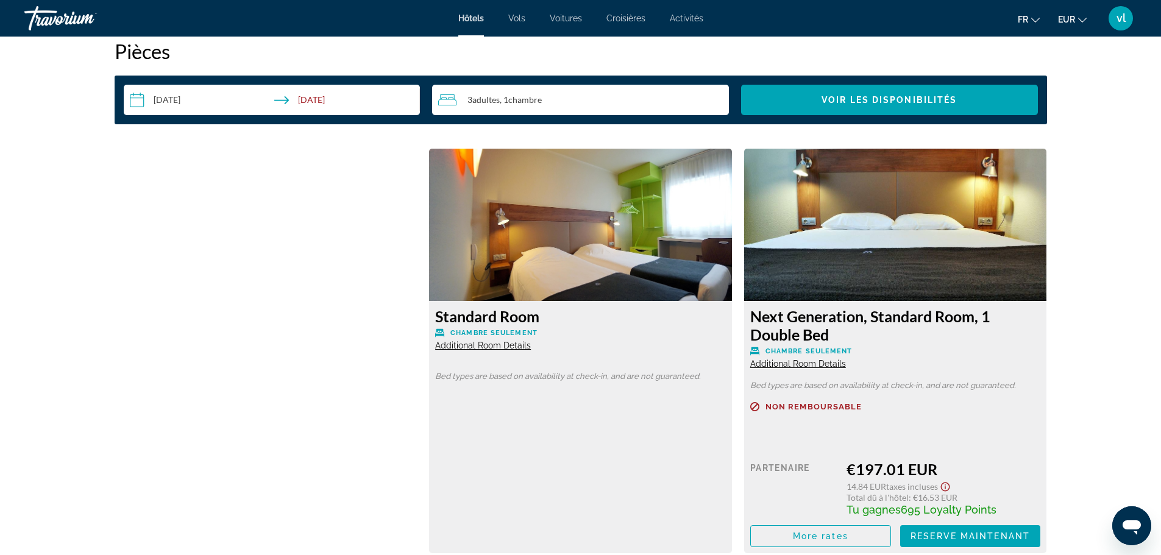
scroll to position [1630, 0]
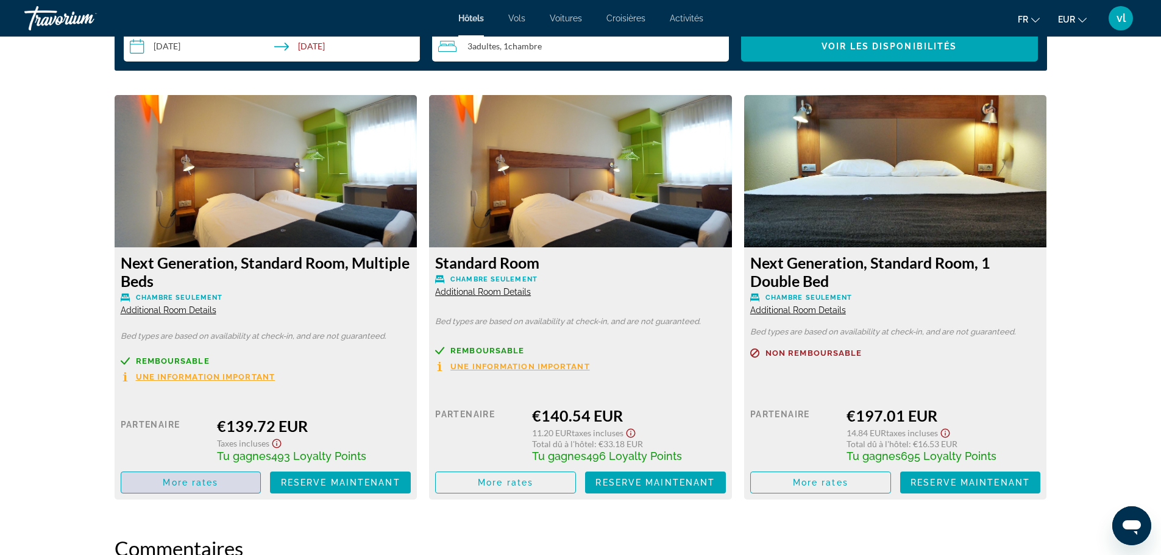
click at [211, 488] on span "Main content" at bounding box center [191, 482] width 140 height 29
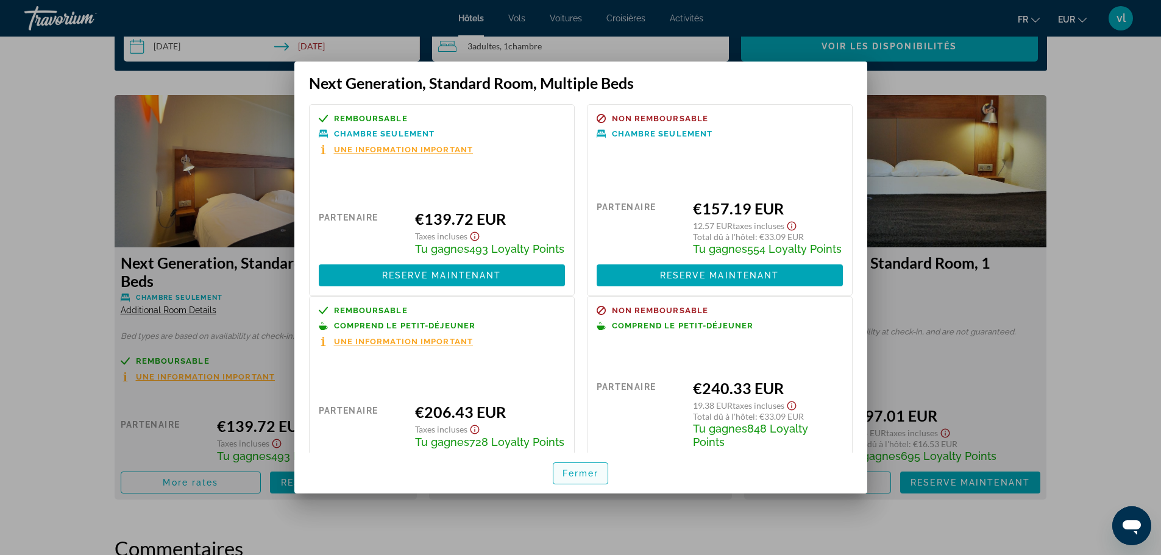
click at [574, 470] on span "Fermer" at bounding box center [580, 474] width 37 height 10
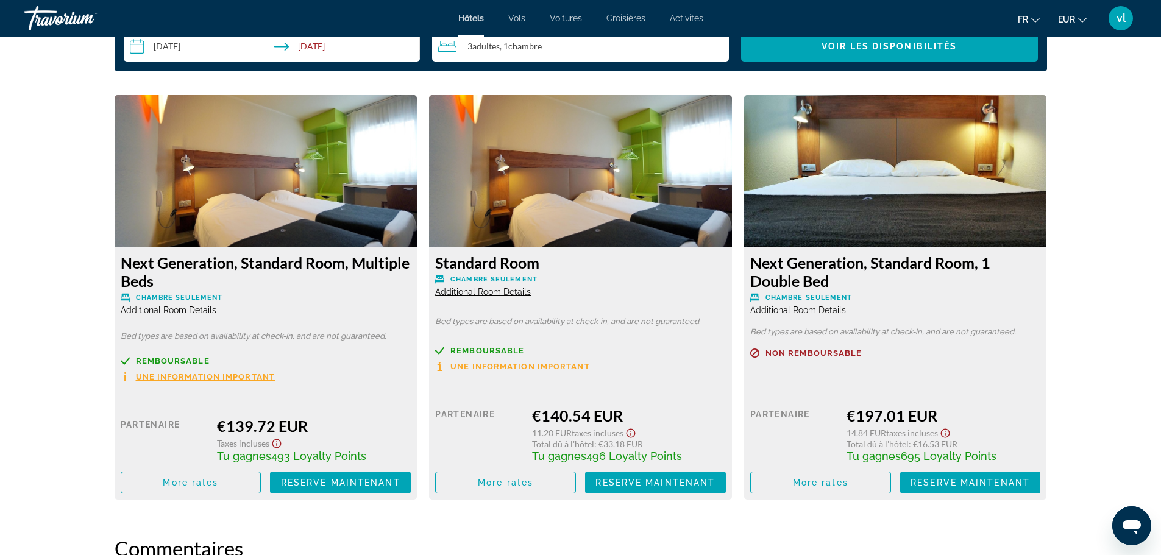
scroll to position [1630, 0]
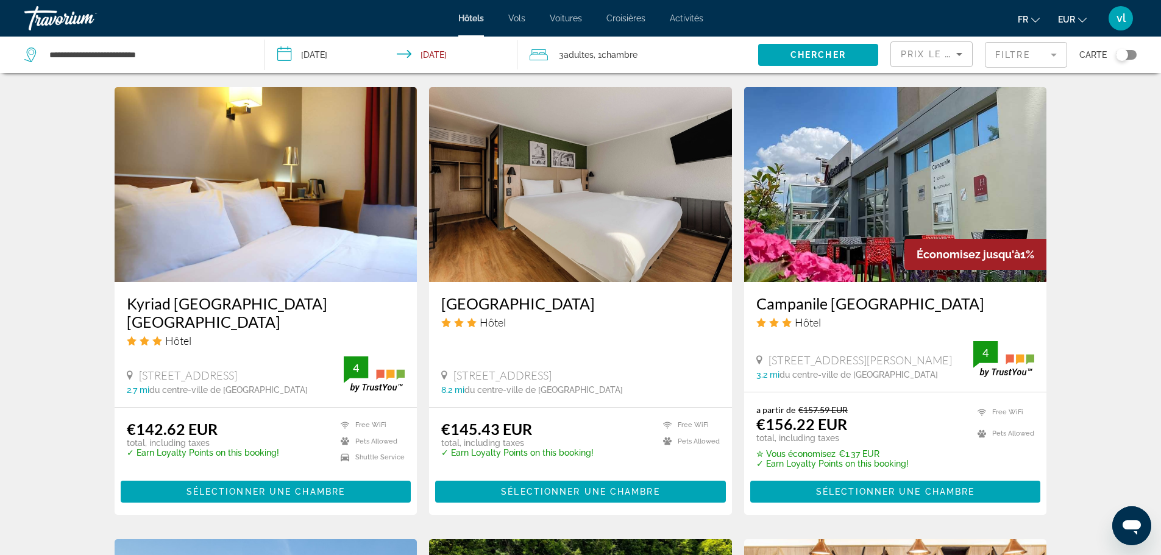
scroll to position [1013, 0]
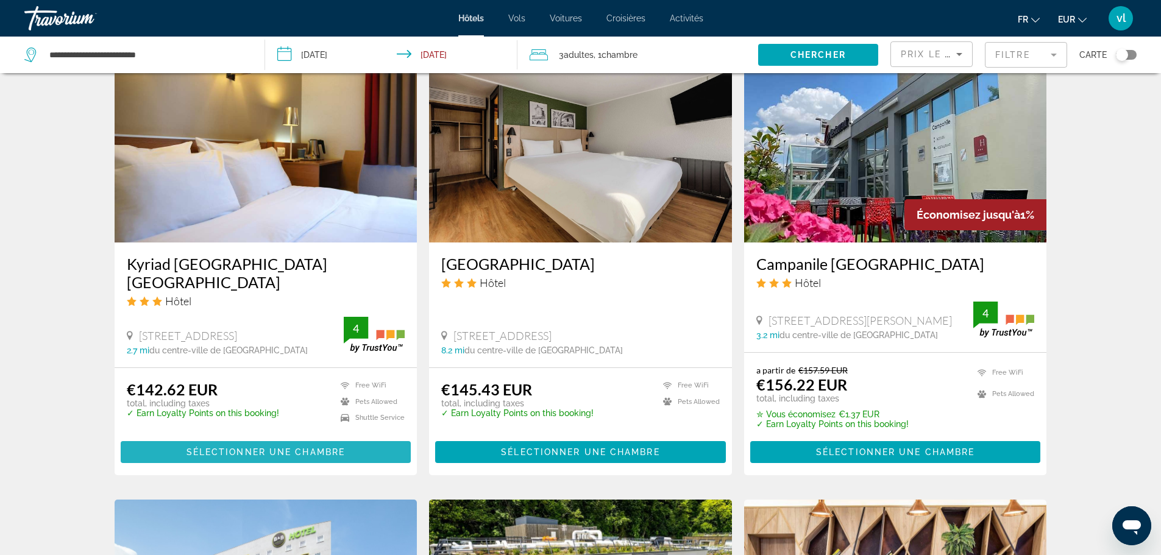
click at [337, 447] on span "Sélectionner une chambre" at bounding box center [265, 452] width 158 height 10
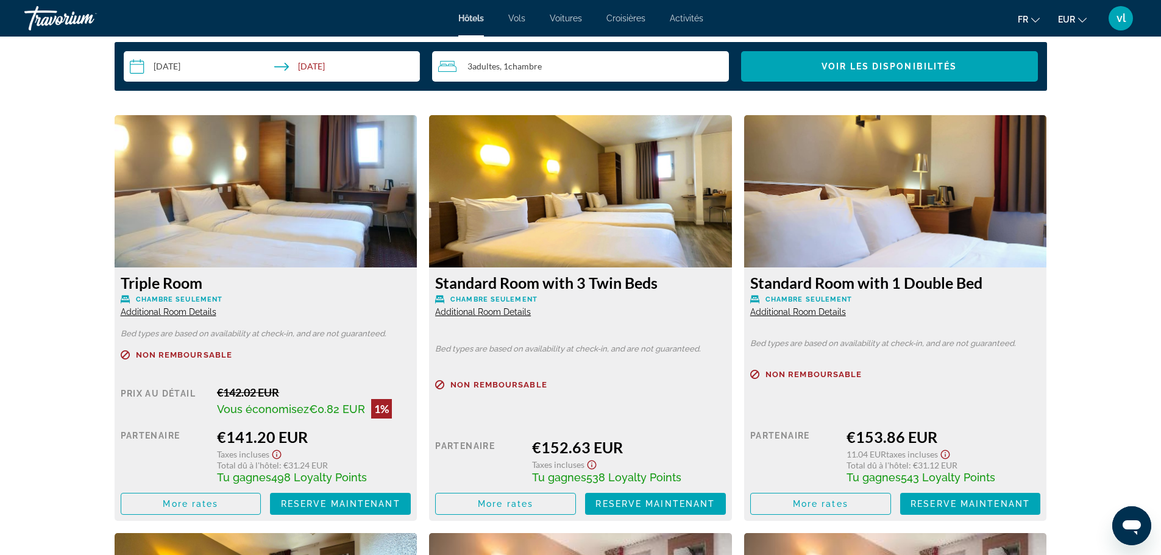
scroll to position [1622, 0]
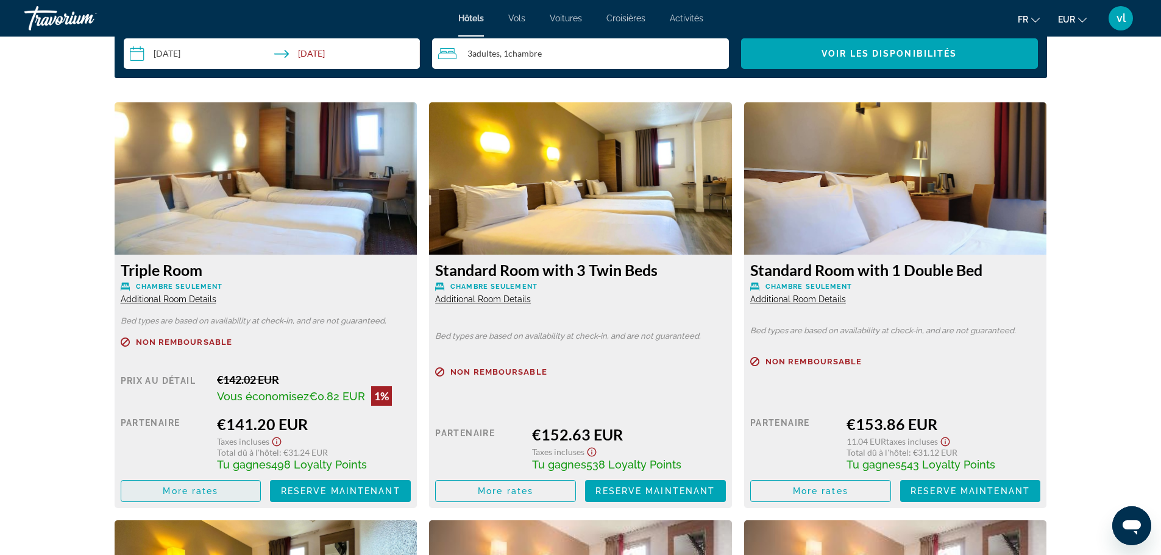
click at [208, 491] on span "More rates" at bounding box center [190, 491] width 55 height 10
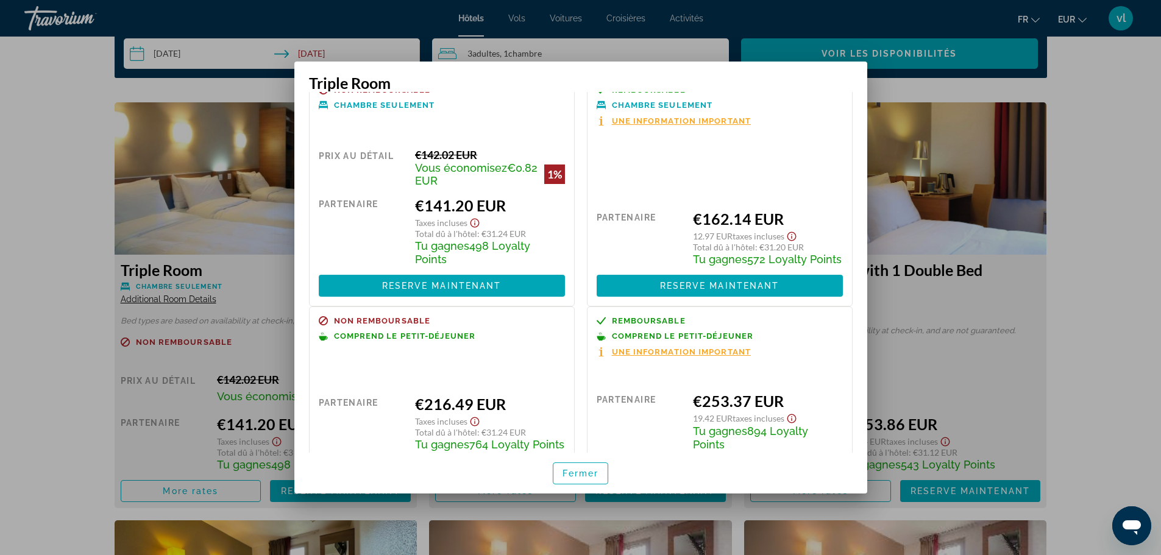
scroll to position [41, 0]
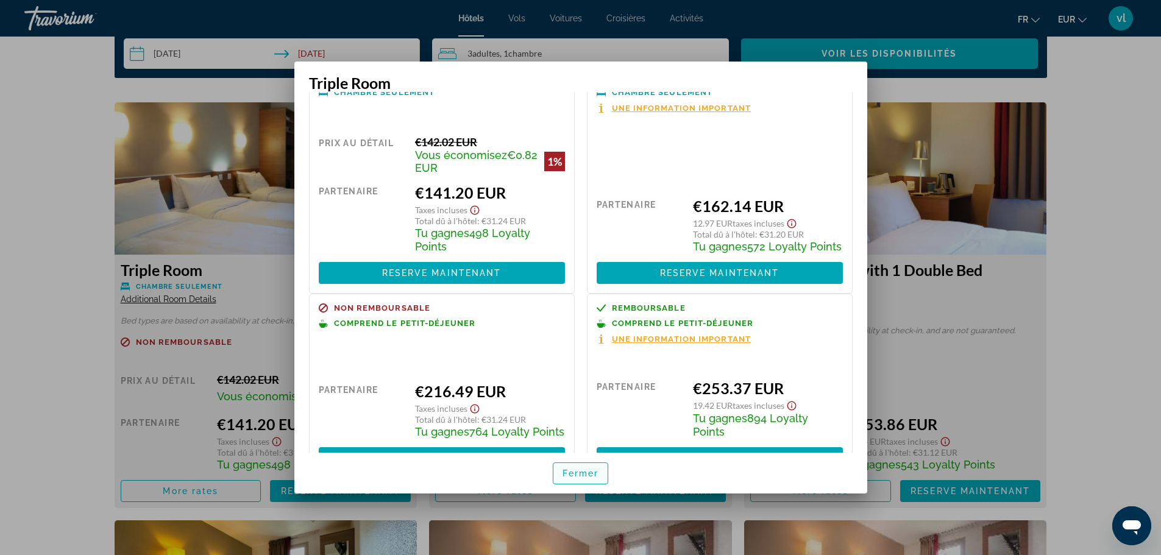
click at [581, 476] on span "Fermer" at bounding box center [580, 474] width 37 height 10
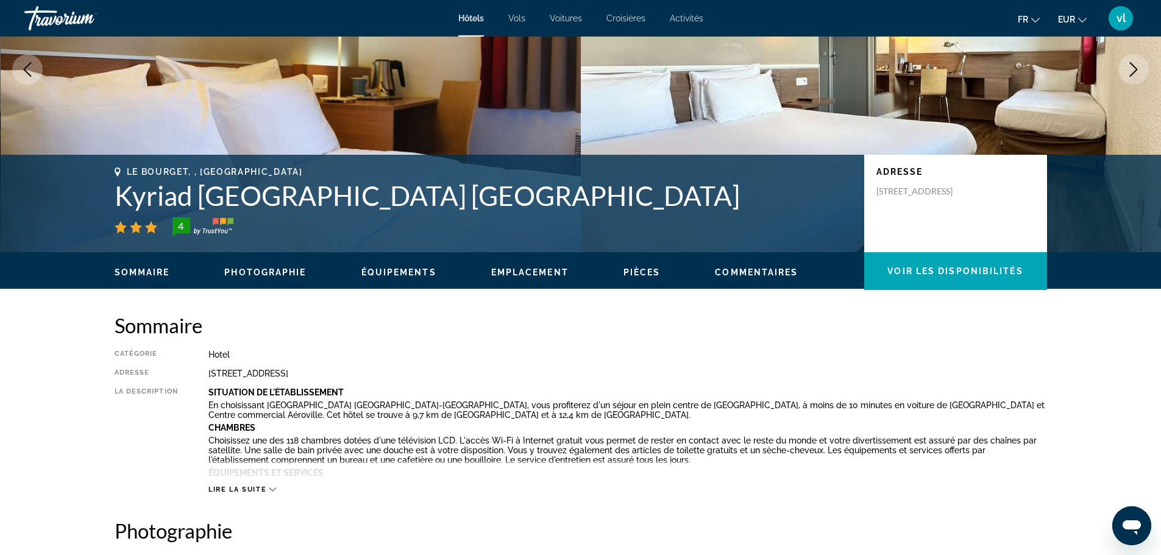
scroll to position [0, 0]
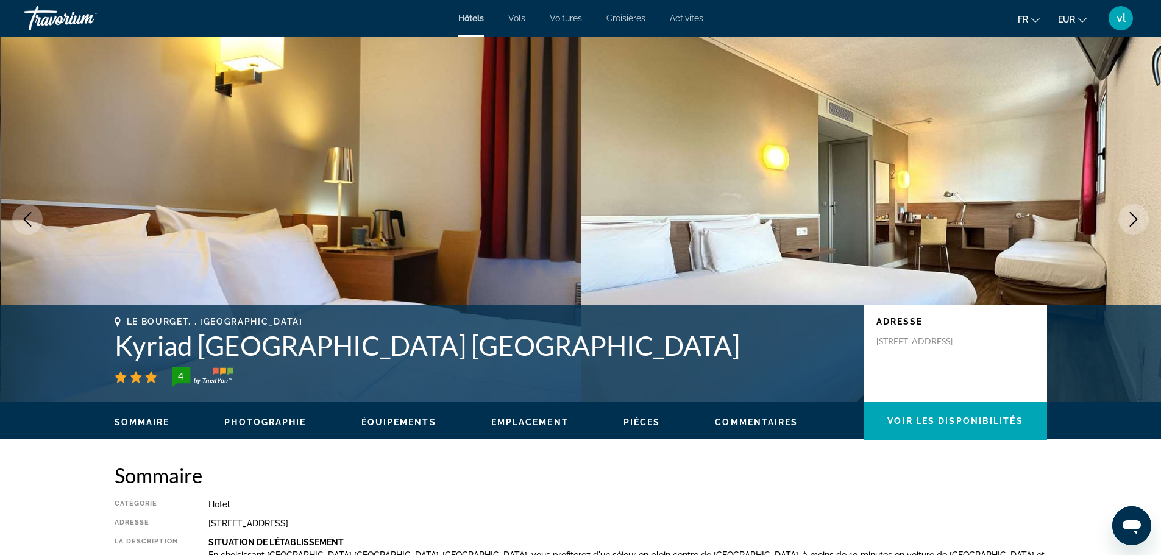
drag, startPoint x: 105, startPoint y: 341, endPoint x: 660, endPoint y: 349, distance: 555.1
click at [660, 349] on div "Le Bourget, , France Kyriad Le Bourget Centre Parc Des Expositions 4 Adresse 13…" at bounding box center [580, 353] width 981 height 73
copy h1 "Kyriad [GEOGRAPHIC_DATA] [GEOGRAPHIC_DATA]"
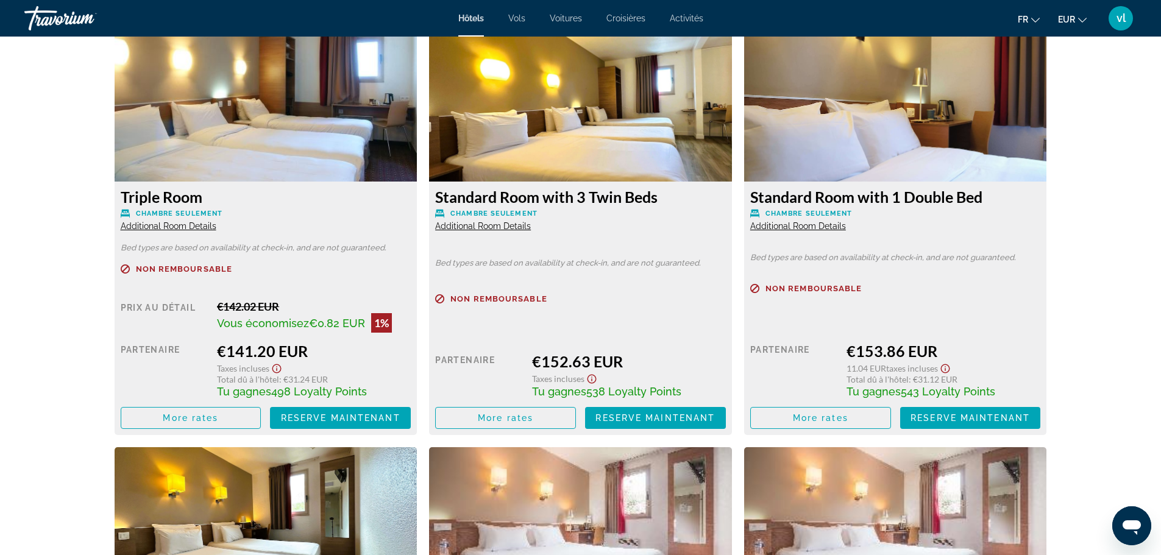
scroll to position [1700, 0]
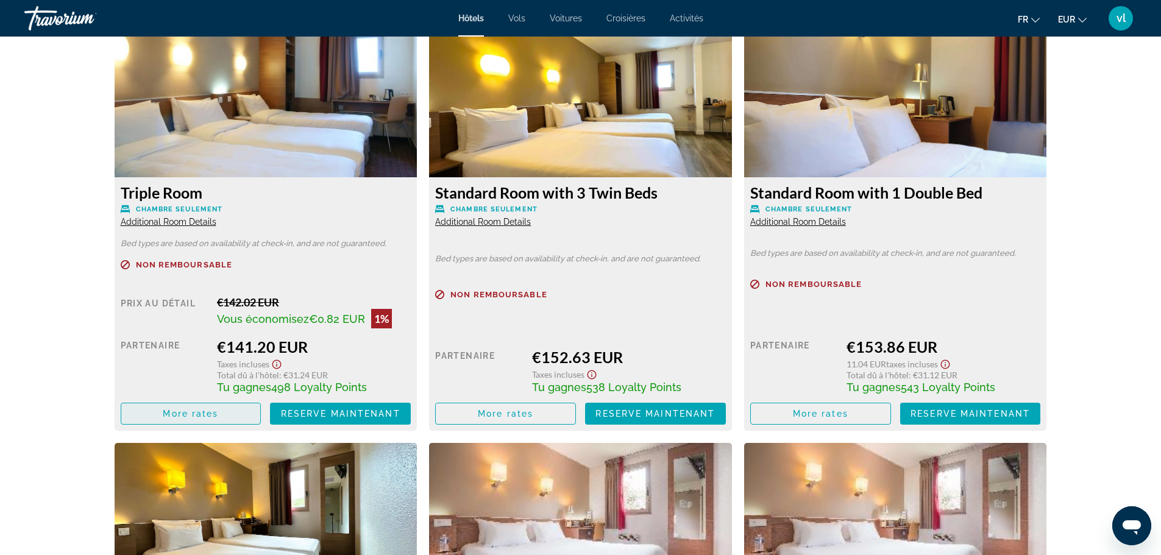
click at [194, 416] on span "More rates" at bounding box center [190, 414] width 55 height 10
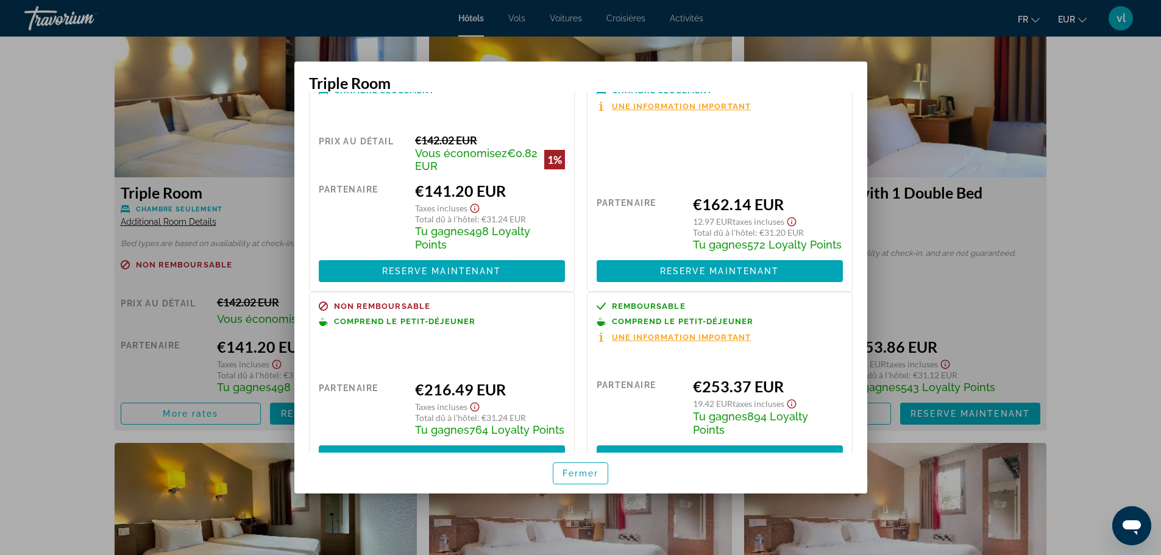
scroll to position [88, 0]
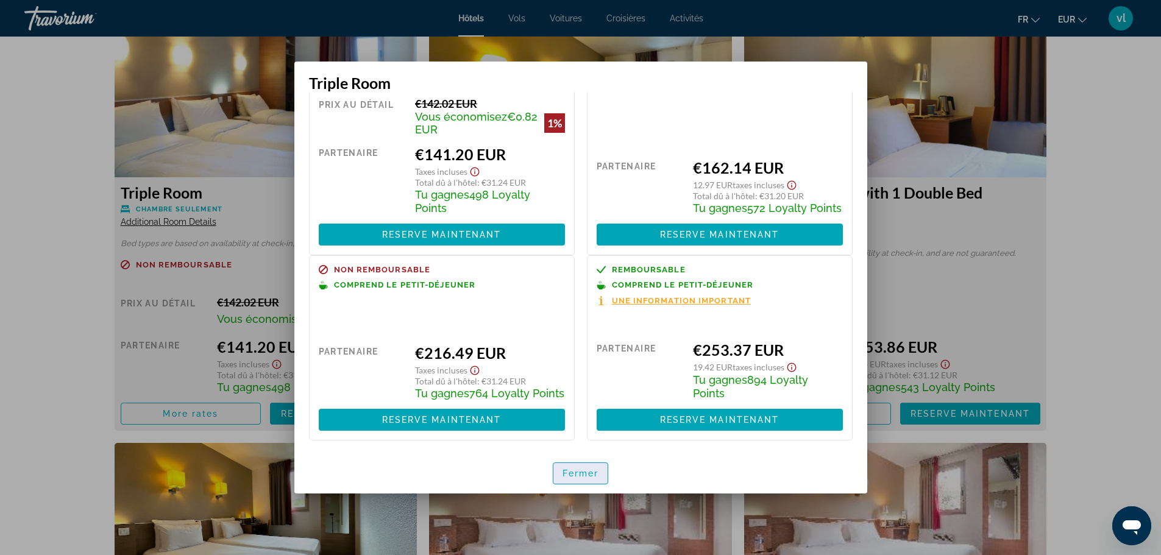
click at [589, 471] on span "Fermer" at bounding box center [580, 474] width 37 height 10
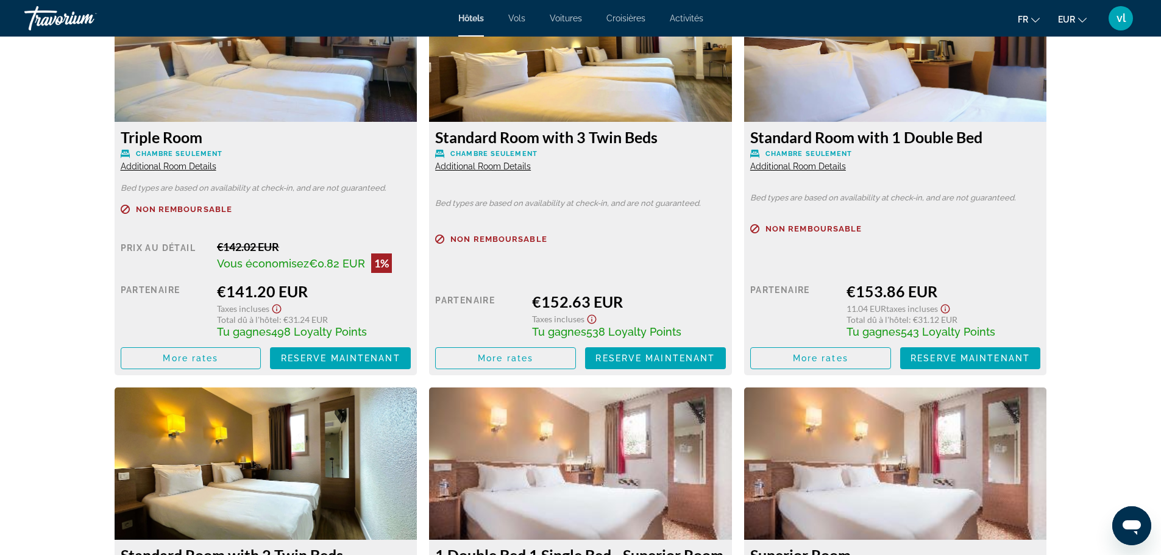
scroll to position [1815, 0]
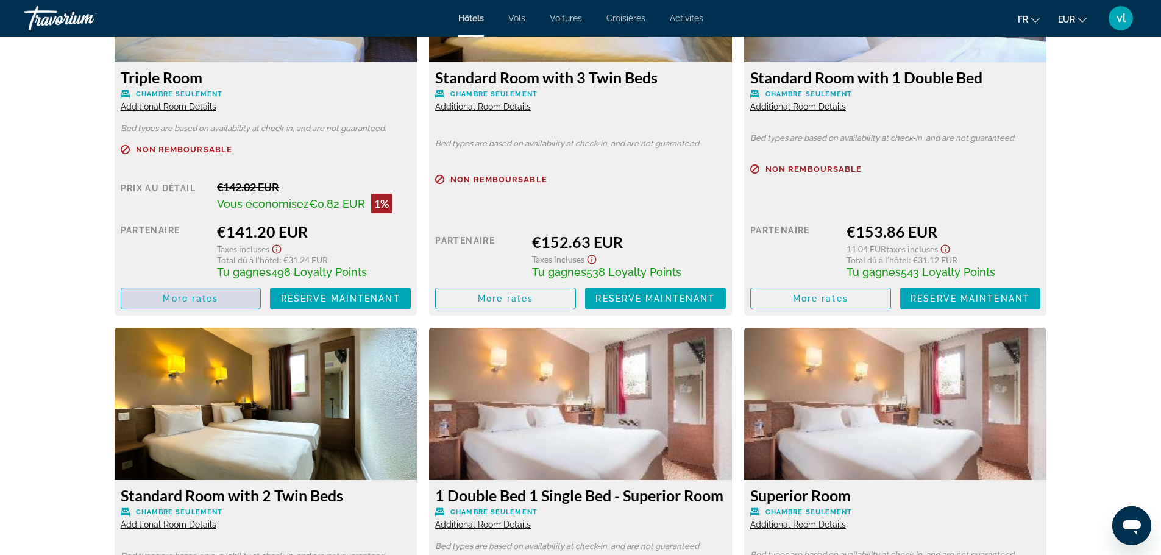
click at [199, 297] on span "More rates" at bounding box center [190, 299] width 55 height 10
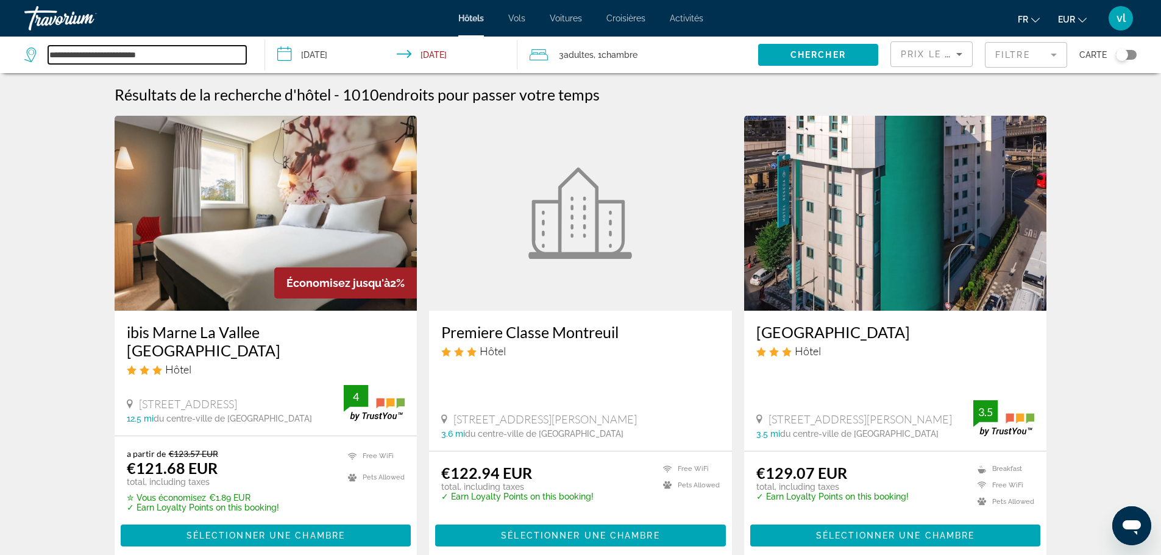
click at [173, 56] on input "**********" at bounding box center [147, 55] width 198 height 18
type input "*"
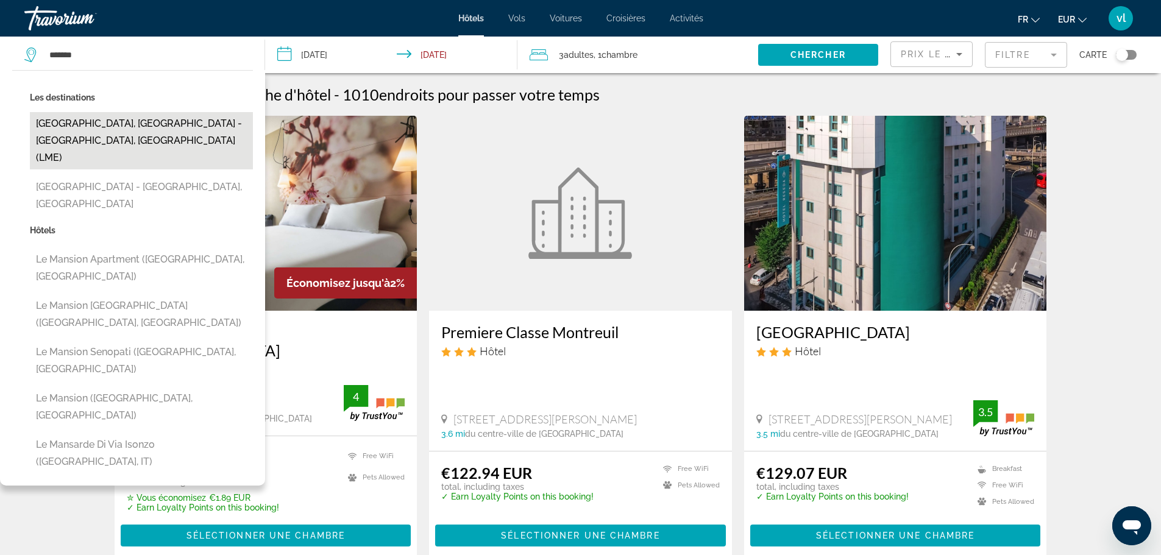
click at [90, 122] on button "Le Mans, Le Mans - Sarthe, France (LME)" at bounding box center [141, 140] width 223 height 57
type input "**********"
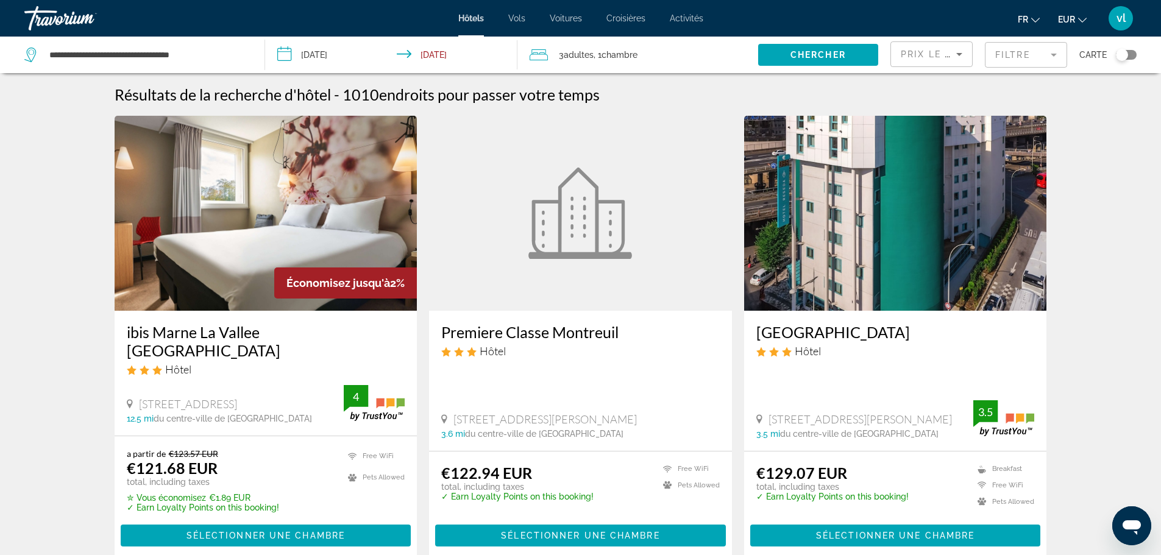
click at [304, 55] on input "**********" at bounding box center [394, 57] width 258 height 40
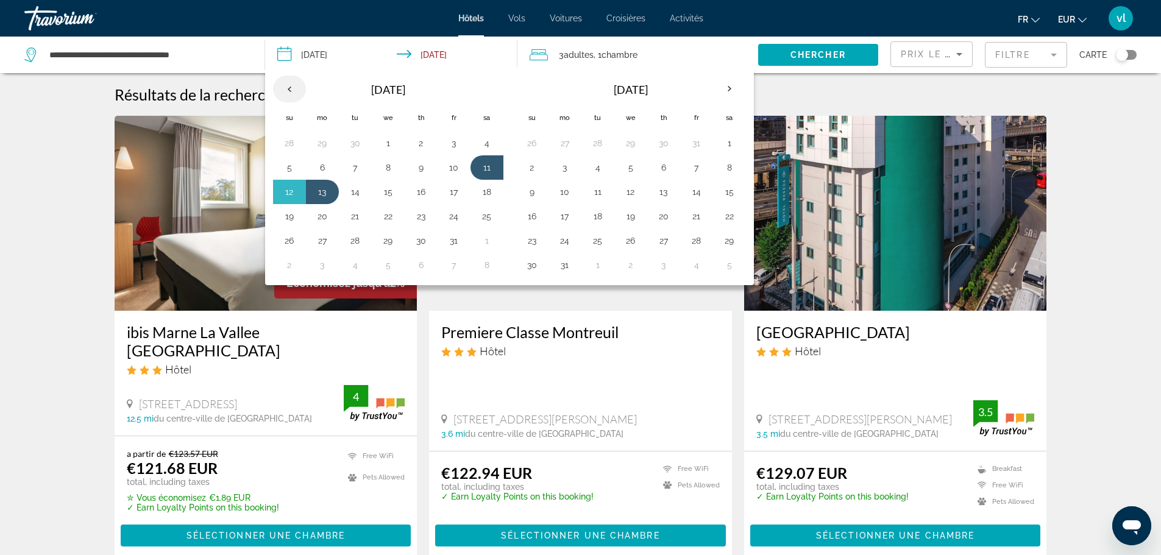
click at [291, 86] on th "Previous month" at bounding box center [289, 89] width 33 height 27
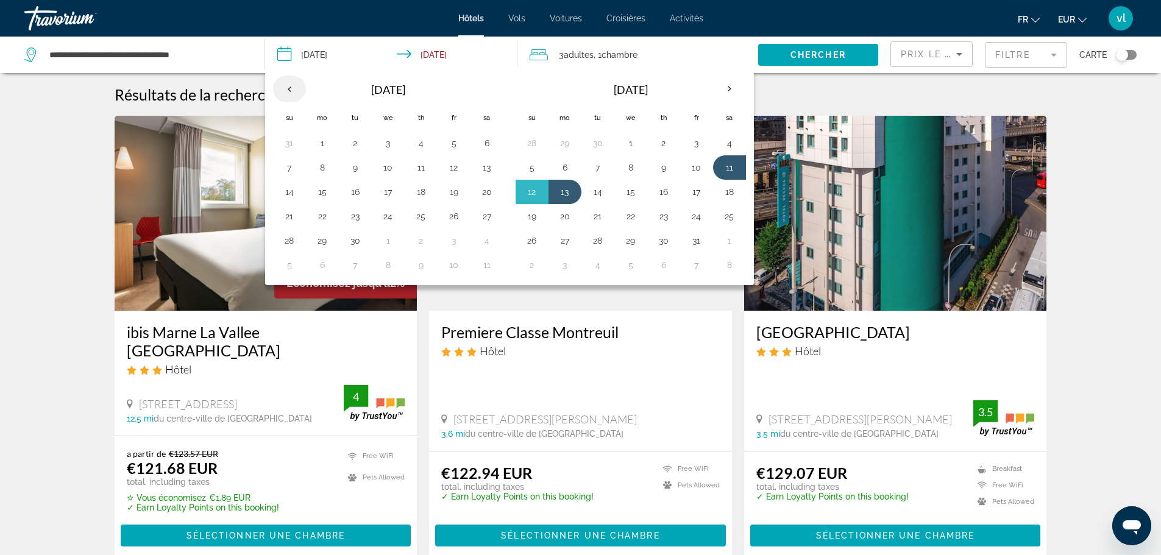
click at [291, 86] on th "Previous month" at bounding box center [289, 89] width 33 height 27
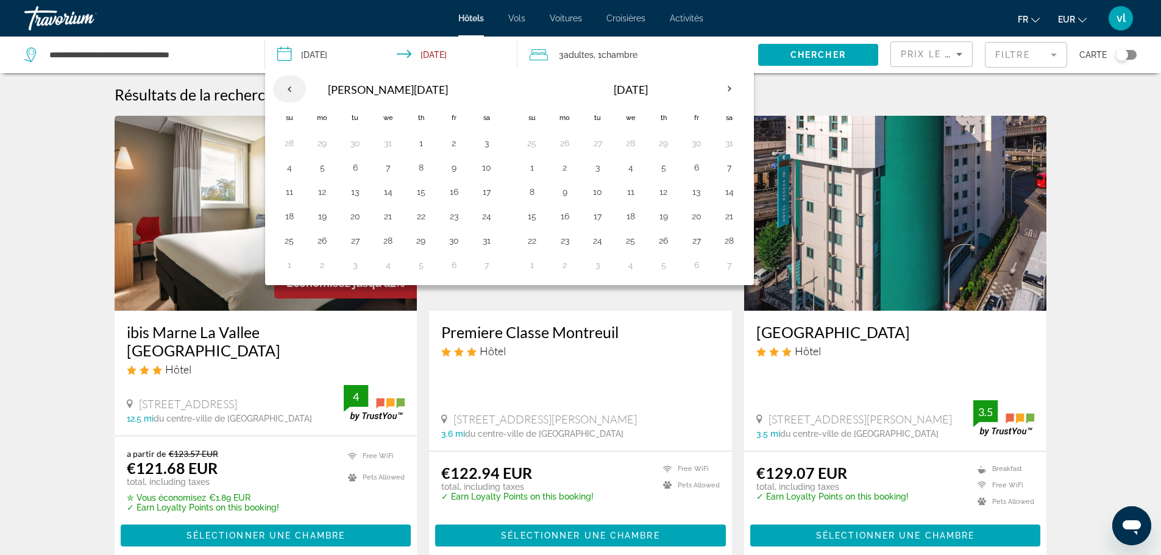
click at [291, 86] on th "Previous month" at bounding box center [289, 89] width 33 height 27
click at [453, 143] on button "3" at bounding box center [453, 143] width 19 height 17
click at [287, 171] on button "5" at bounding box center [289, 167] width 19 height 17
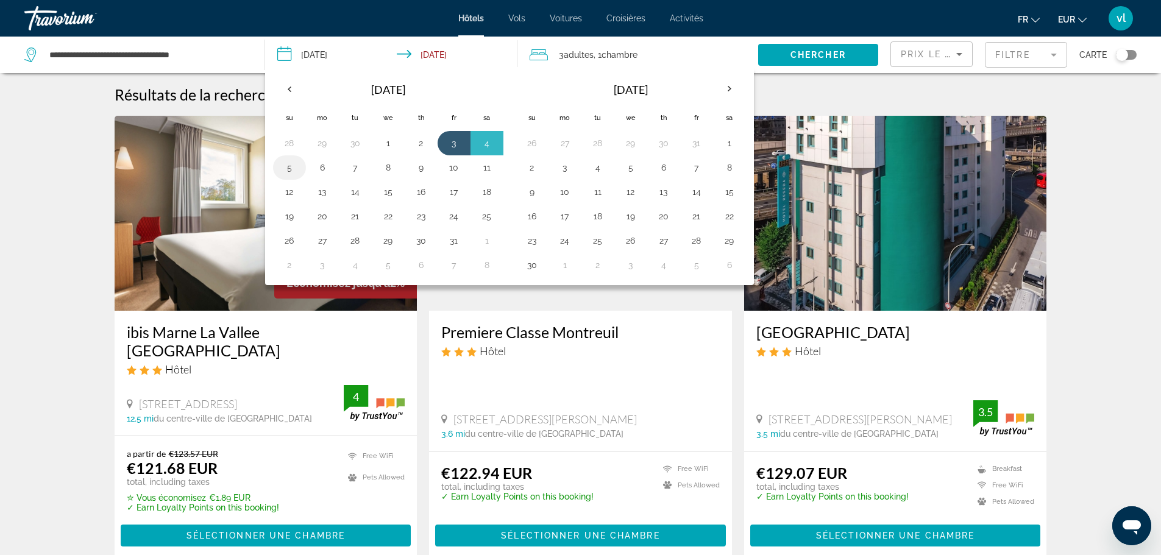
type input "**********"
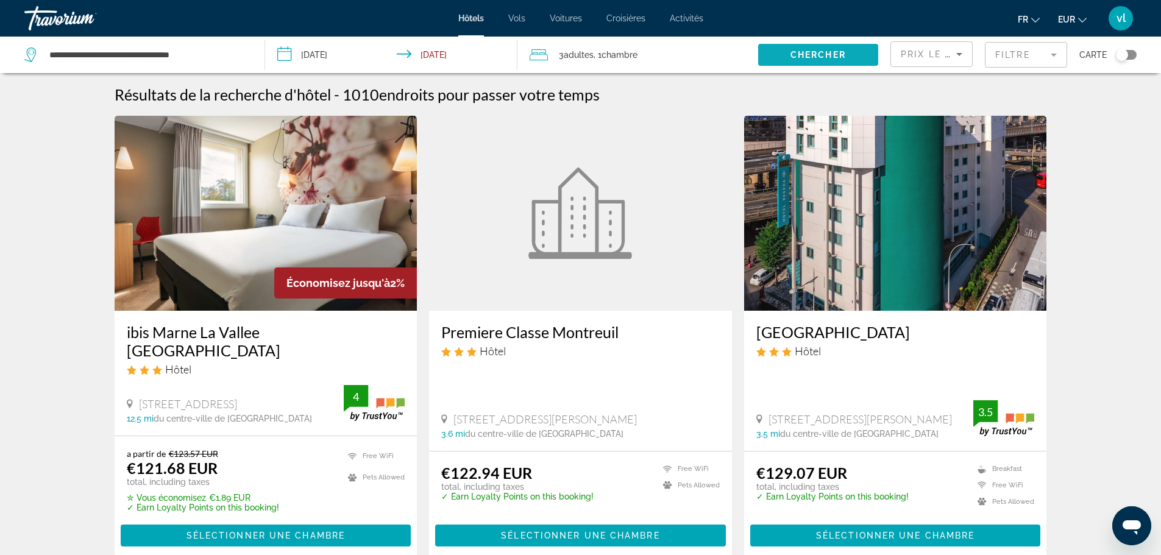
click at [829, 51] on span "Chercher" at bounding box center [817, 55] width 55 height 10
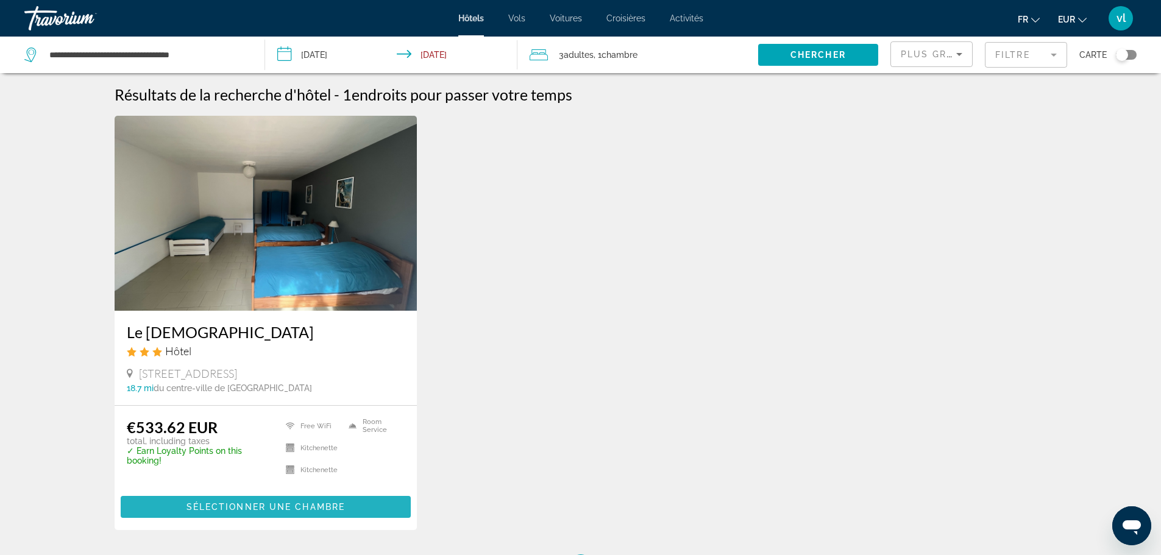
click at [264, 506] on span "Sélectionner une chambre" at bounding box center [265, 507] width 158 height 10
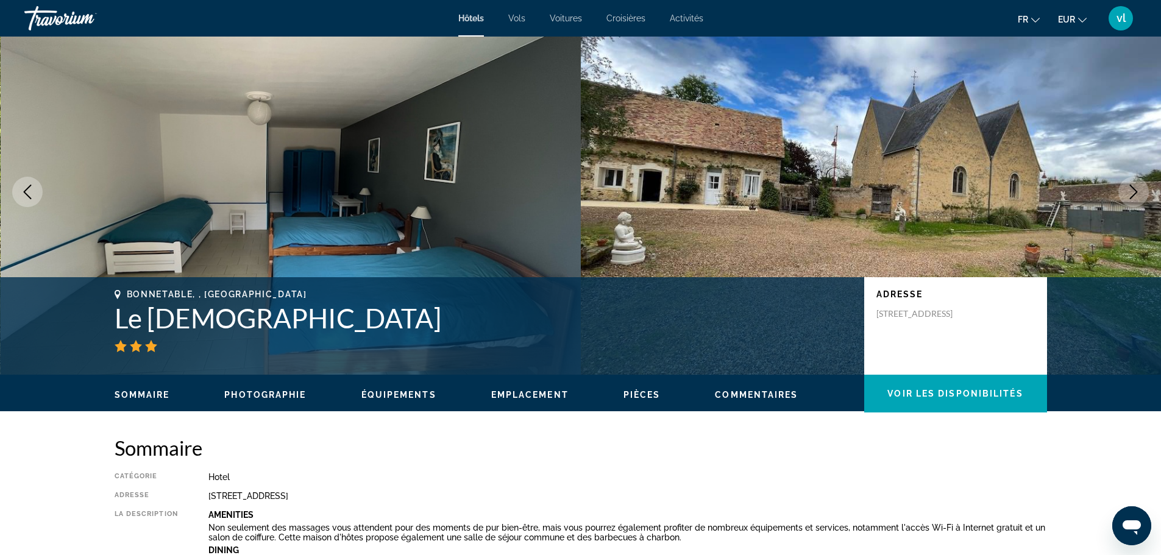
scroll to position [22, 0]
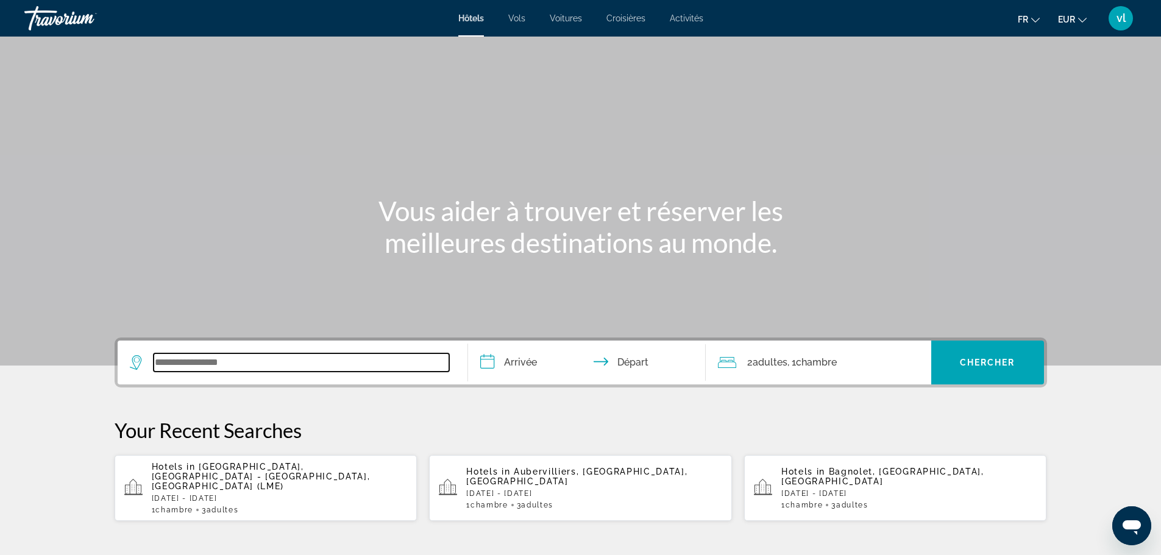
click at [221, 364] on input "Search widget" at bounding box center [301, 362] width 295 height 18
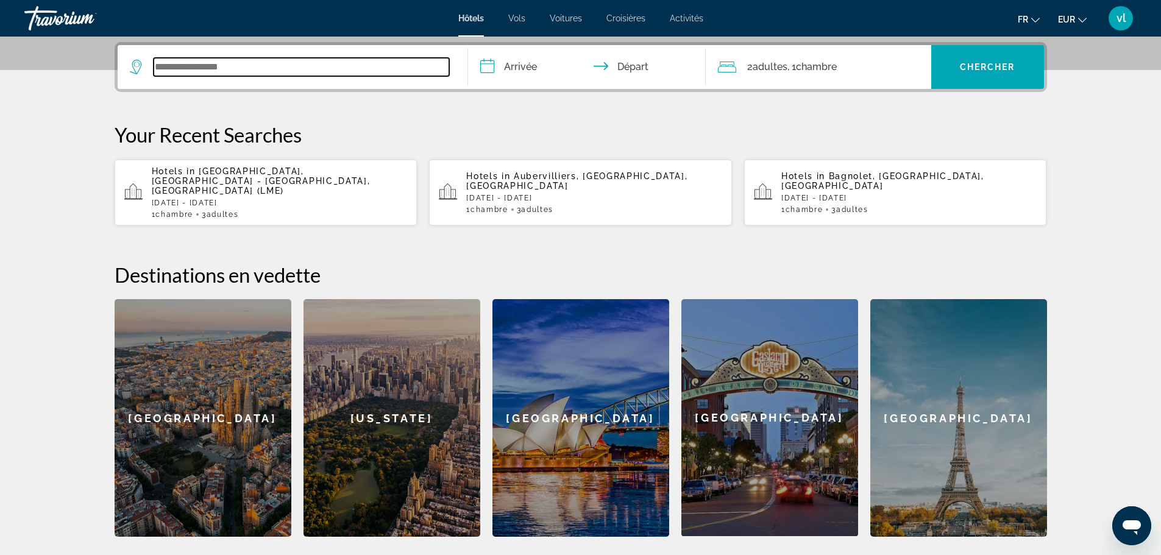
scroll to position [298, 0]
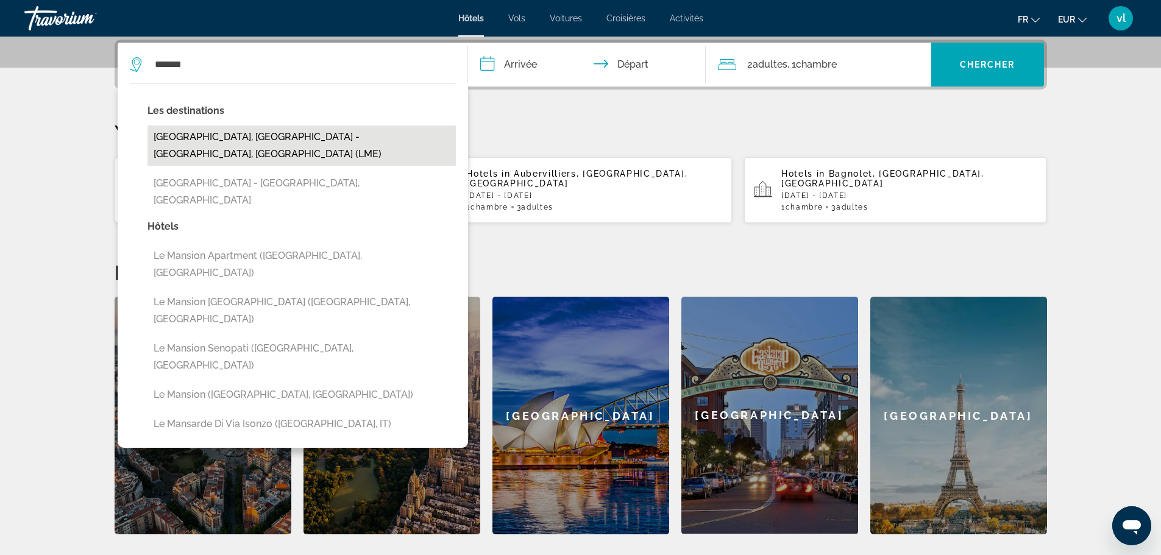
click at [264, 143] on button "[GEOGRAPHIC_DATA], [GEOGRAPHIC_DATA] - [GEOGRAPHIC_DATA], [GEOGRAPHIC_DATA] (LM…" at bounding box center [301, 146] width 308 height 40
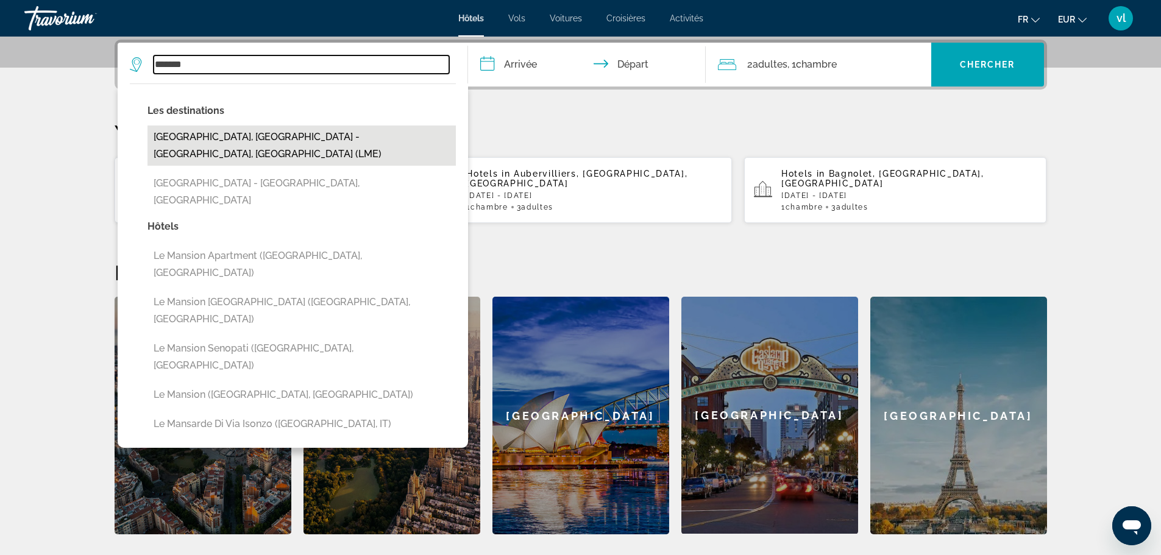
type input "**********"
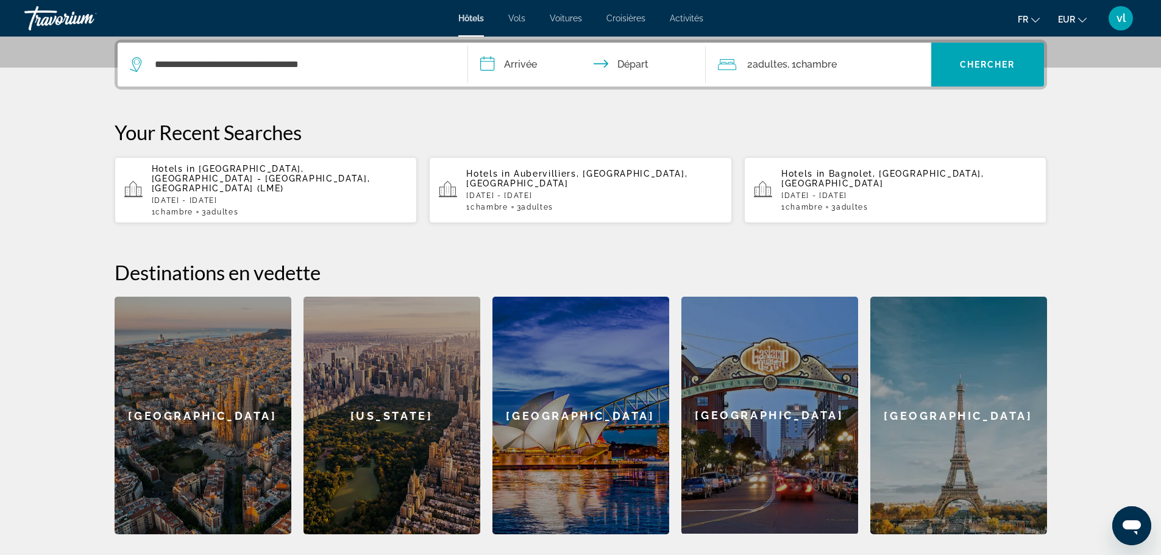
click at [485, 62] on input "**********" at bounding box center [589, 67] width 242 height 48
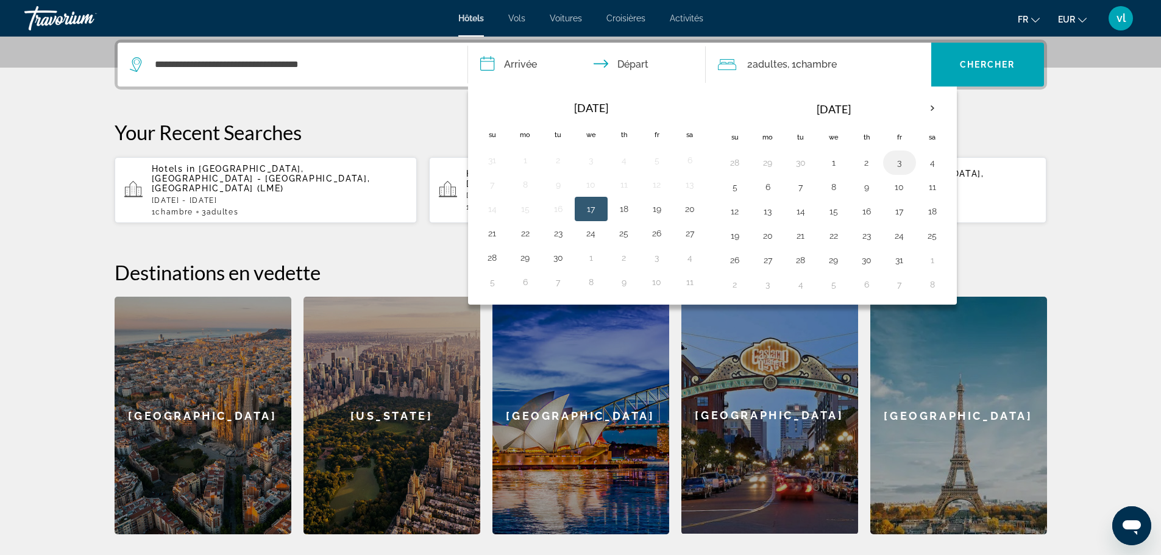
click at [899, 162] on button "3" at bounding box center [899, 162] width 19 height 17
click at [731, 185] on button "5" at bounding box center [734, 187] width 19 height 17
type input "**********"
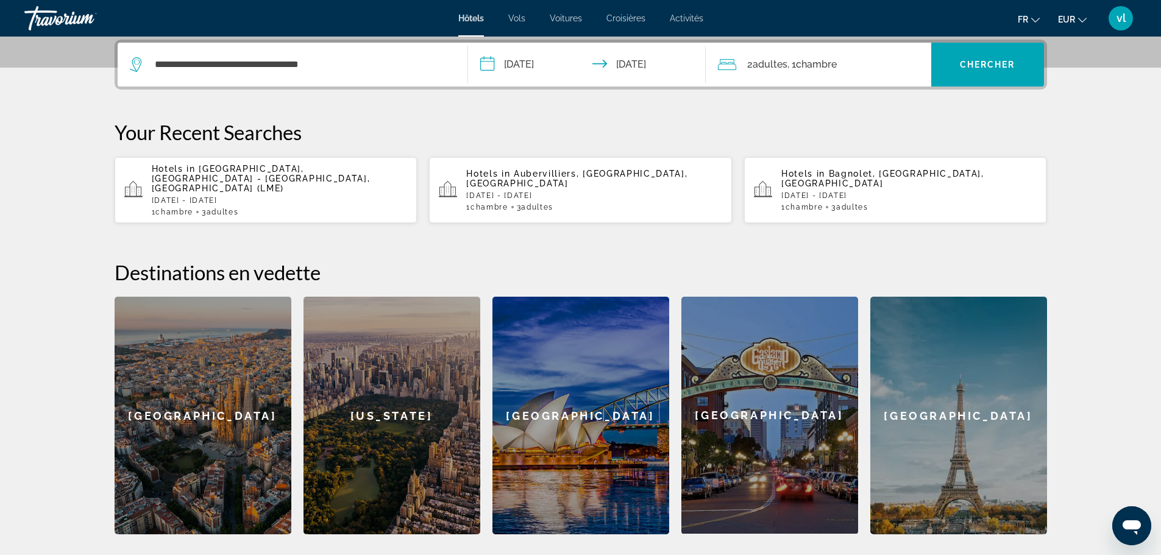
click at [798, 66] on span ", 1 Chambre pièces" at bounding box center [811, 64] width 49 height 17
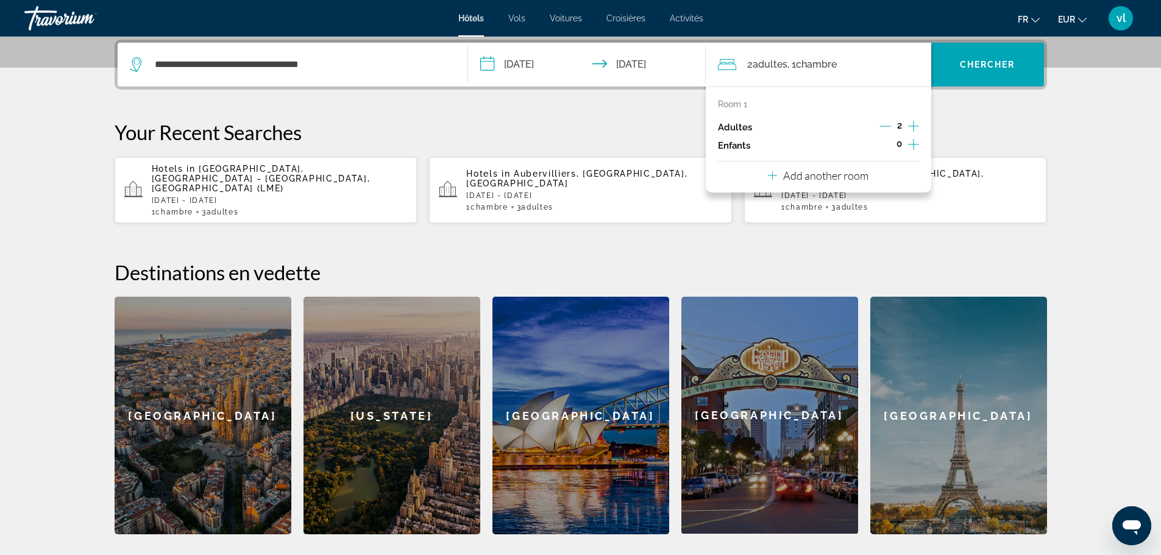
click at [913, 127] on icon "Increment adults" at bounding box center [913, 126] width 11 height 11
click at [982, 64] on span "Chercher" at bounding box center [987, 65] width 55 height 10
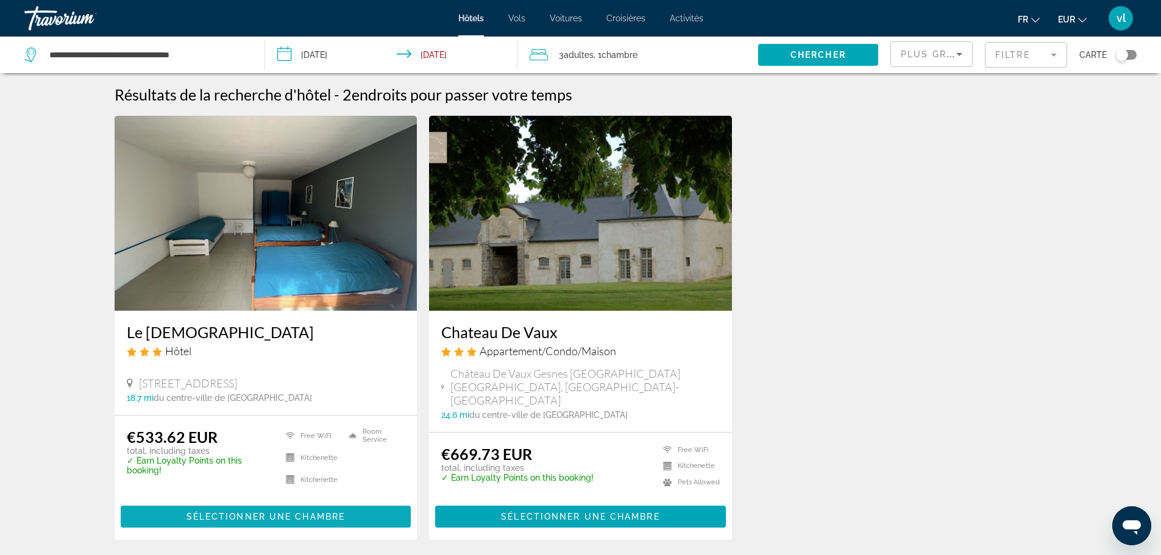
click at [233, 512] on span "Sélectionner une chambre" at bounding box center [265, 517] width 158 height 10
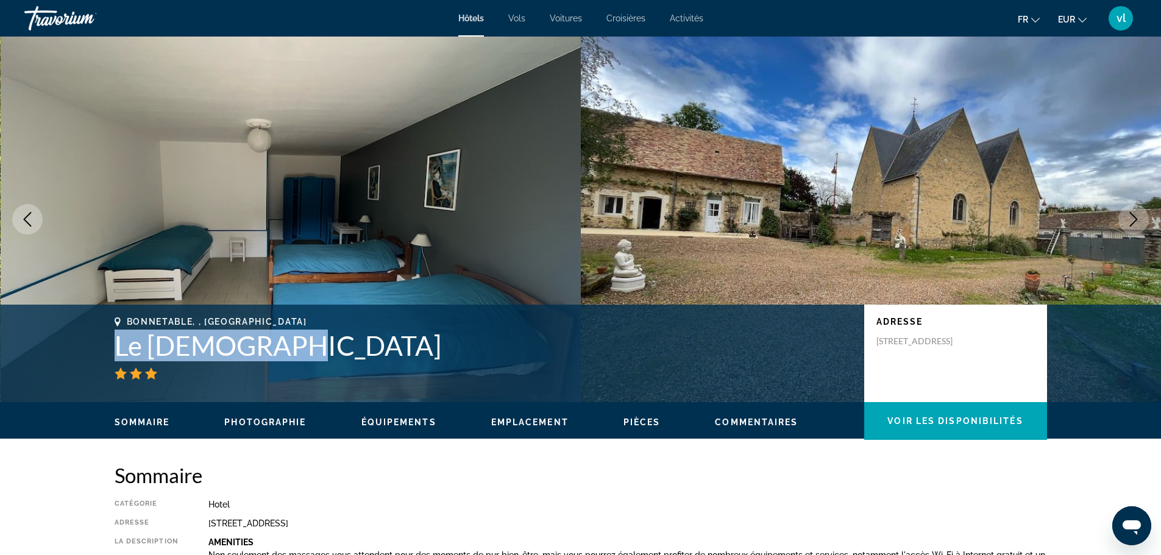
drag, startPoint x: 108, startPoint y: 340, endPoint x: 279, endPoint y: 350, distance: 171.5
click at [279, 350] on div "Bonnetable, , France Le Presbytère Adresse 50 Rue Principale, Bonnetable 72110,…" at bounding box center [580, 353] width 981 height 73
copy h1 "Le Presbytère"
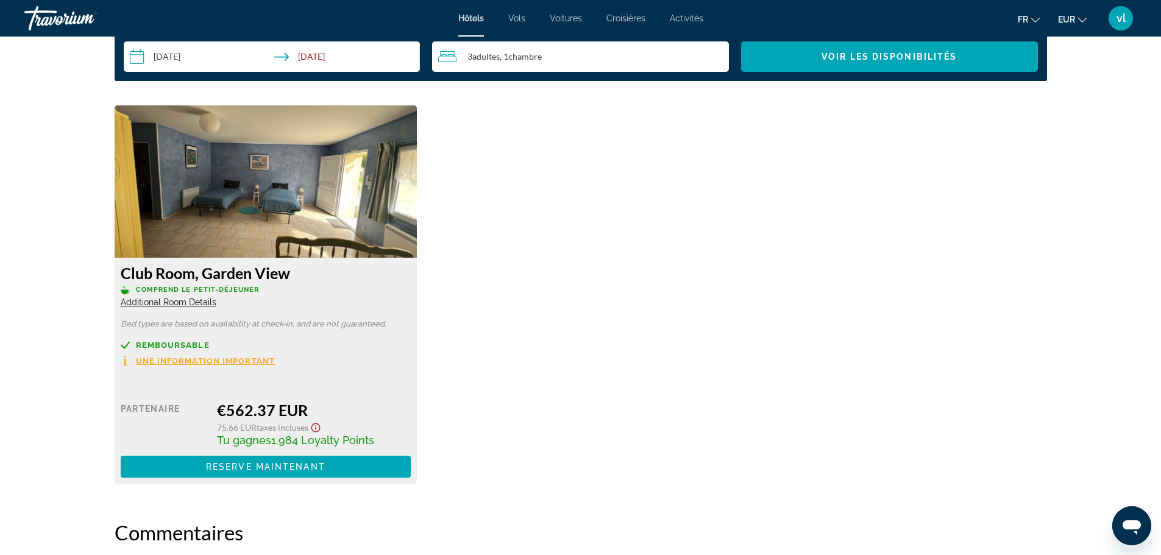
scroll to position [1571, 0]
